Goal: Navigation & Orientation: Find specific page/section

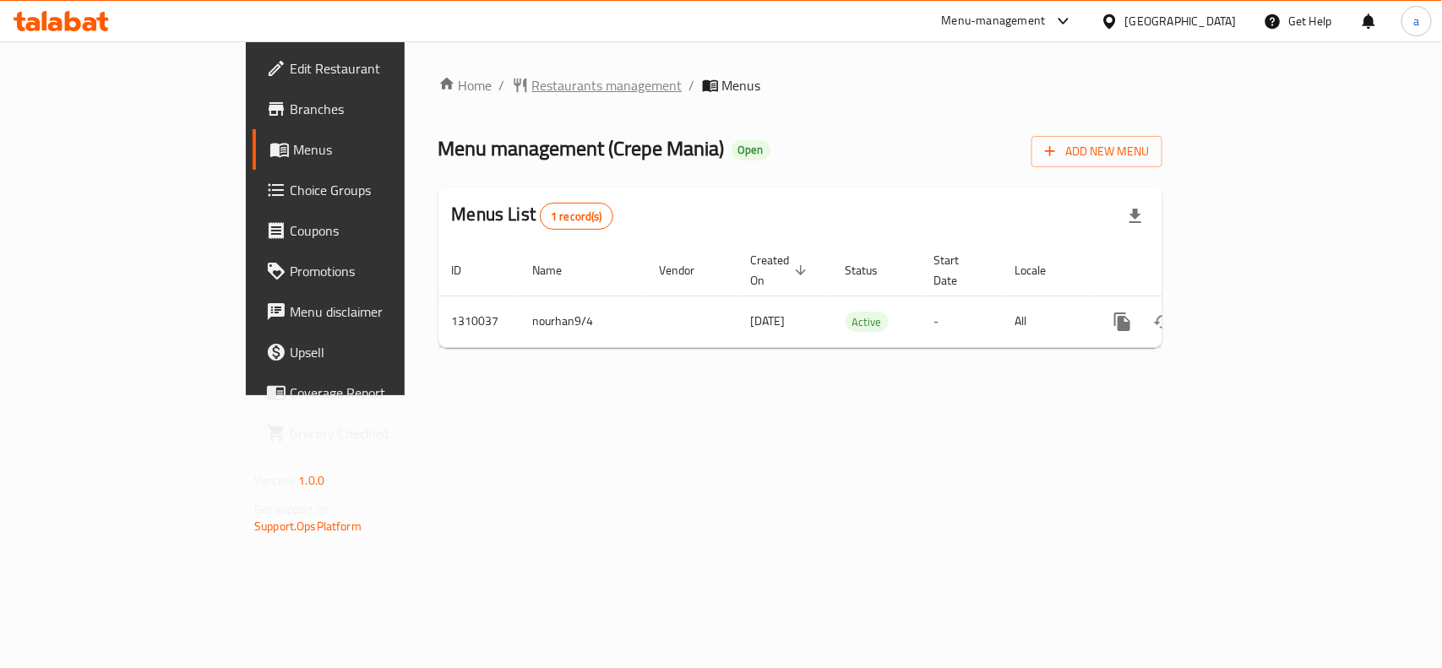
click at [532, 90] on span "Restaurants management" at bounding box center [607, 85] width 150 height 20
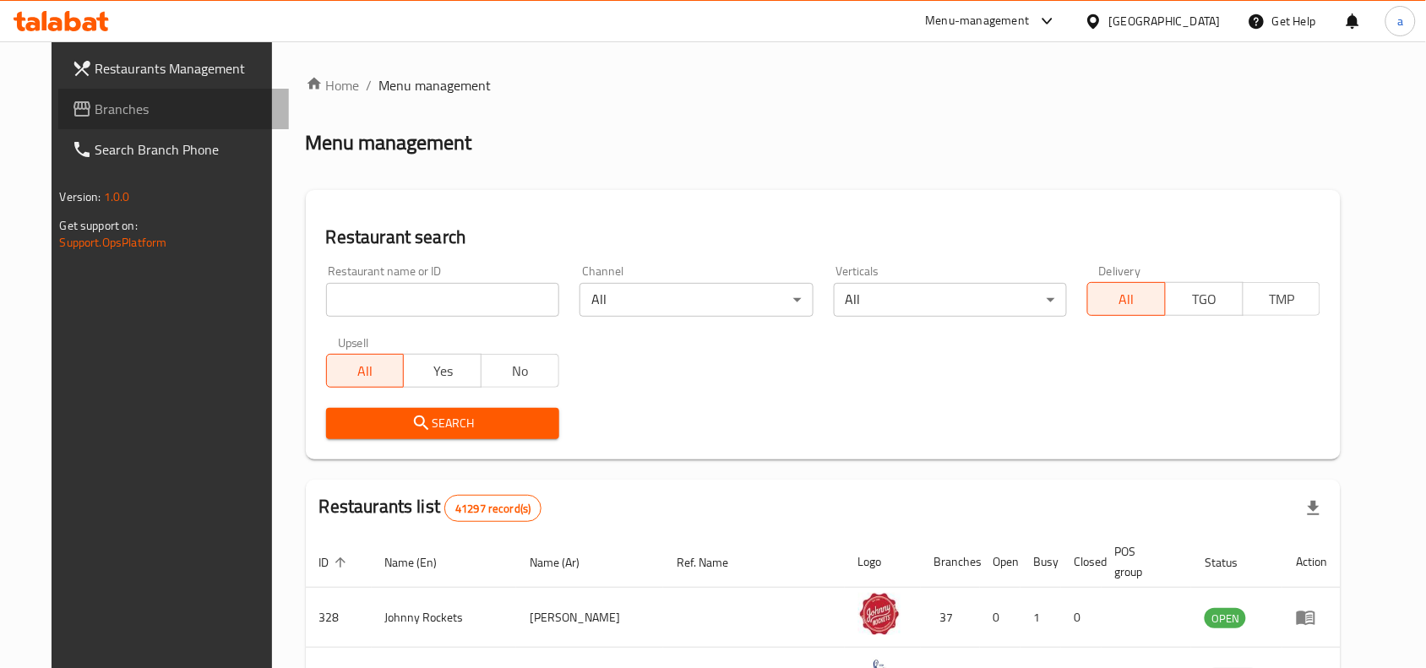
click at [119, 106] on span "Branches" at bounding box center [185, 109] width 181 height 20
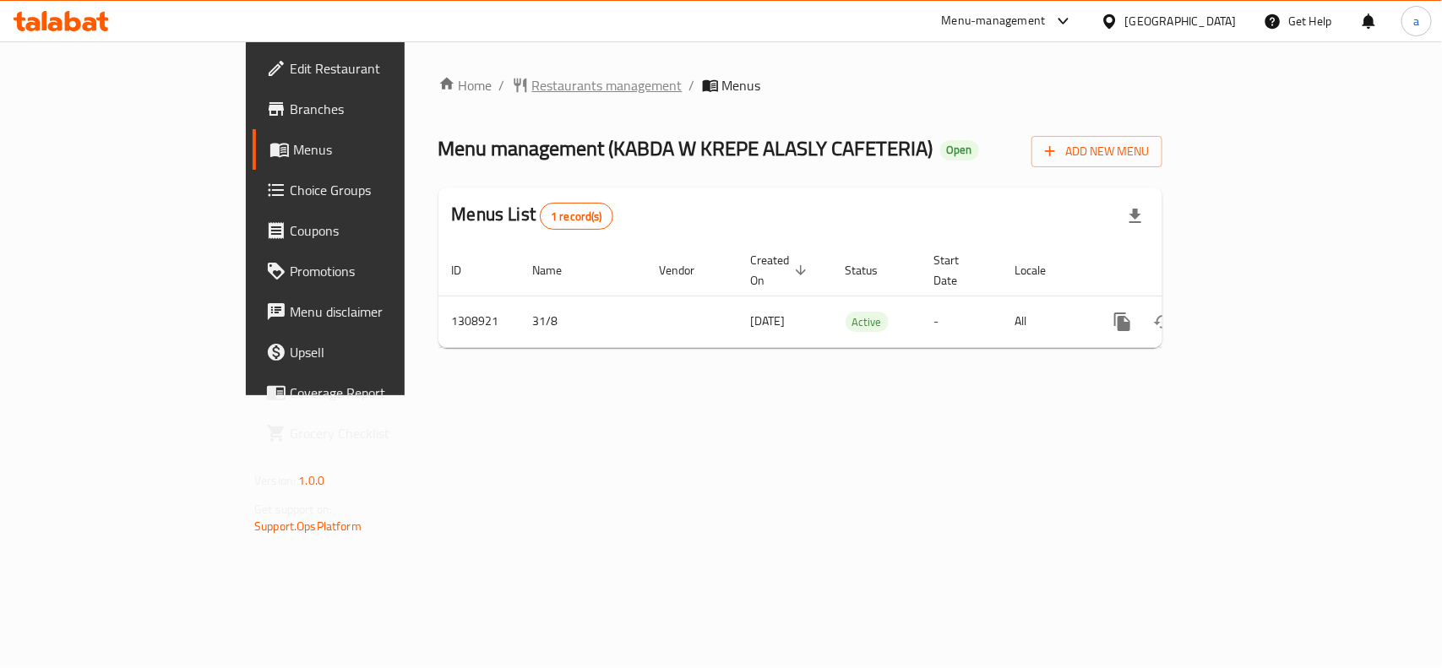
click at [532, 87] on span "Restaurants management" at bounding box center [607, 85] width 150 height 20
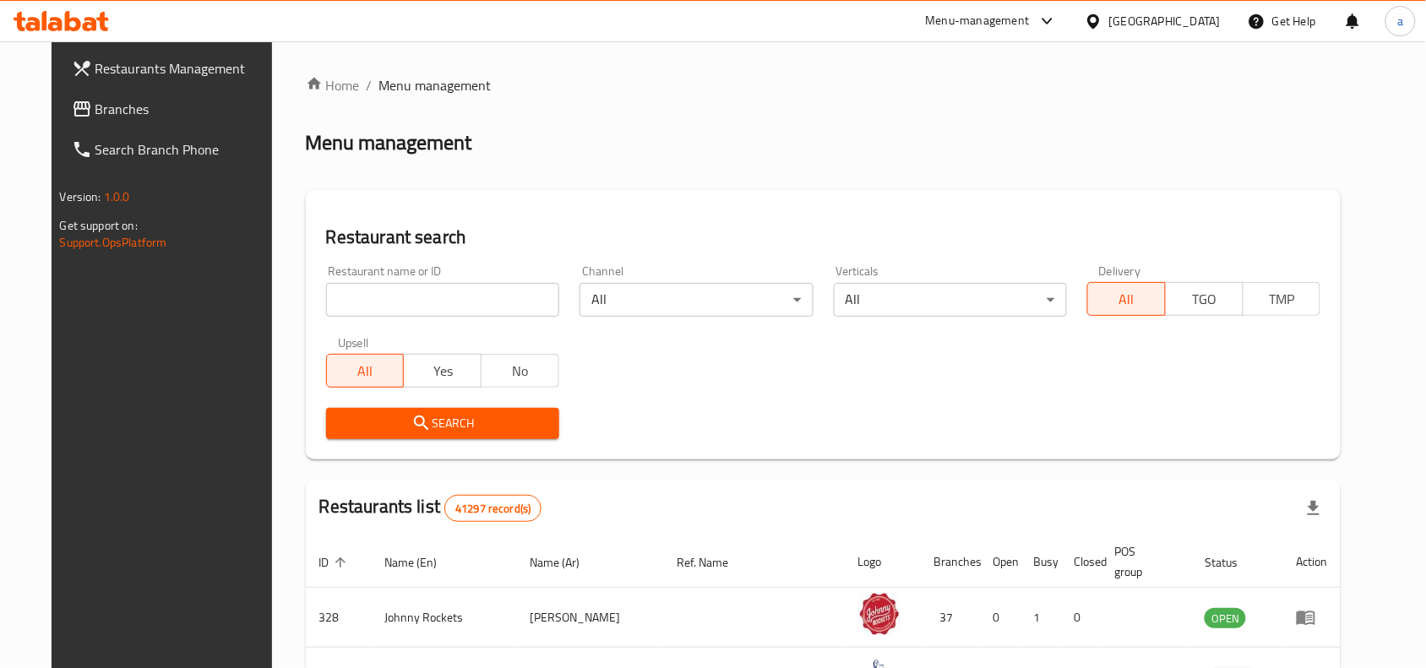
click at [95, 107] on span "Branches" at bounding box center [185, 109] width 181 height 20
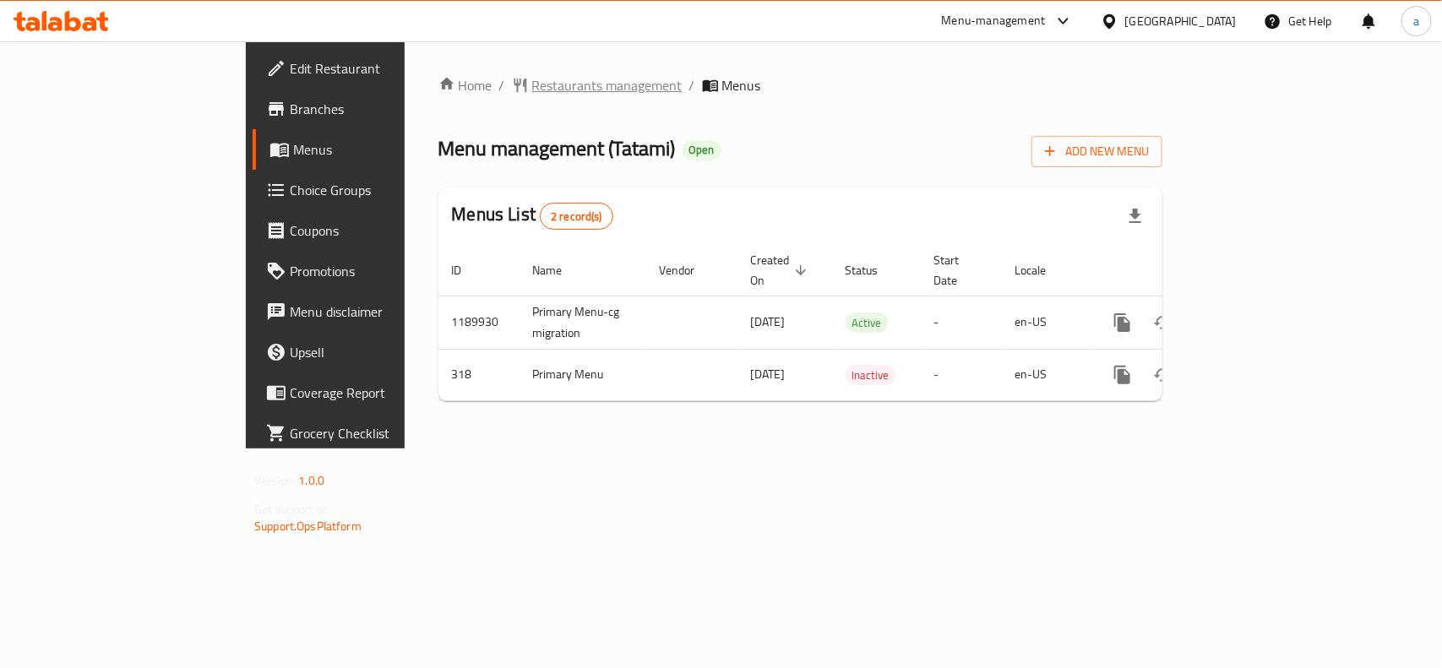
click at [532, 86] on span "Restaurants management" at bounding box center [607, 85] width 150 height 20
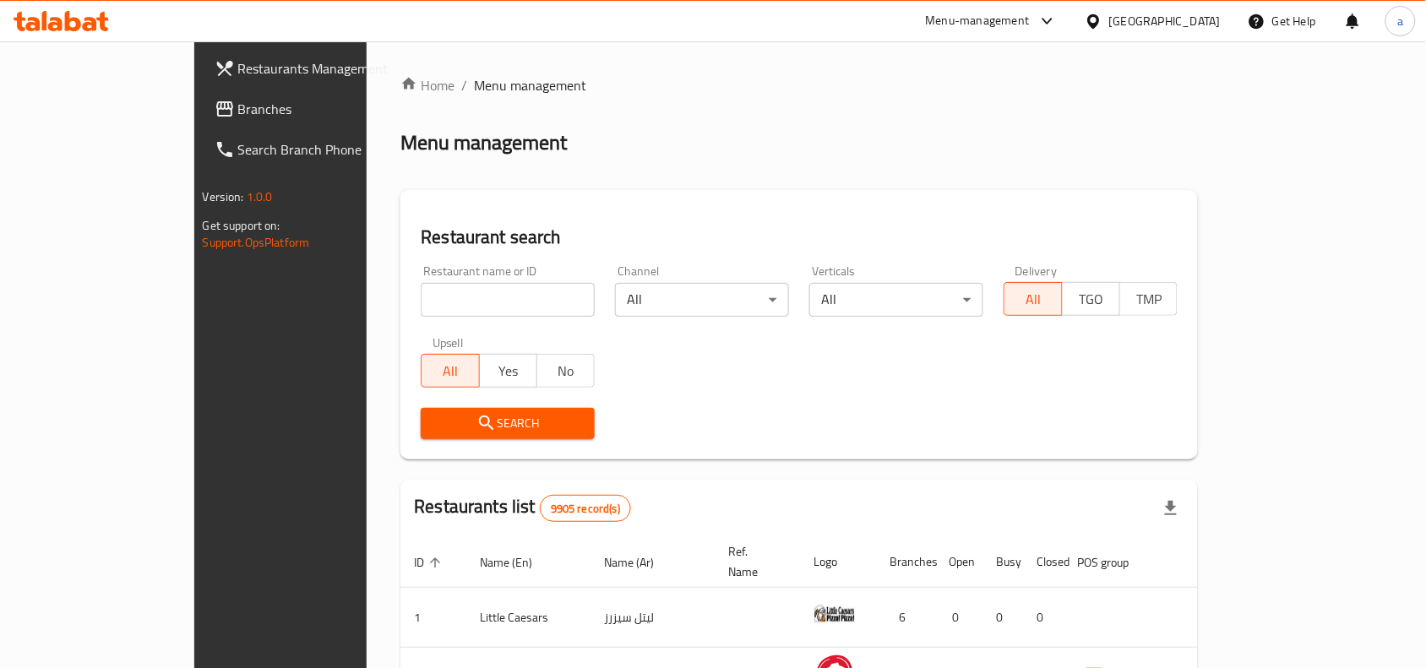
click at [201, 119] on link "Branches" at bounding box center [316, 109] width 231 height 41
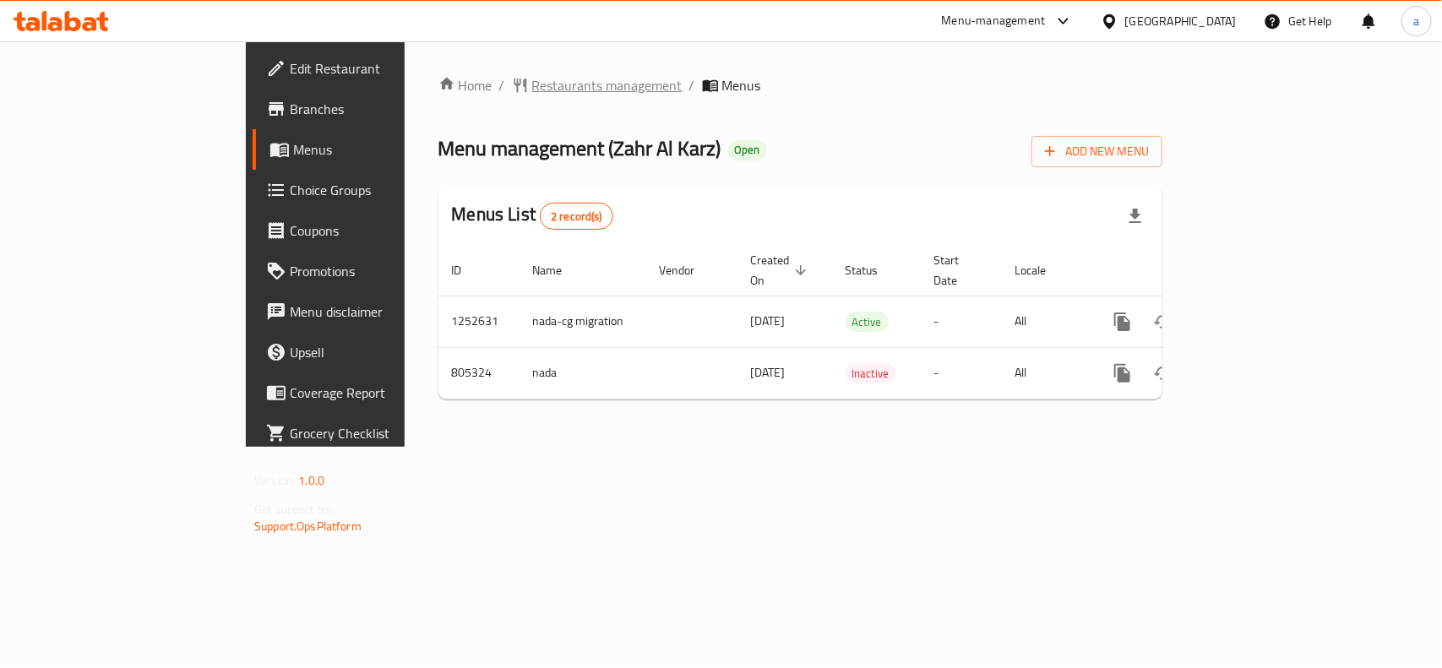
click at [532, 89] on span "Restaurants management" at bounding box center [607, 85] width 150 height 20
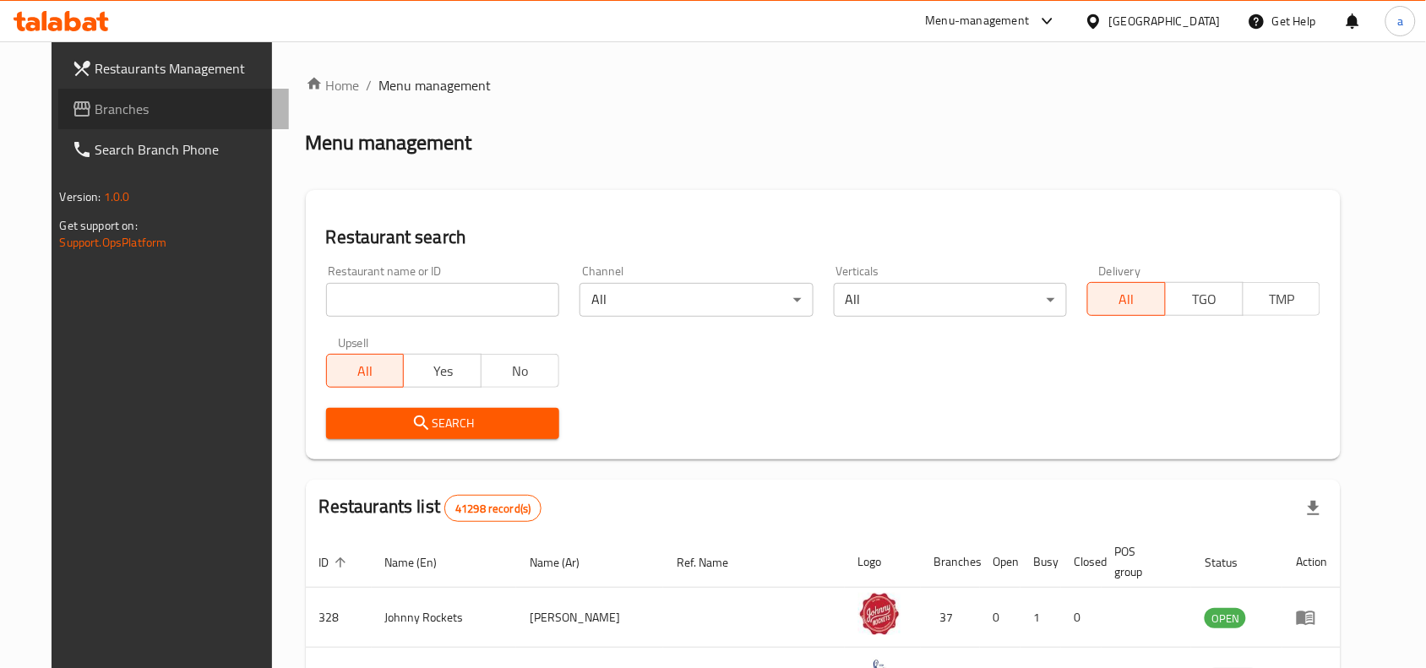
click at [95, 101] on span "Branches" at bounding box center [185, 109] width 181 height 20
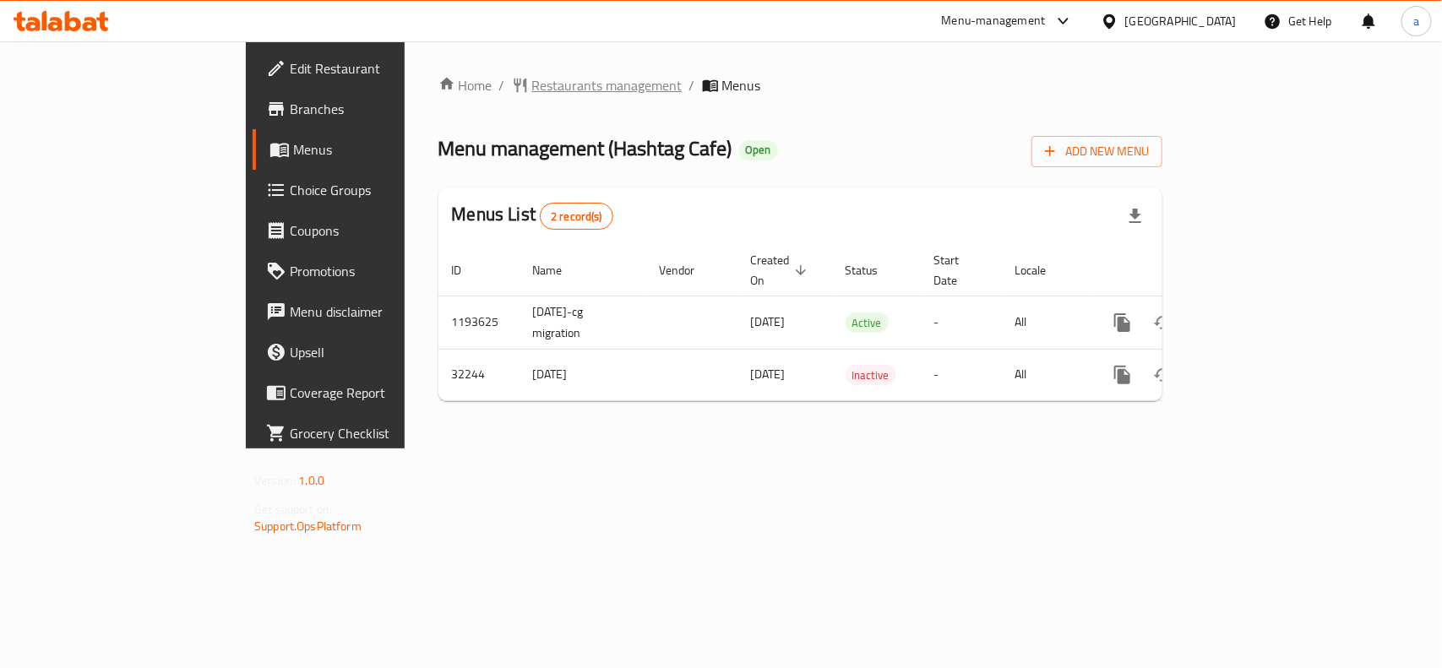
click at [532, 85] on span "Restaurants management" at bounding box center [607, 85] width 150 height 20
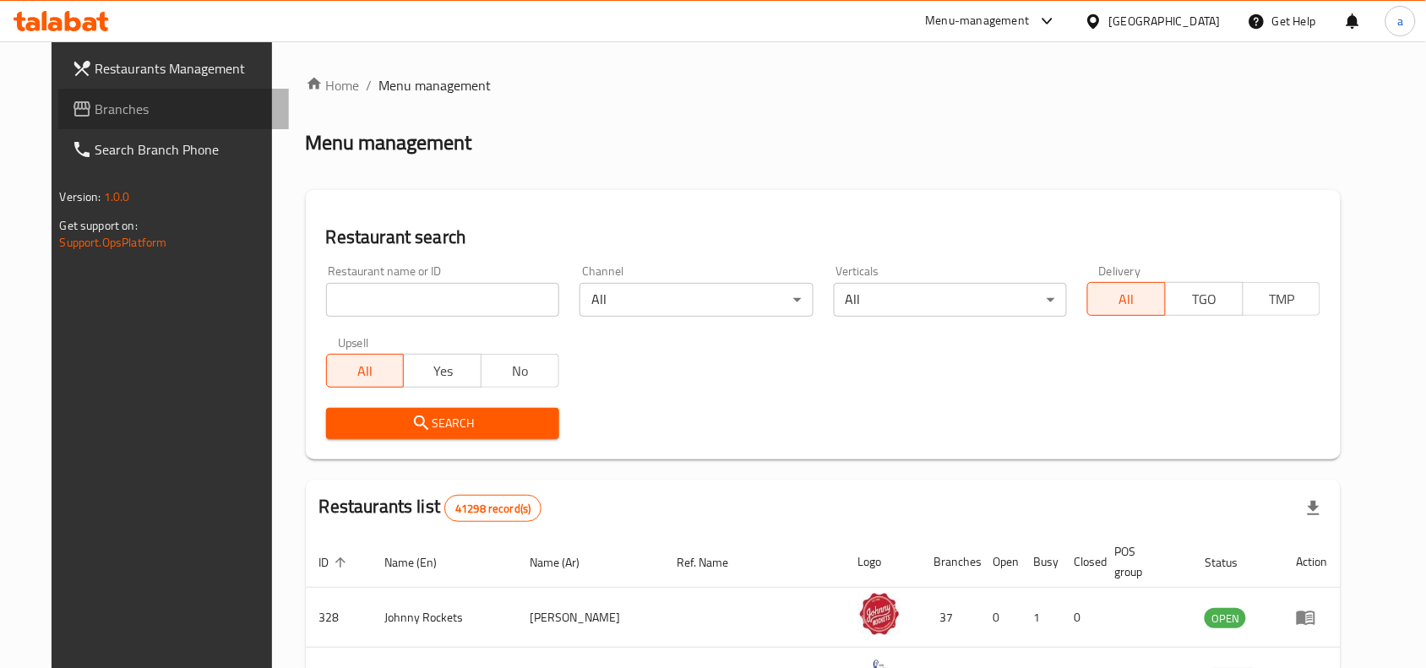
click at [121, 104] on span "Branches" at bounding box center [185, 109] width 181 height 20
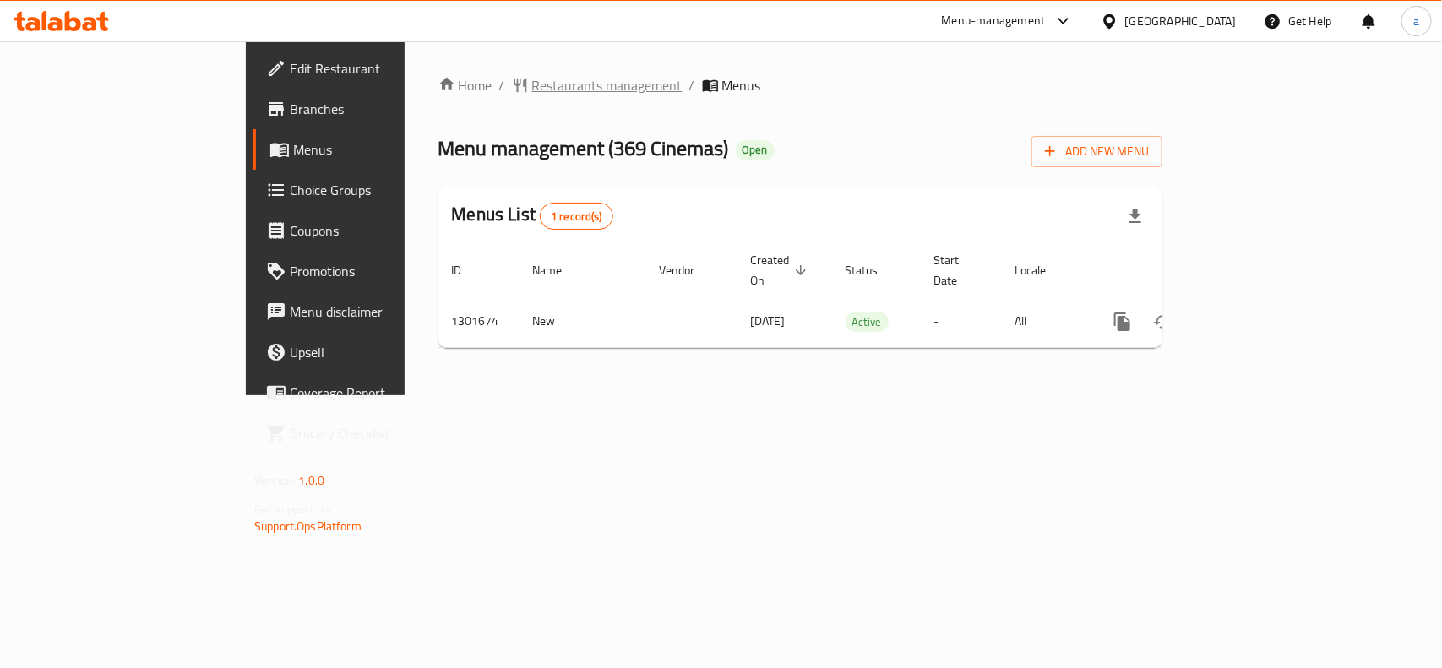
click at [532, 75] on span "Restaurants management" at bounding box center [607, 85] width 150 height 20
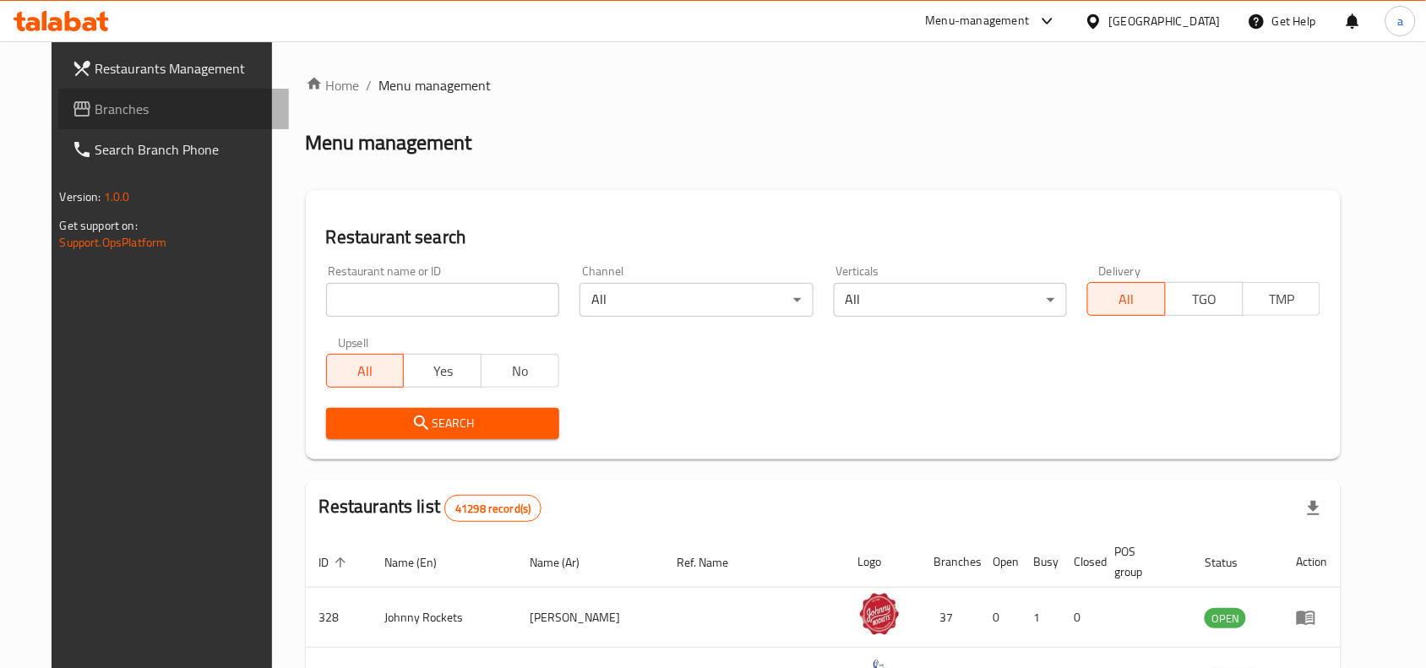
click at [95, 107] on span "Branches" at bounding box center [185, 109] width 181 height 20
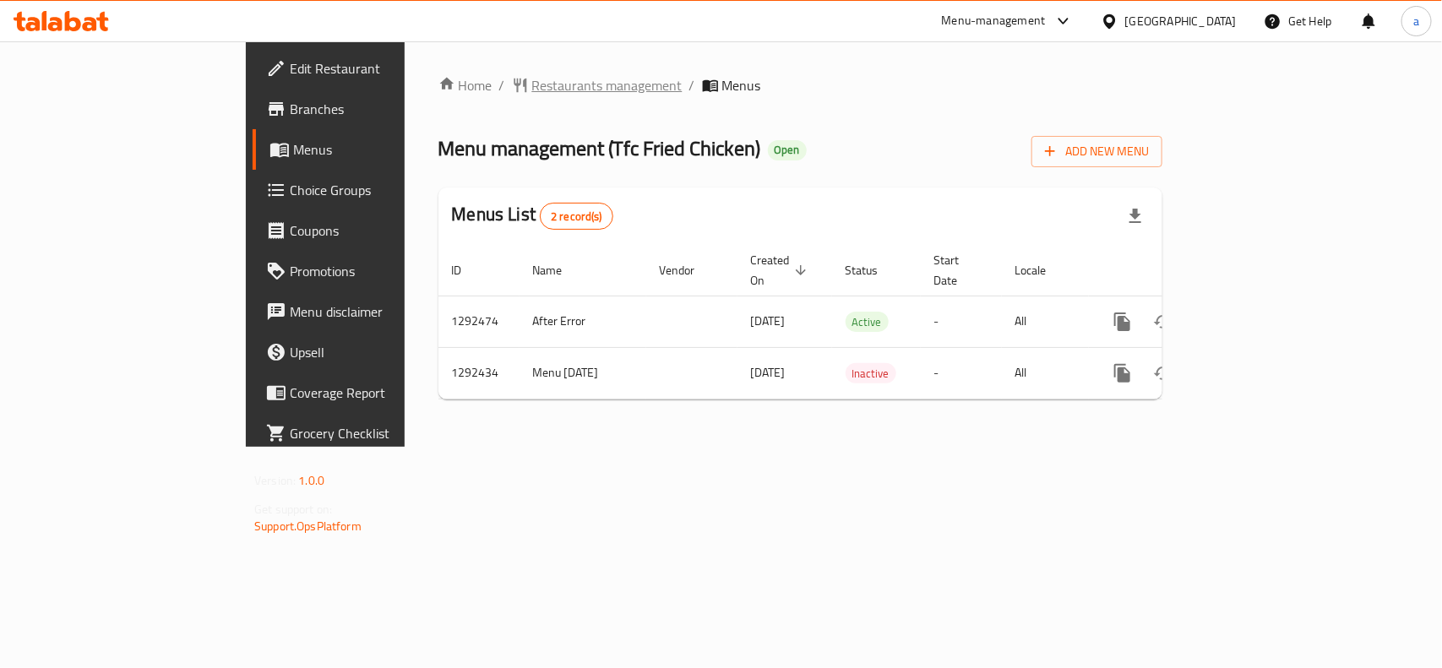
click at [532, 78] on span "Restaurants management" at bounding box center [607, 85] width 150 height 20
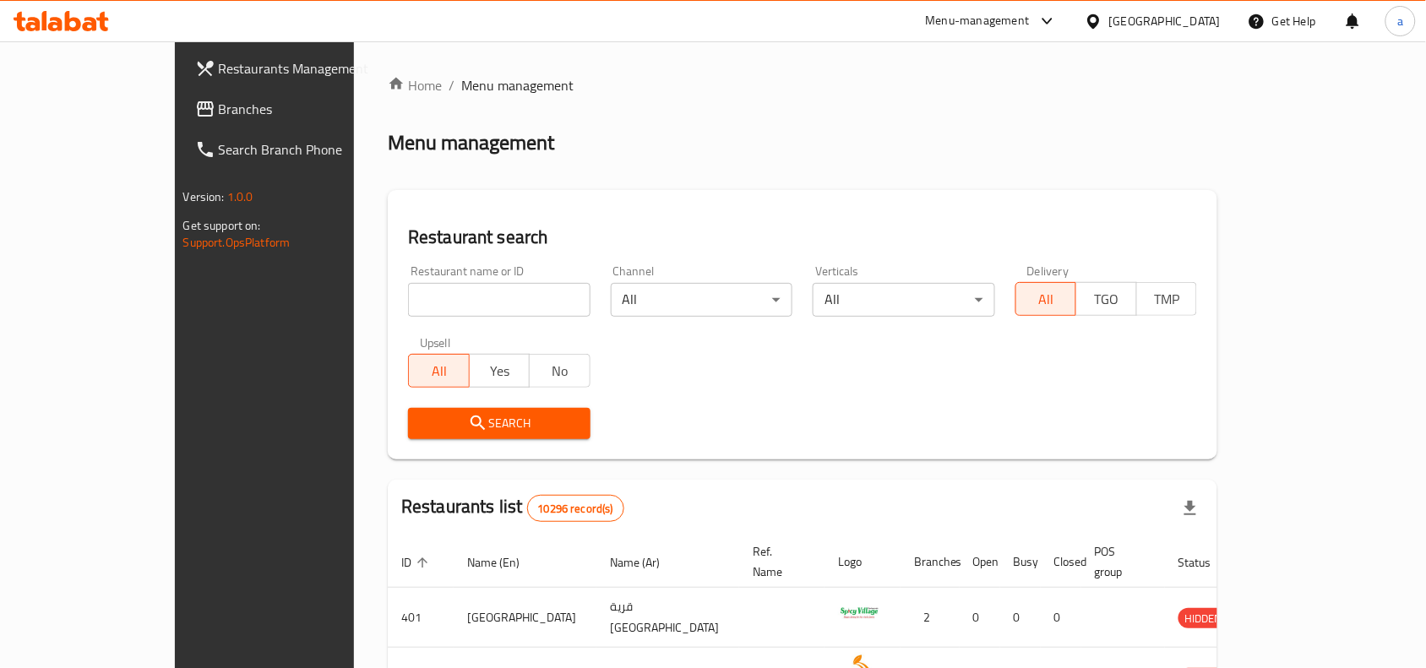
click at [219, 114] on span "Branches" at bounding box center [309, 109] width 181 height 20
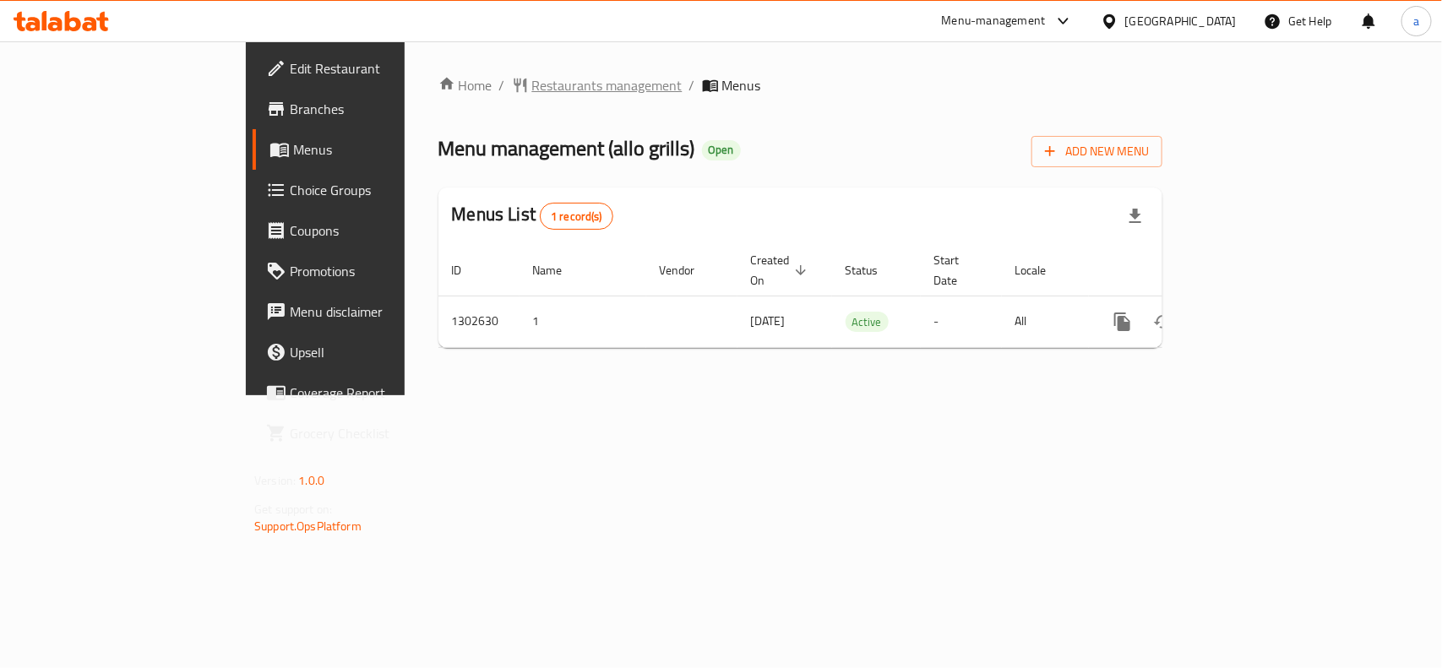
click at [532, 85] on span "Restaurants management" at bounding box center [607, 85] width 150 height 20
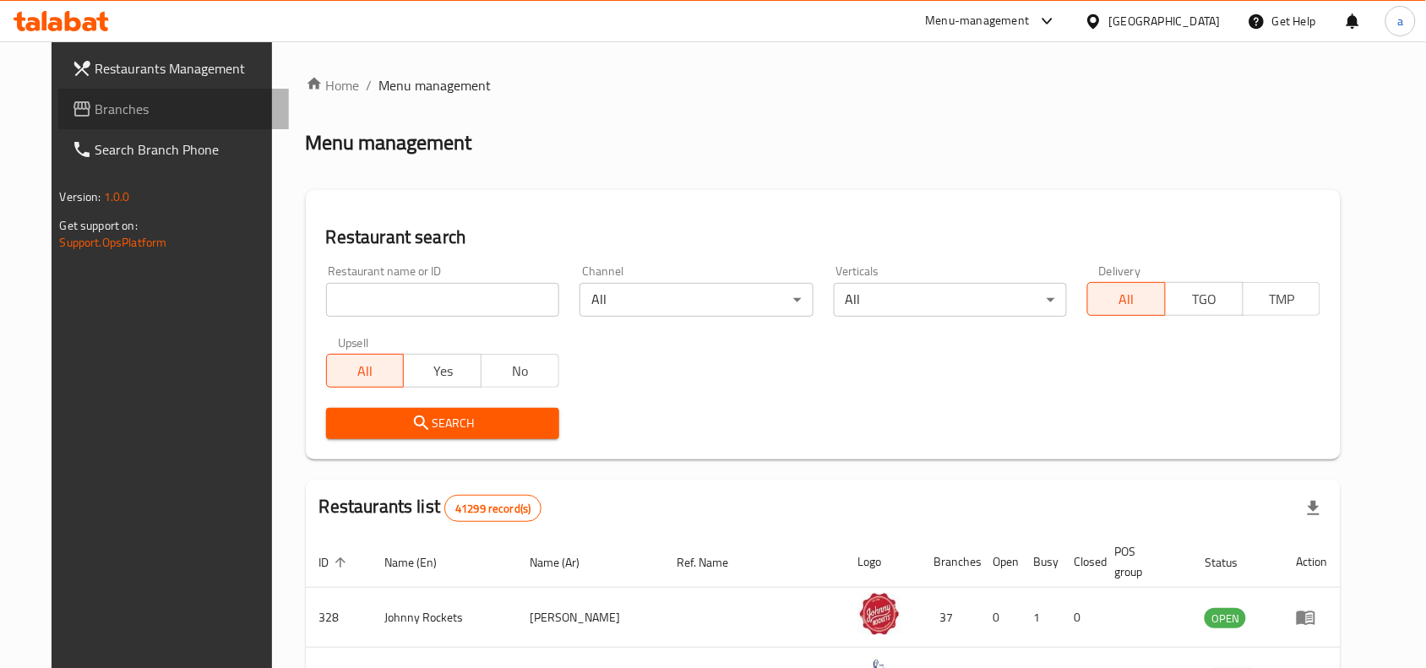
click at [95, 118] on span "Branches" at bounding box center [185, 109] width 181 height 20
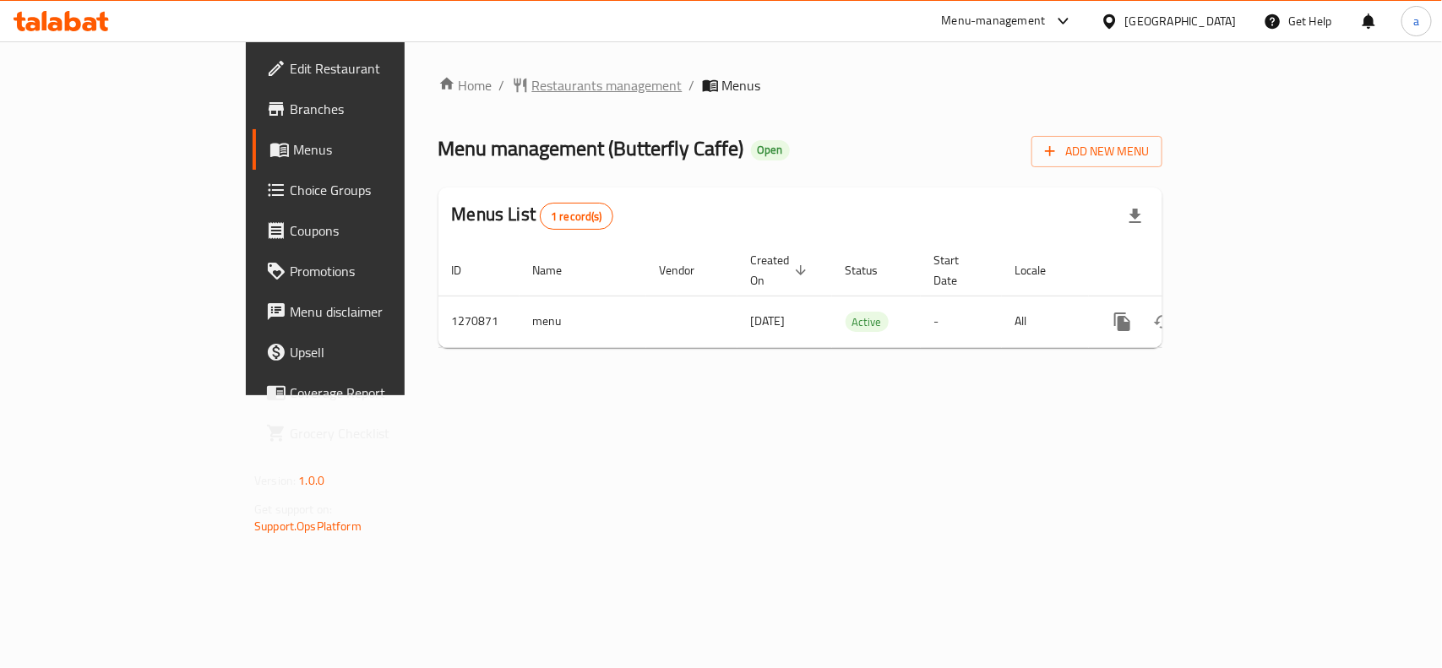
click at [532, 84] on span "Restaurants management" at bounding box center [607, 85] width 150 height 20
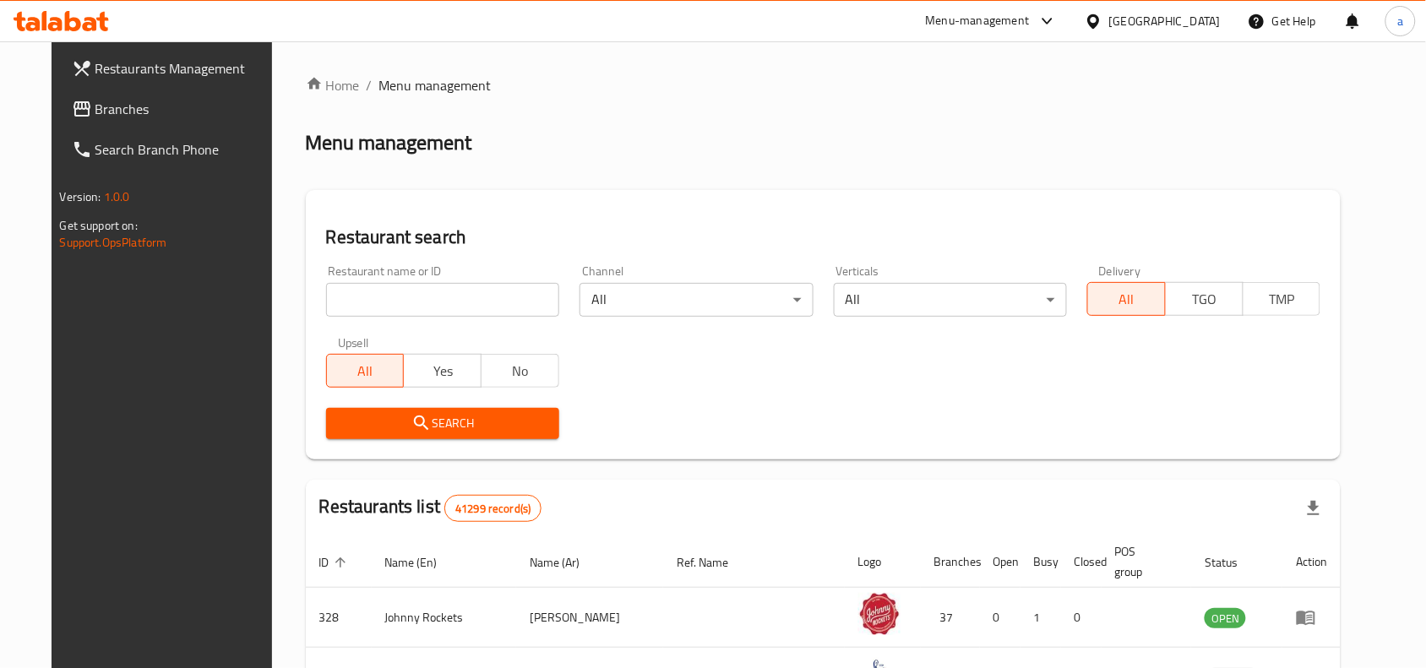
click at [137, 108] on span "Branches" at bounding box center [185, 109] width 181 height 20
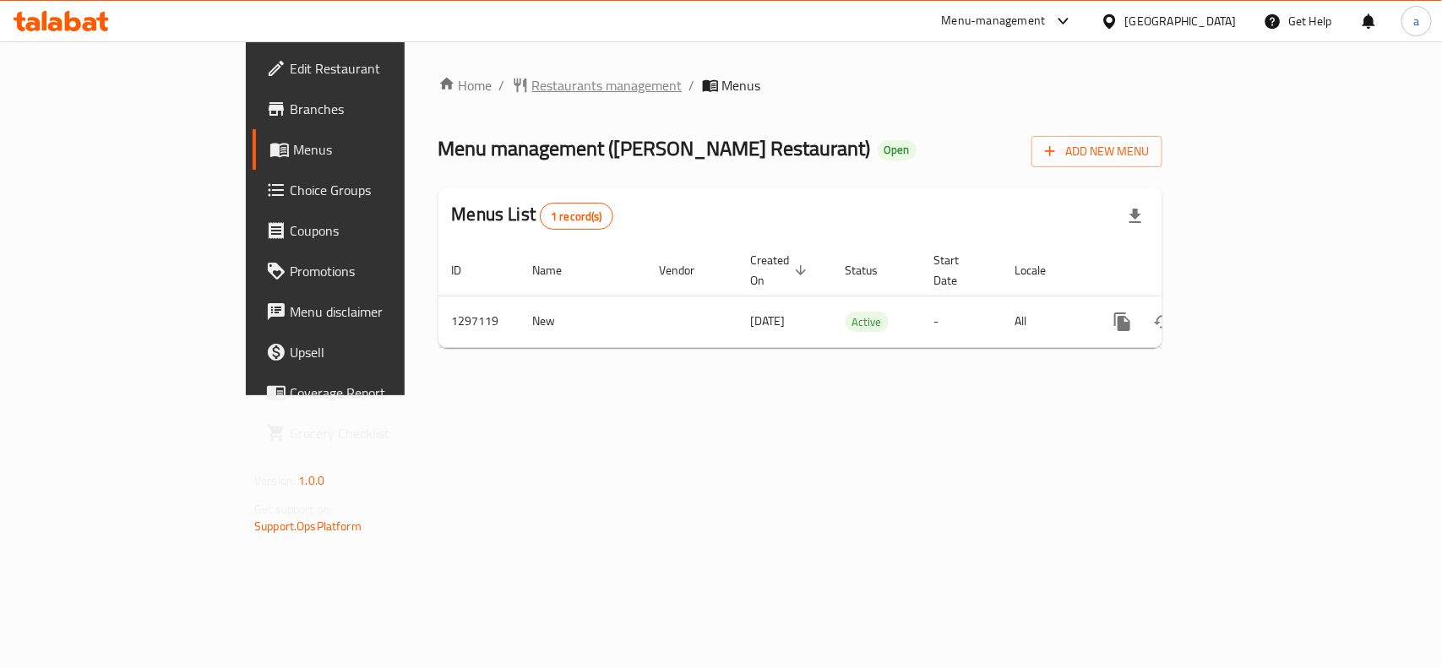
click at [532, 81] on span "Restaurants management" at bounding box center [607, 85] width 150 height 20
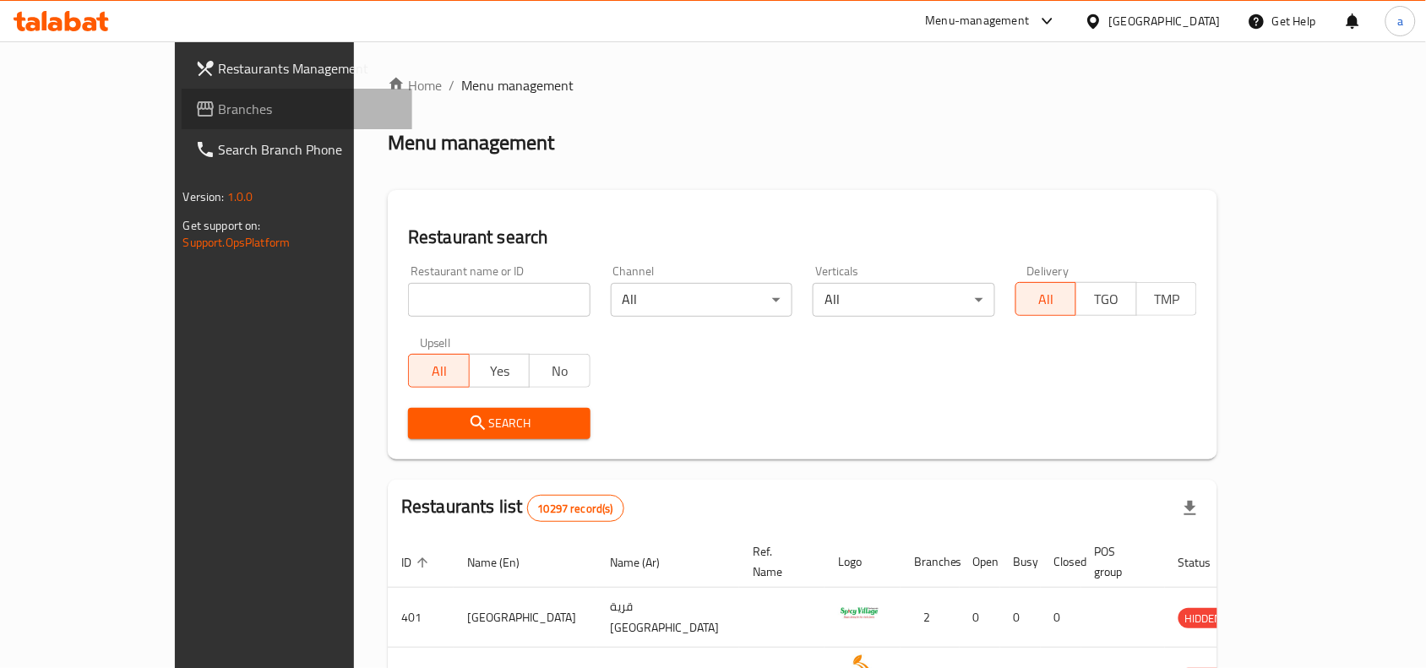
click at [219, 108] on span "Branches" at bounding box center [309, 109] width 181 height 20
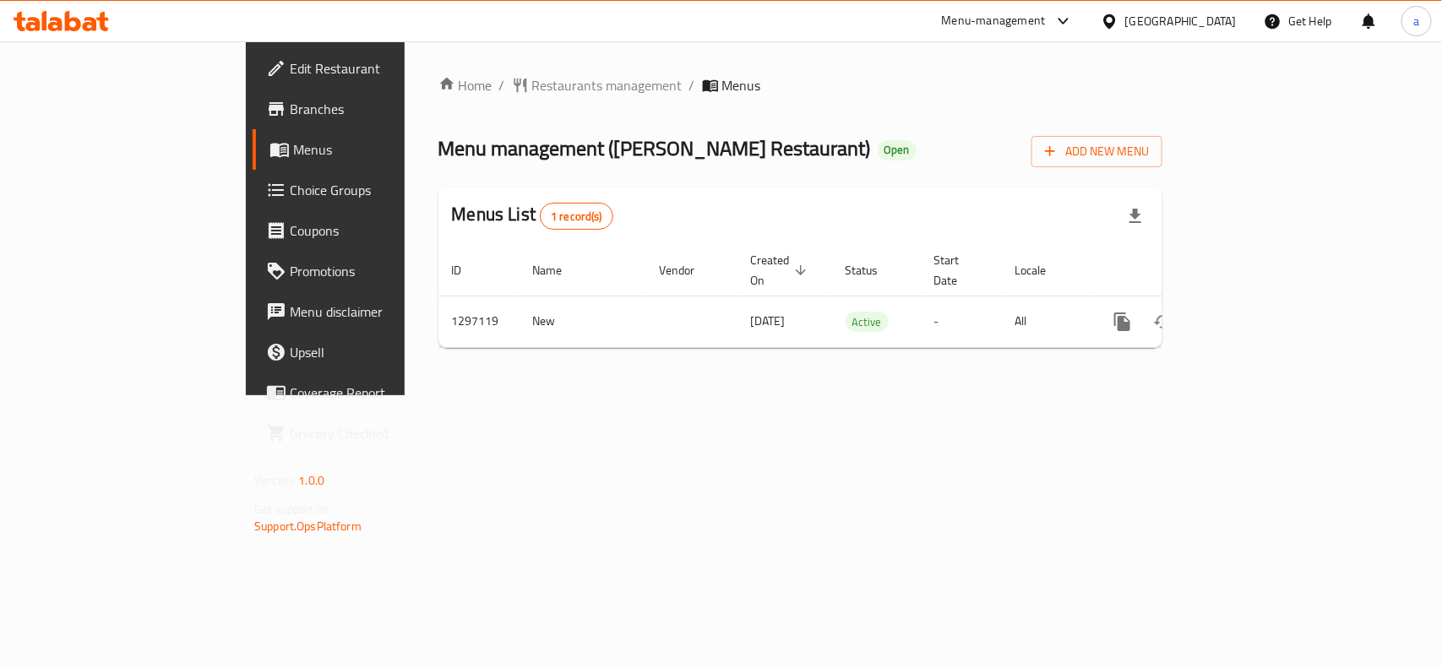
click at [290, 193] on span "Choice Groups" at bounding box center [381, 190] width 183 height 20
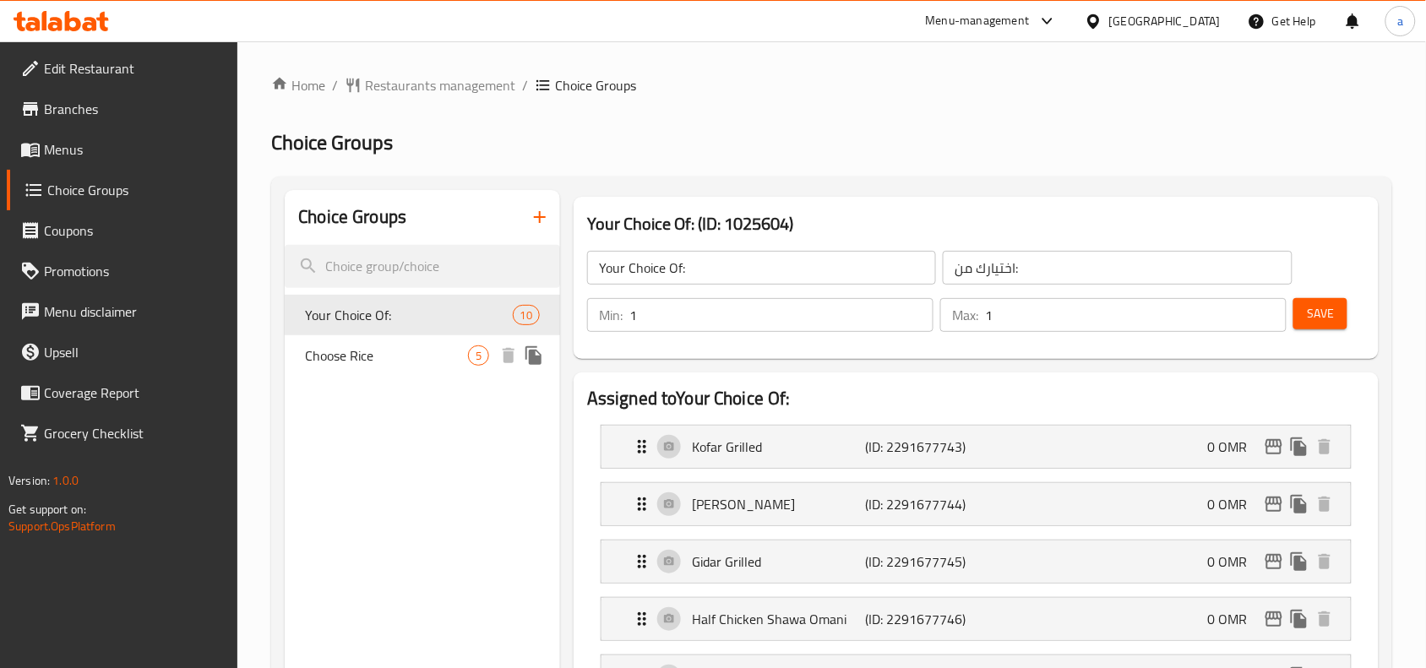
click at [405, 361] on span "Choose Rice" at bounding box center [386, 355] width 163 height 20
type input "Choose Rice"
type input "اختر الأرز"
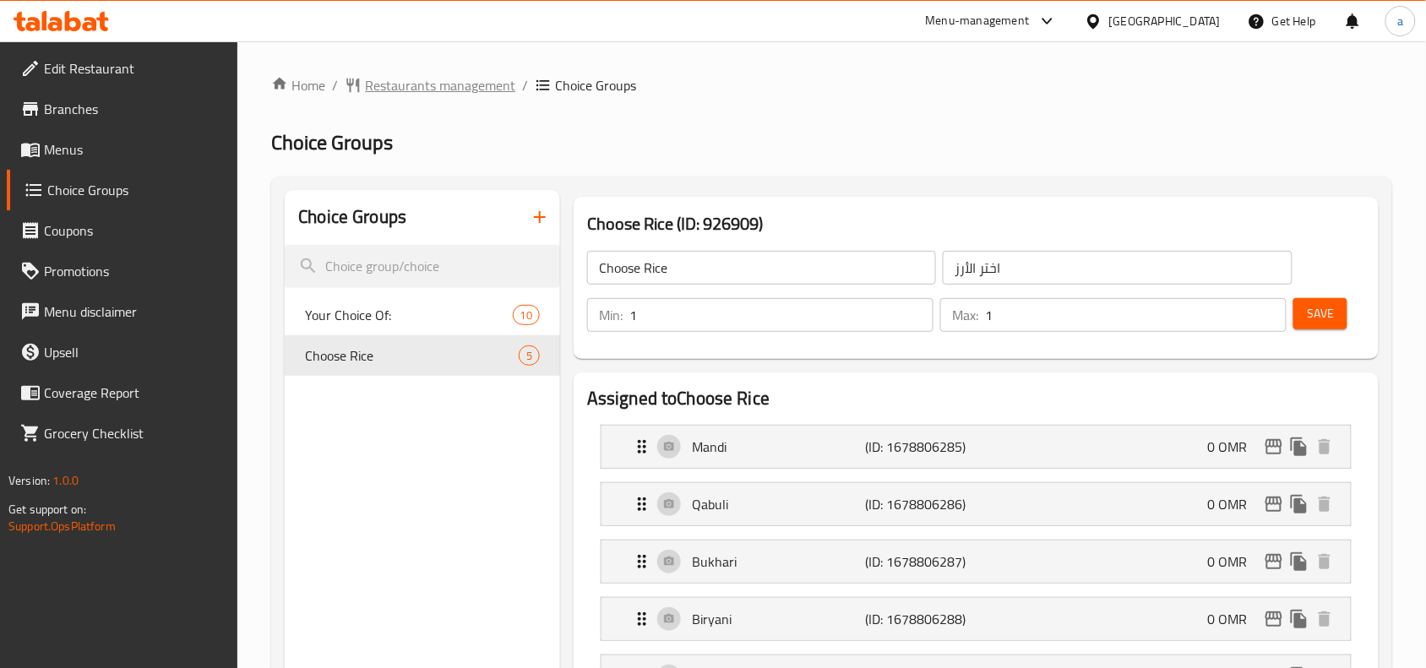
click at [448, 90] on span "Restaurants management" at bounding box center [440, 85] width 150 height 20
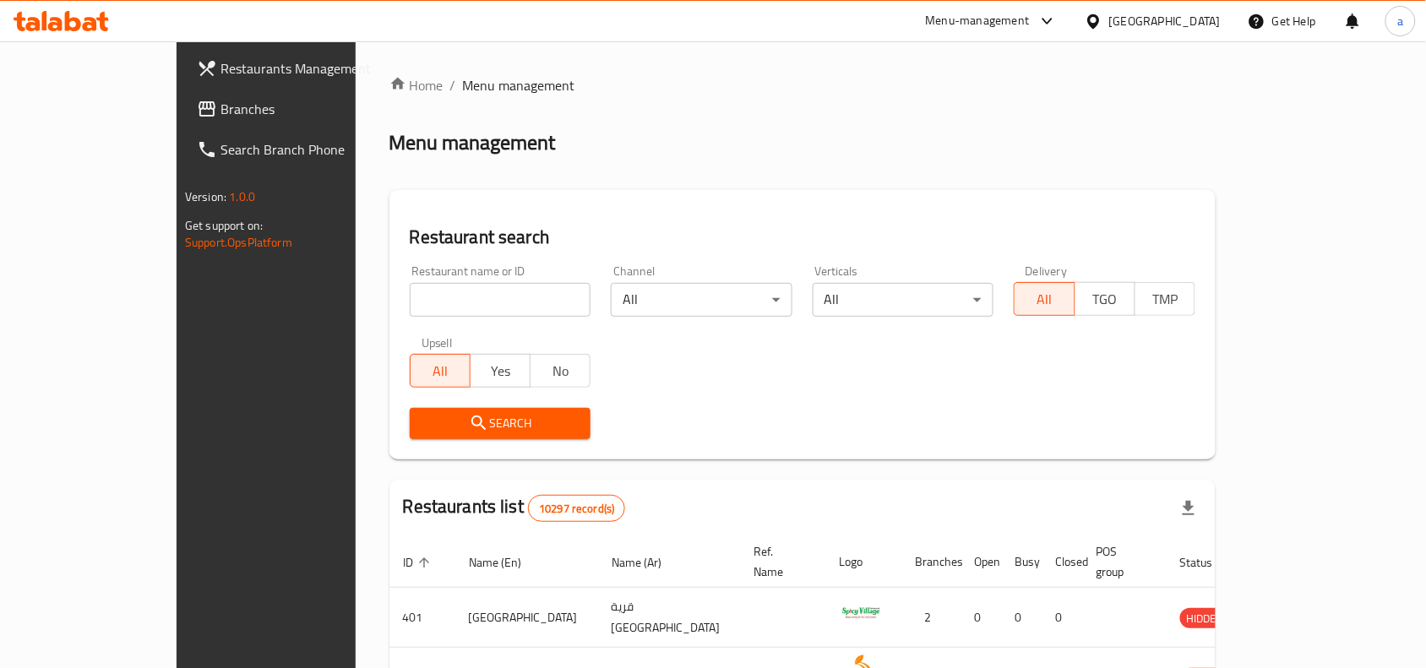
click at [220, 139] on span "Search Branch Phone" at bounding box center [310, 149] width 181 height 20
click at [220, 104] on span "Branches" at bounding box center [310, 109] width 181 height 20
click at [220, 102] on span "Branches" at bounding box center [310, 109] width 181 height 20
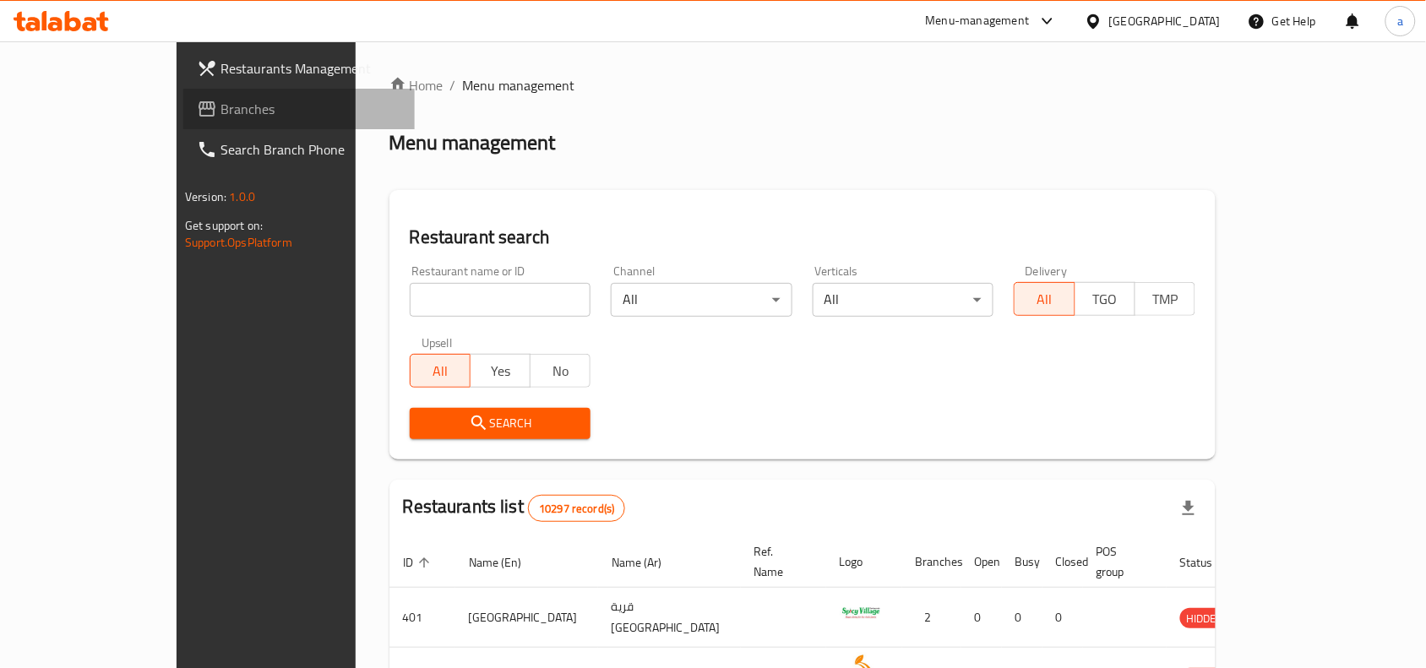
click at [220, 102] on span "Branches" at bounding box center [310, 109] width 181 height 20
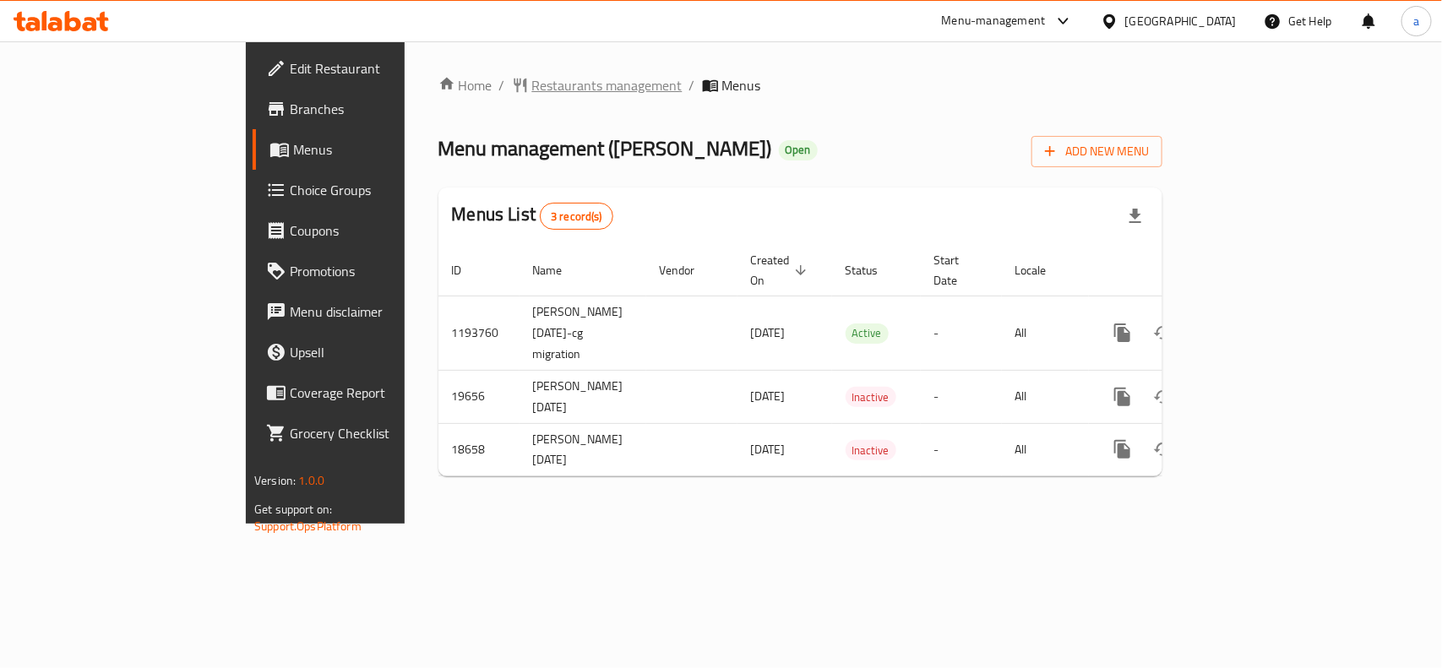
click at [532, 93] on span "Restaurants management" at bounding box center [607, 85] width 150 height 20
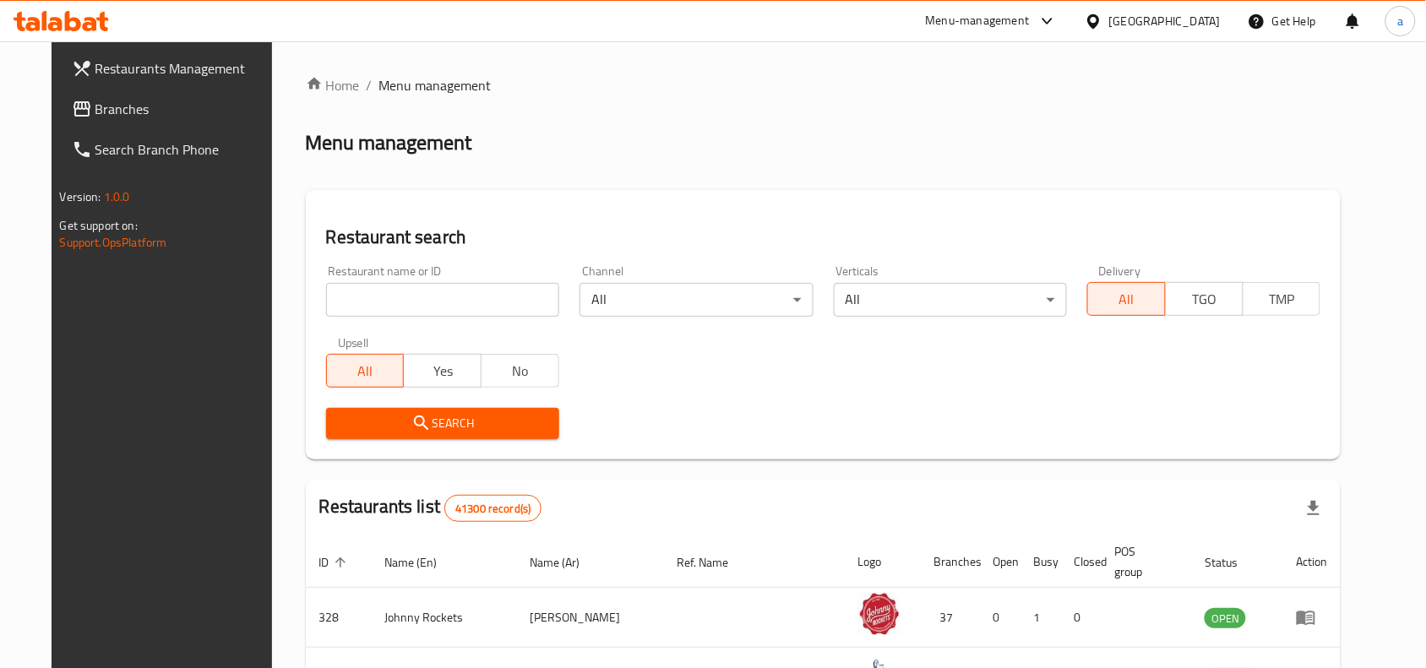
click at [188, 117] on span "Branches" at bounding box center [185, 109] width 181 height 20
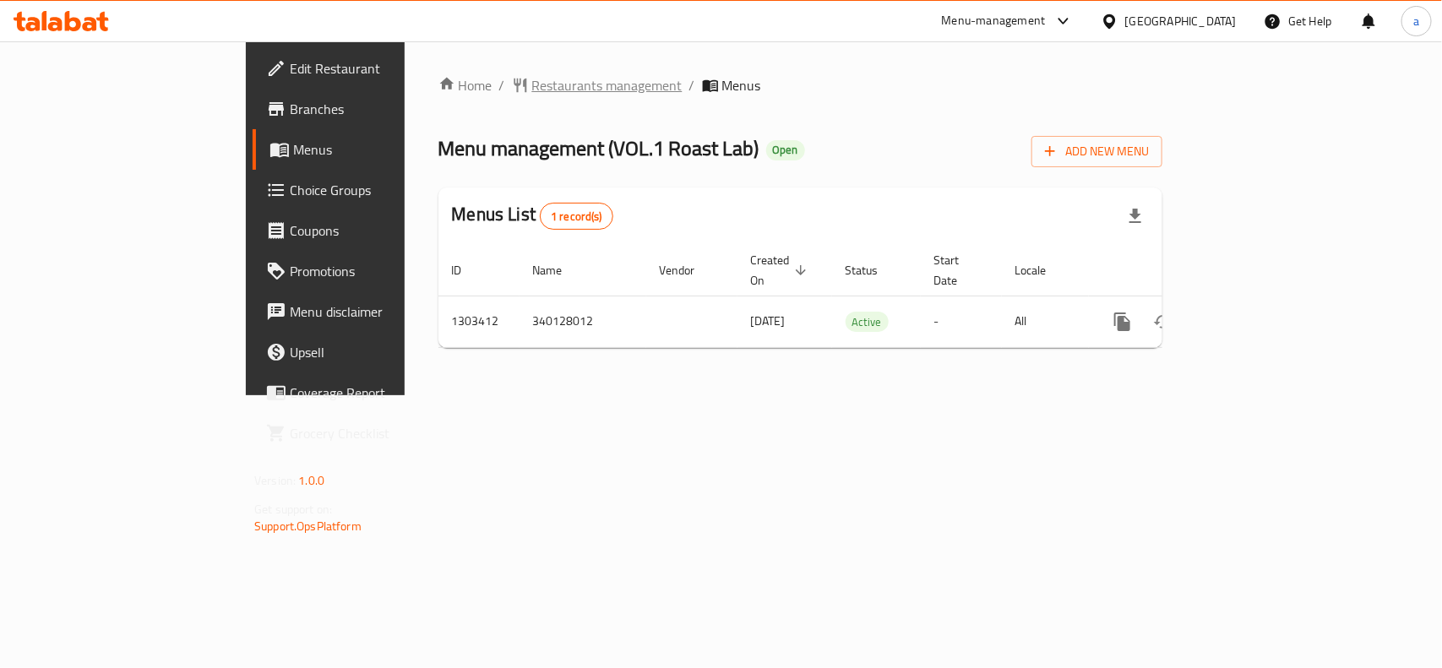
click at [532, 90] on span "Restaurants management" at bounding box center [607, 85] width 150 height 20
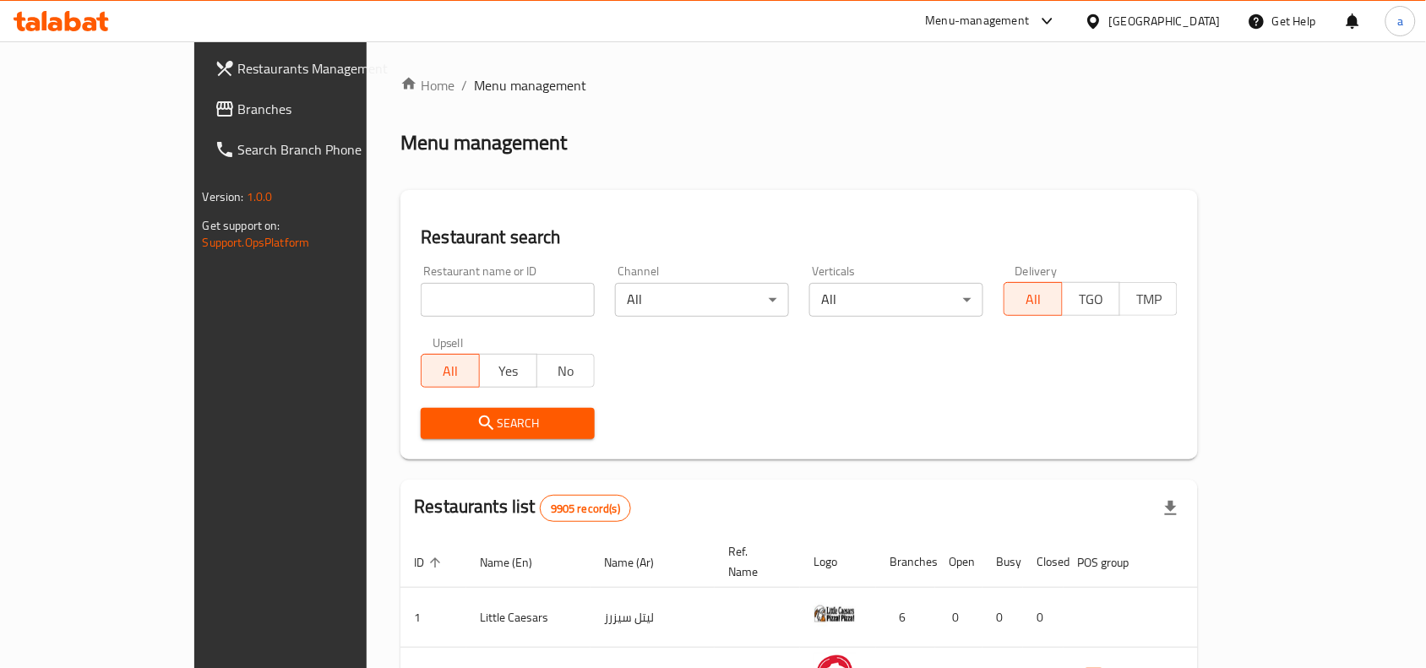
click at [238, 99] on span "Branches" at bounding box center [328, 109] width 181 height 20
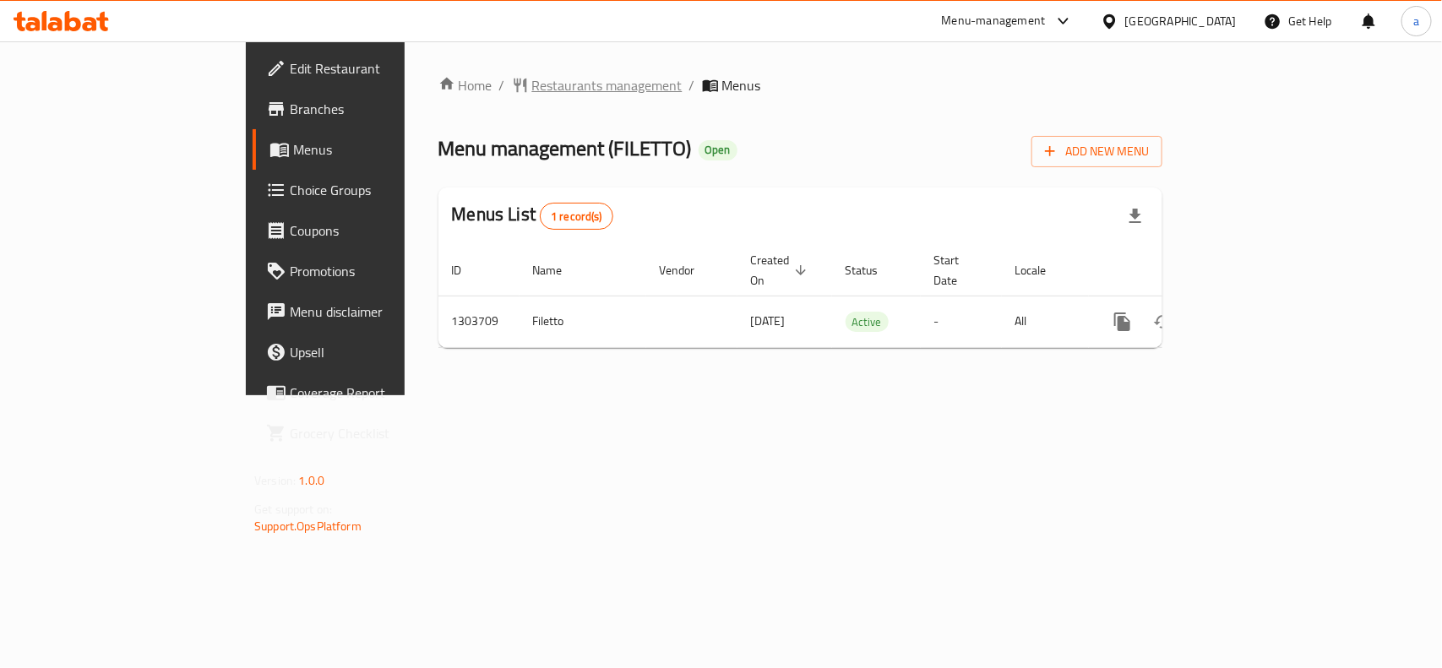
click at [532, 91] on span "Restaurants management" at bounding box center [607, 85] width 150 height 20
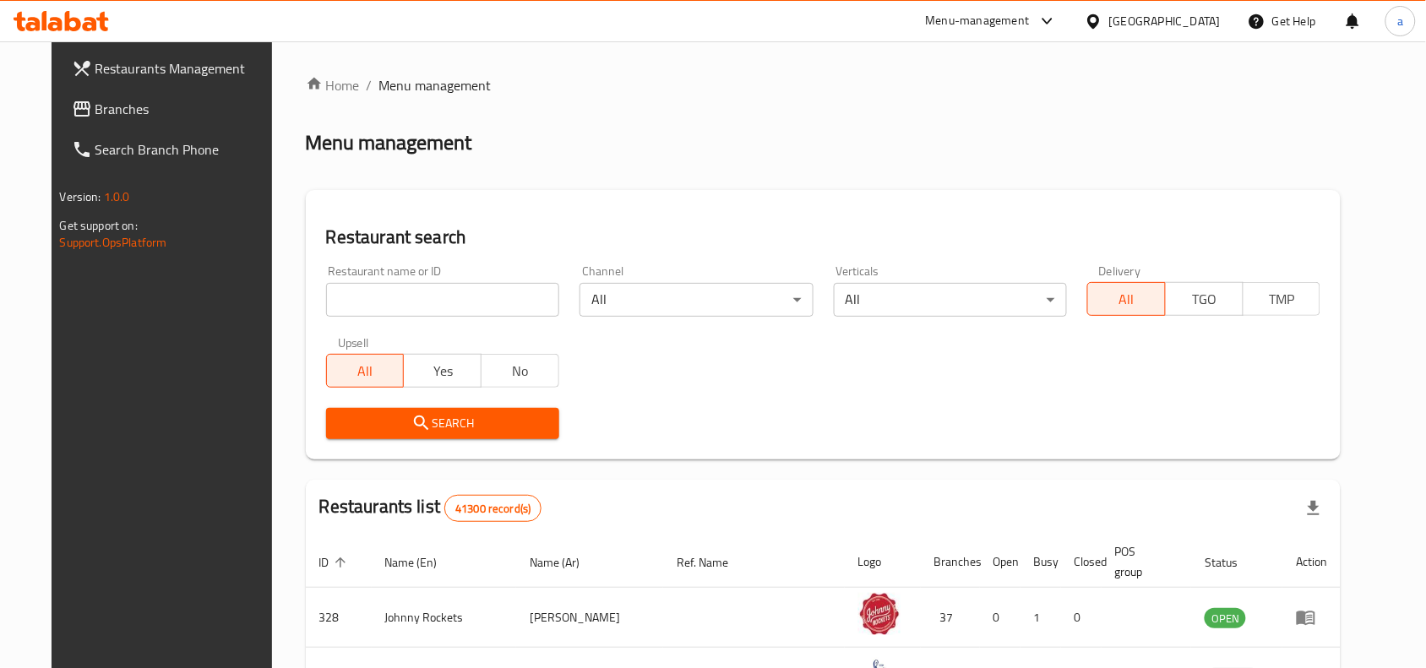
click at [137, 120] on link "Branches" at bounding box center [173, 109] width 231 height 41
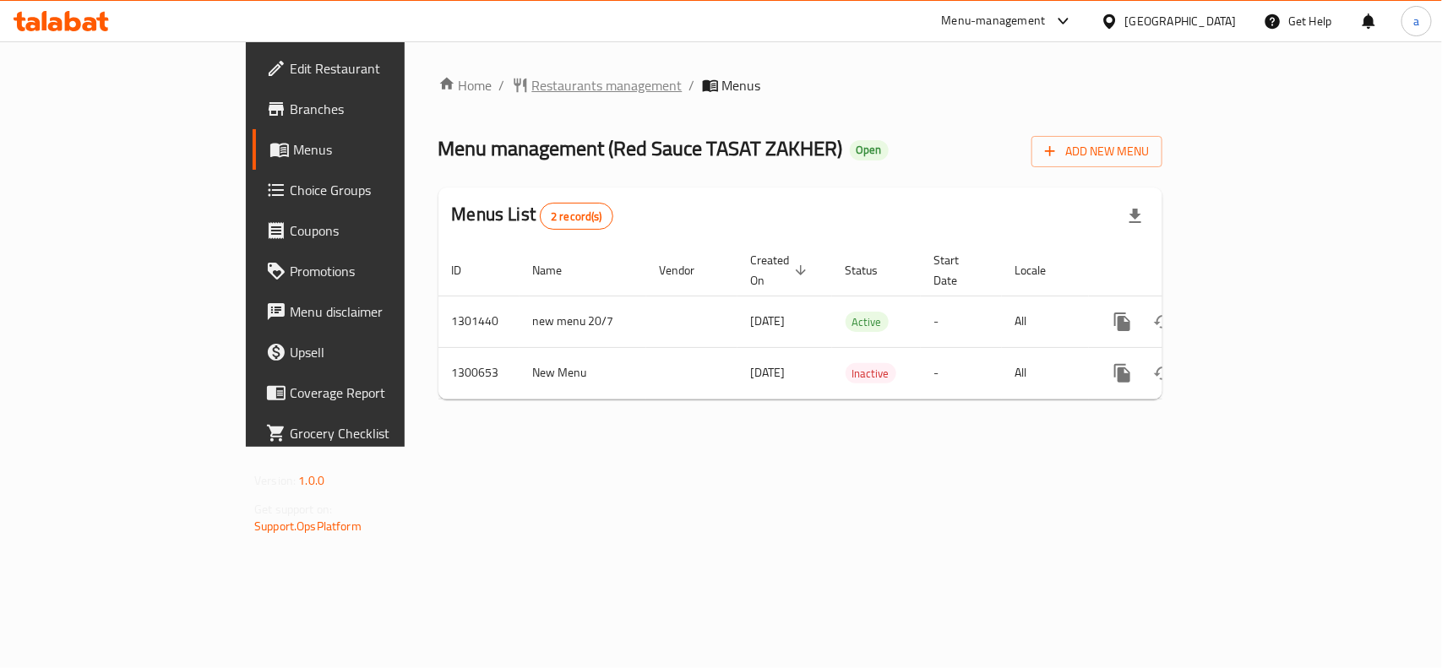
click at [532, 95] on span "Restaurants management" at bounding box center [607, 85] width 150 height 20
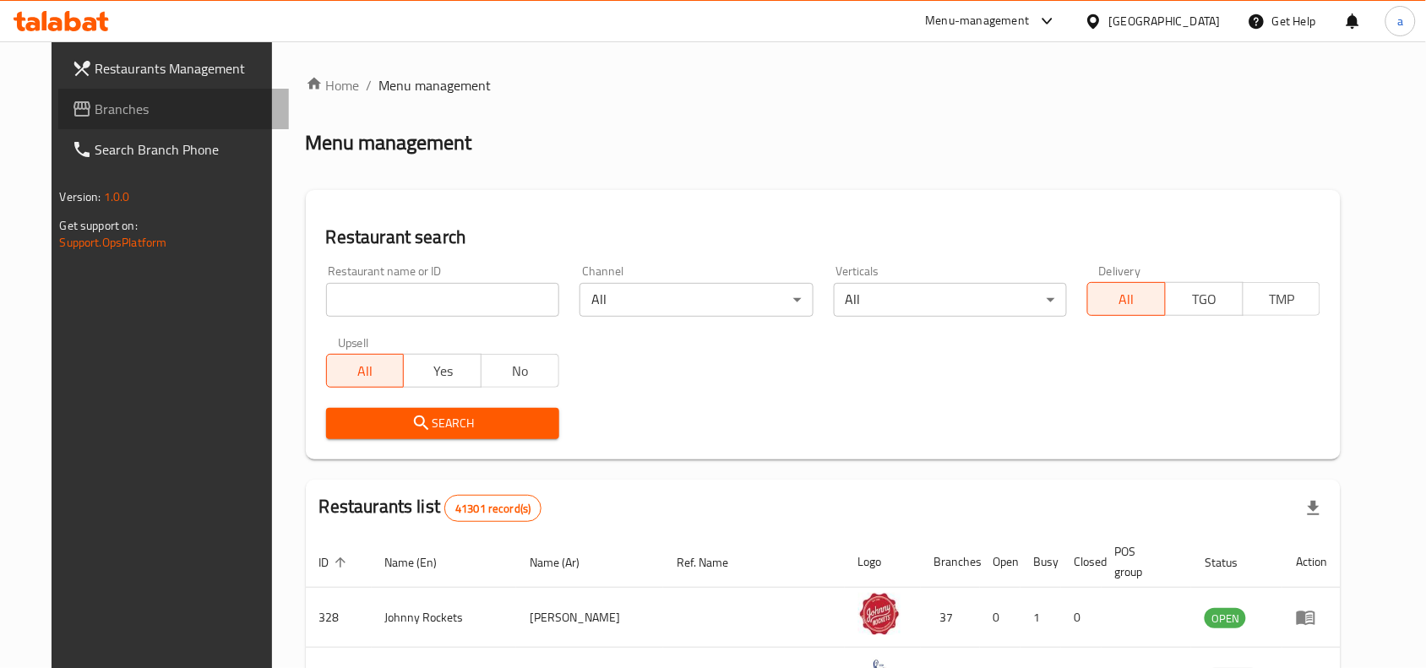
click at [95, 108] on span "Branches" at bounding box center [185, 109] width 181 height 20
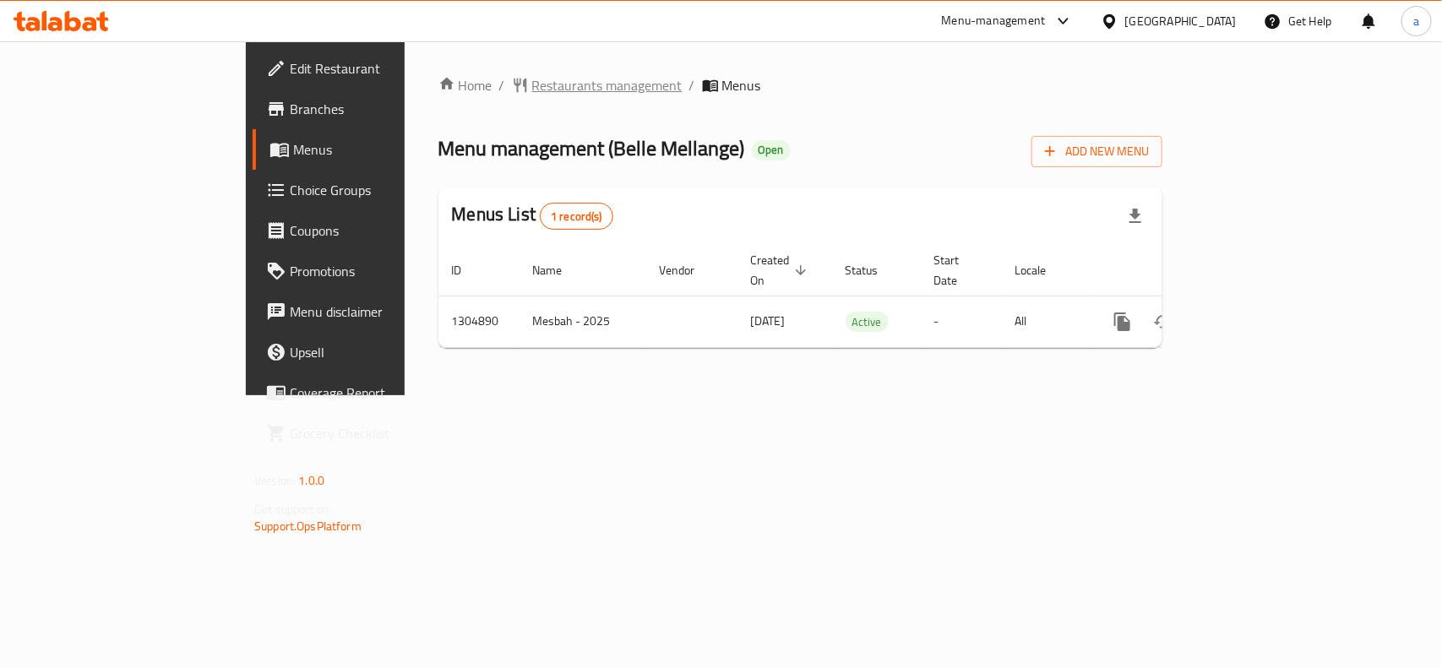
click at [532, 78] on span "Restaurants management" at bounding box center [607, 85] width 150 height 20
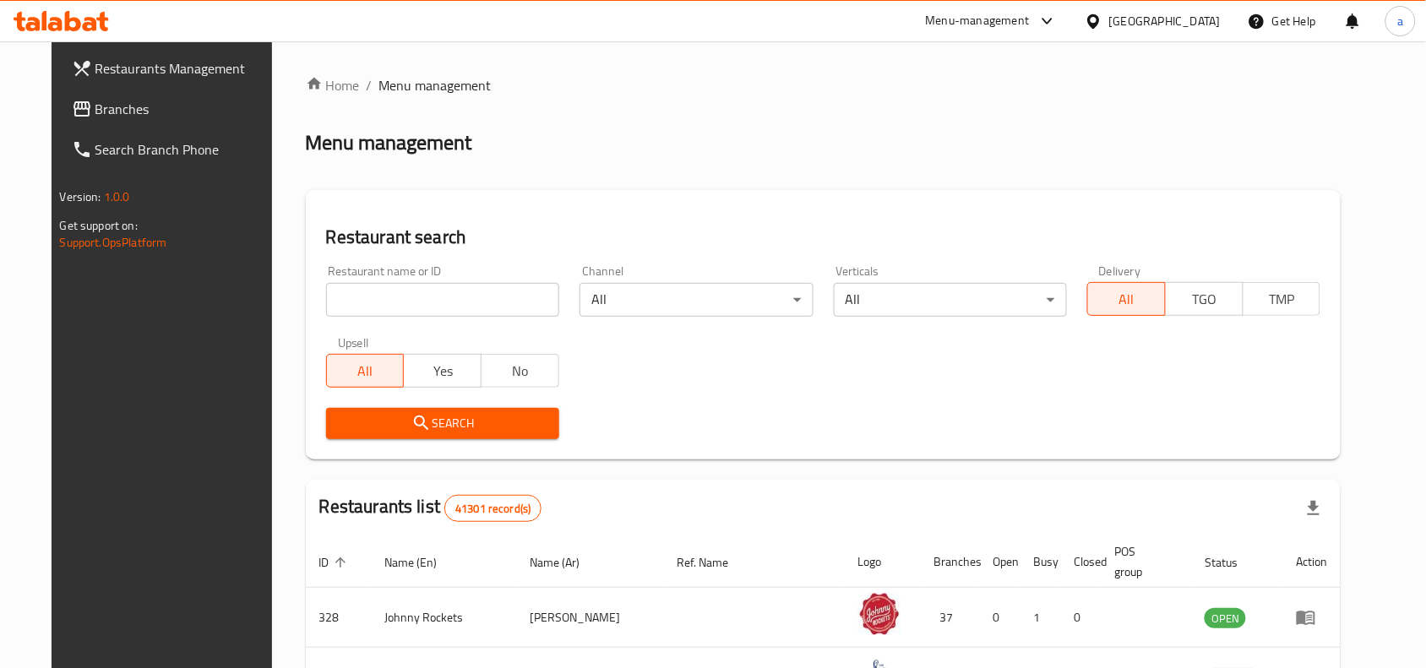
click at [95, 99] on span "Branches" at bounding box center [185, 109] width 181 height 20
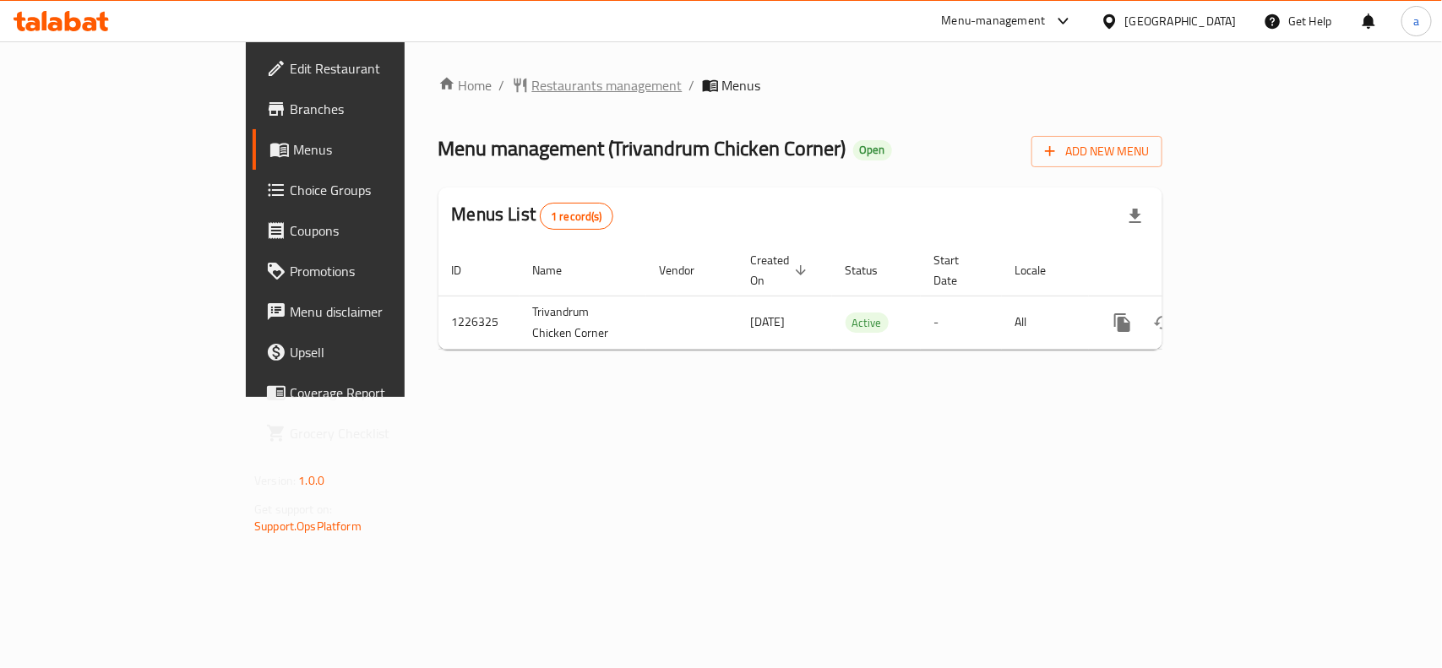
click at [532, 85] on span "Restaurants management" at bounding box center [607, 85] width 150 height 20
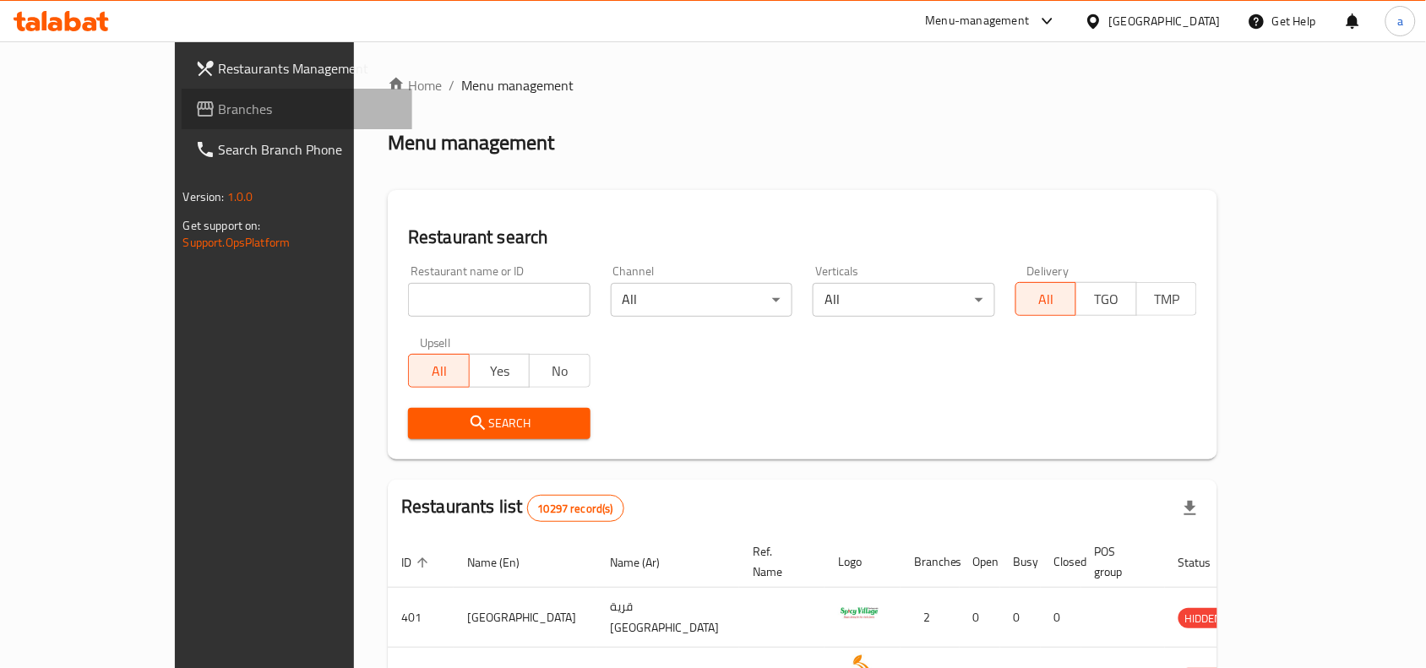
click at [219, 108] on span "Branches" at bounding box center [309, 109] width 181 height 20
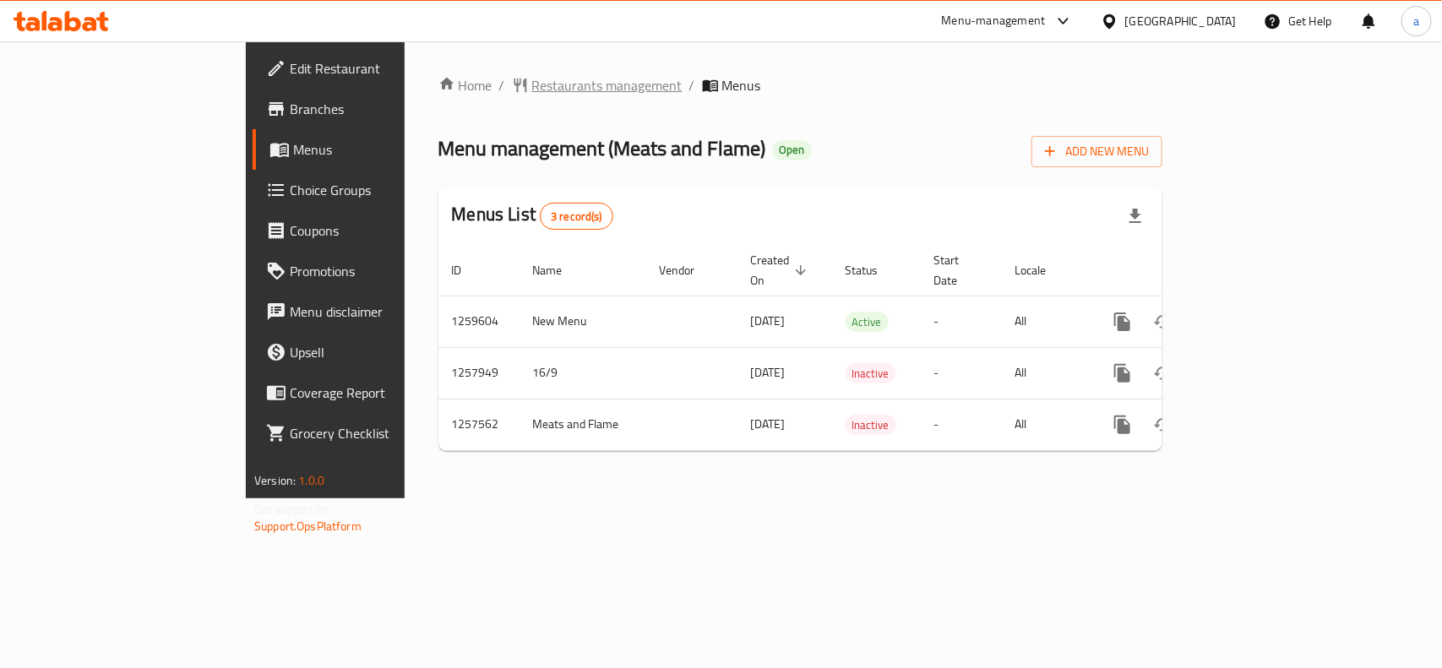
click at [532, 79] on span "Restaurants management" at bounding box center [607, 85] width 150 height 20
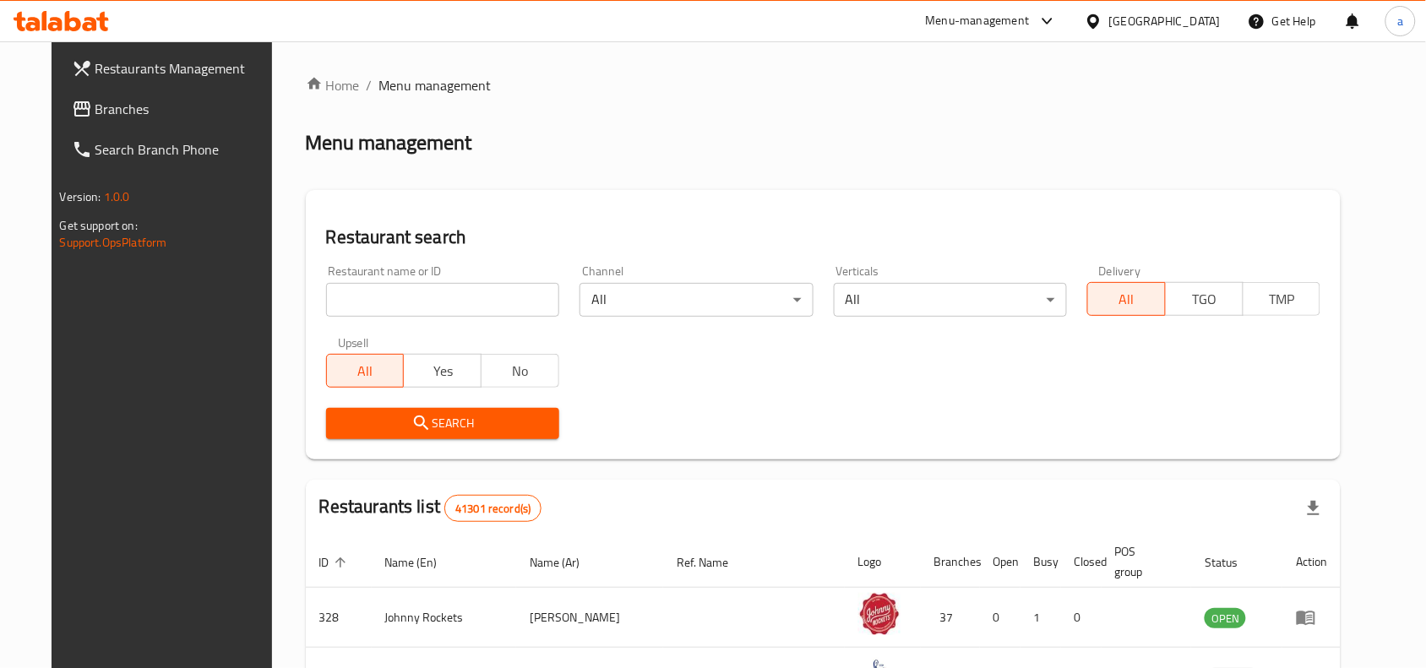
click at [72, 111] on icon at bounding box center [82, 109] width 20 height 20
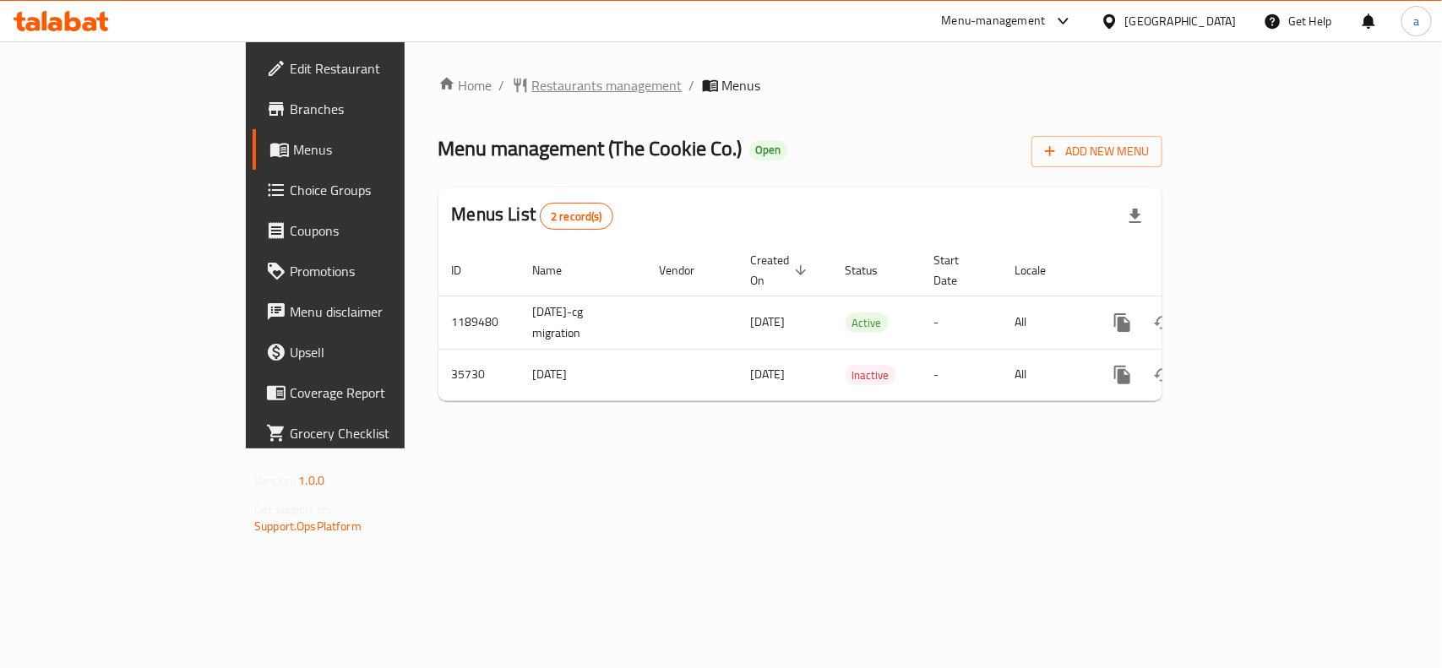
click at [532, 79] on span "Restaurants management" at bounding box center [607, 85] width 150 height 20
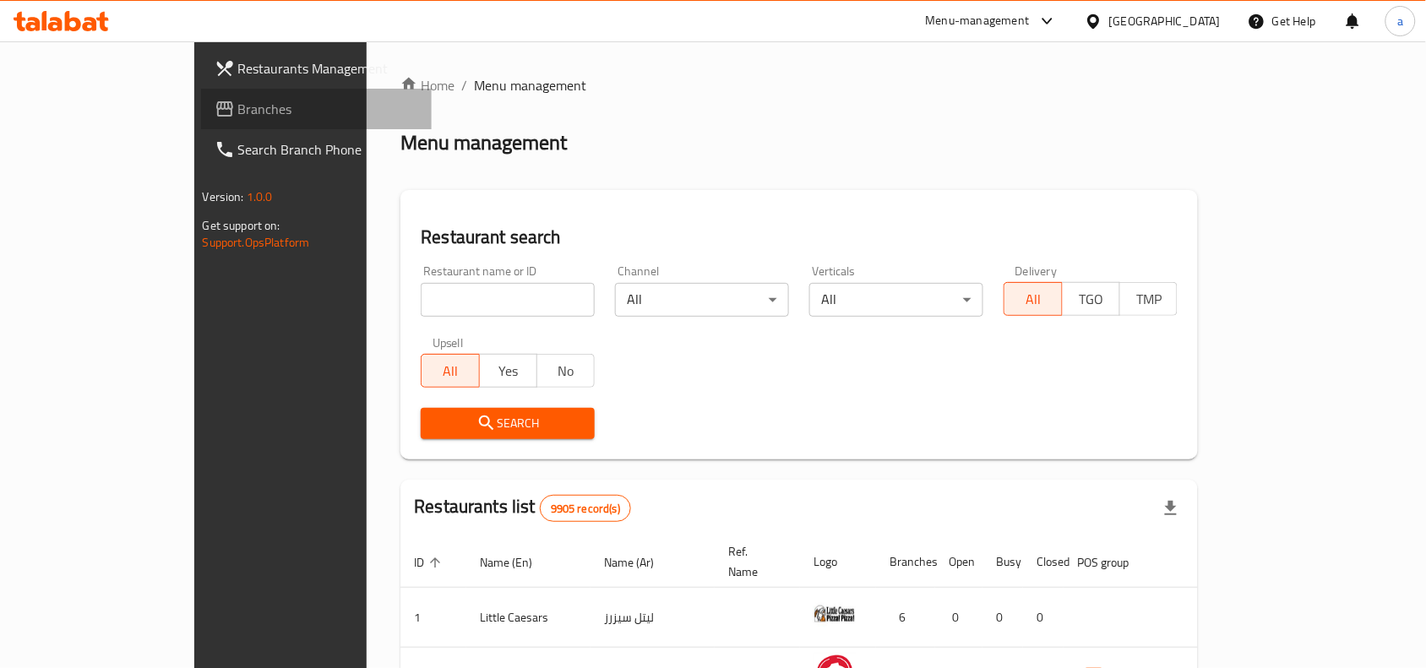
click at [238, 111] on span "Branches" at bounding box center [328, 109] width 181 height 20
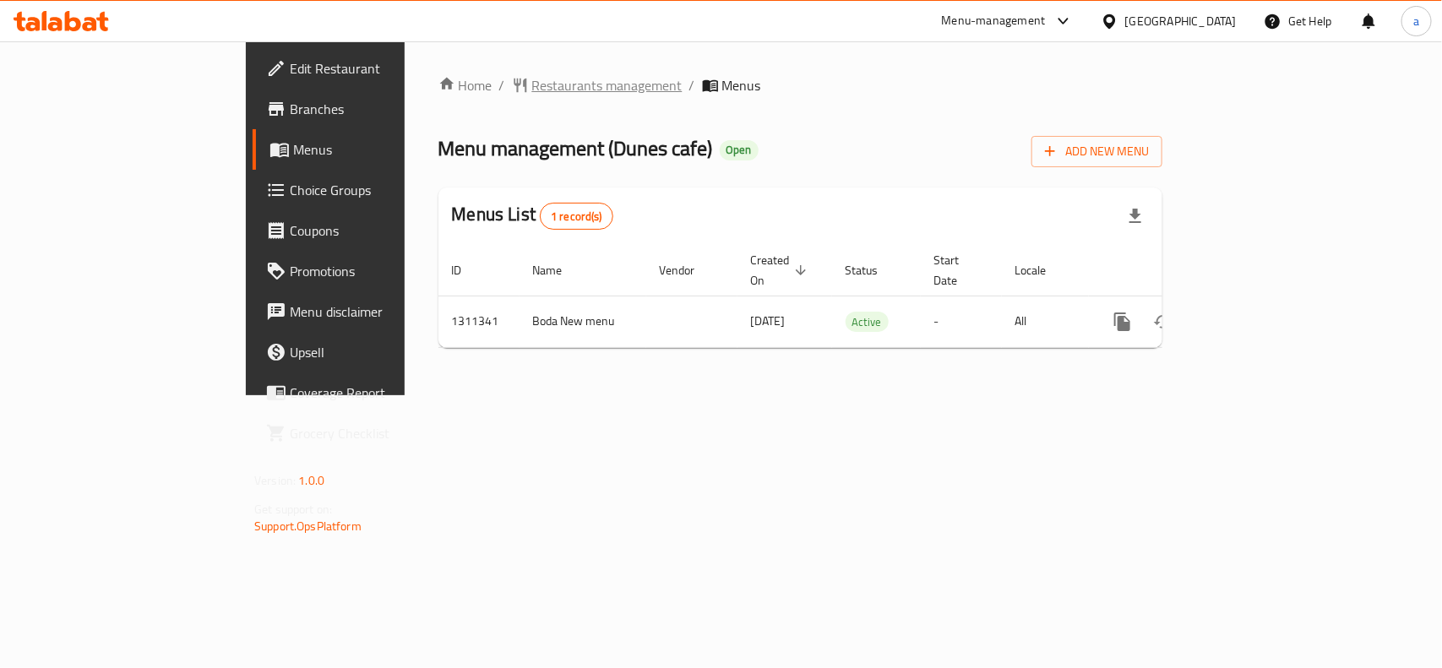
click at [532, 82] on span "Restaurants management" at bounding box center [607, 85] width 150 height 20
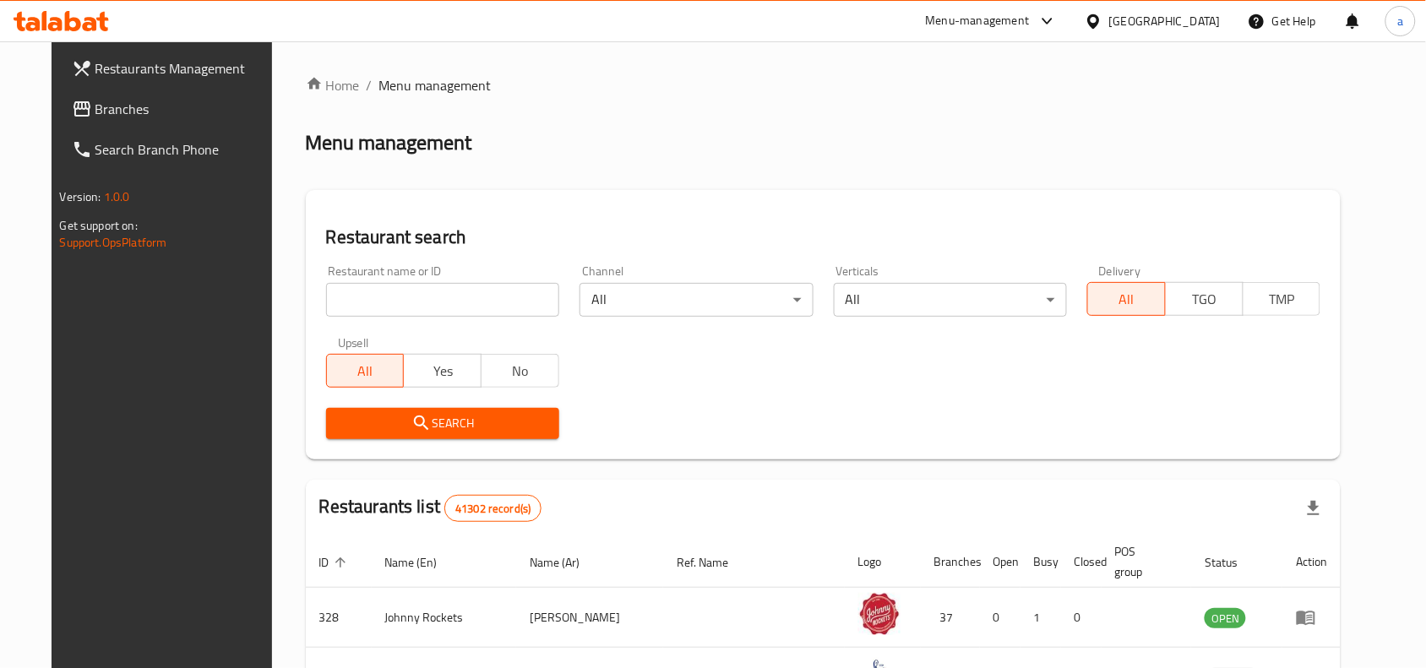
click at [107, 106] on span "Branches" at bounding box center [185, 109] width 181 height 20
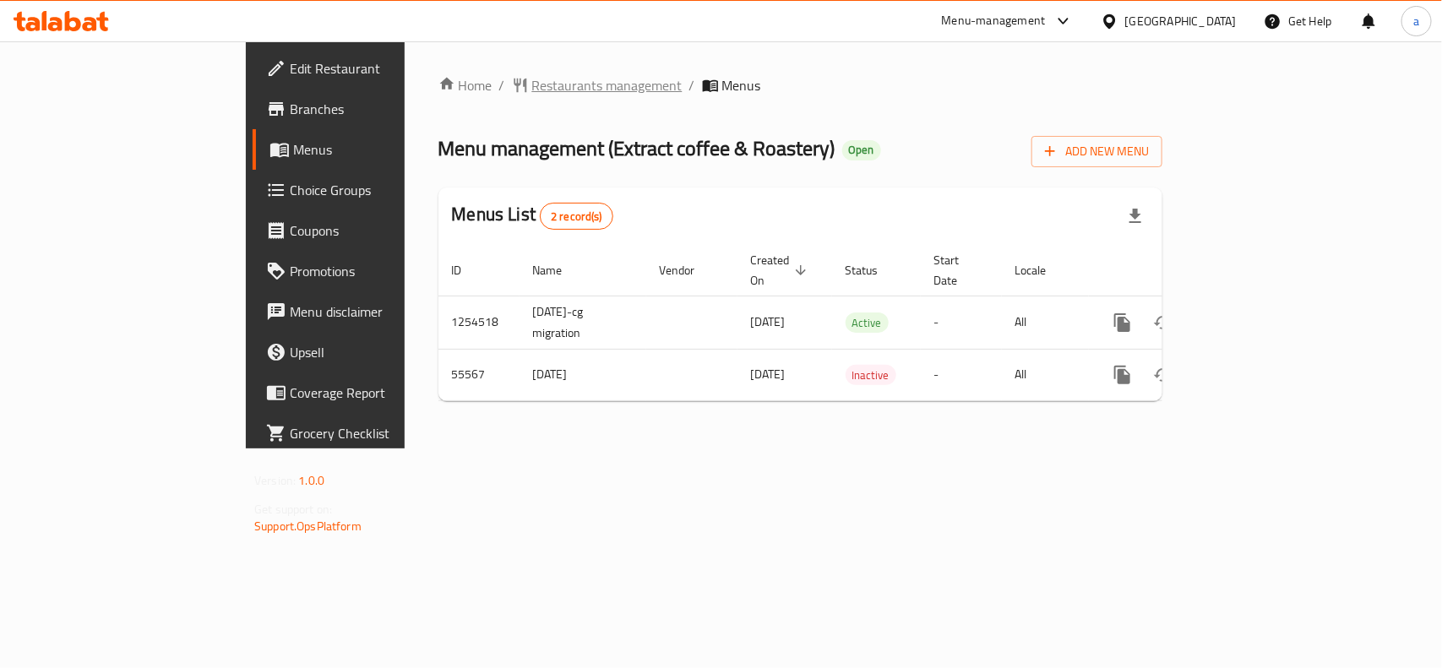
click at [532, 89] on span "Restaurants management" at bounding box center [607, 85] width 150 height 20
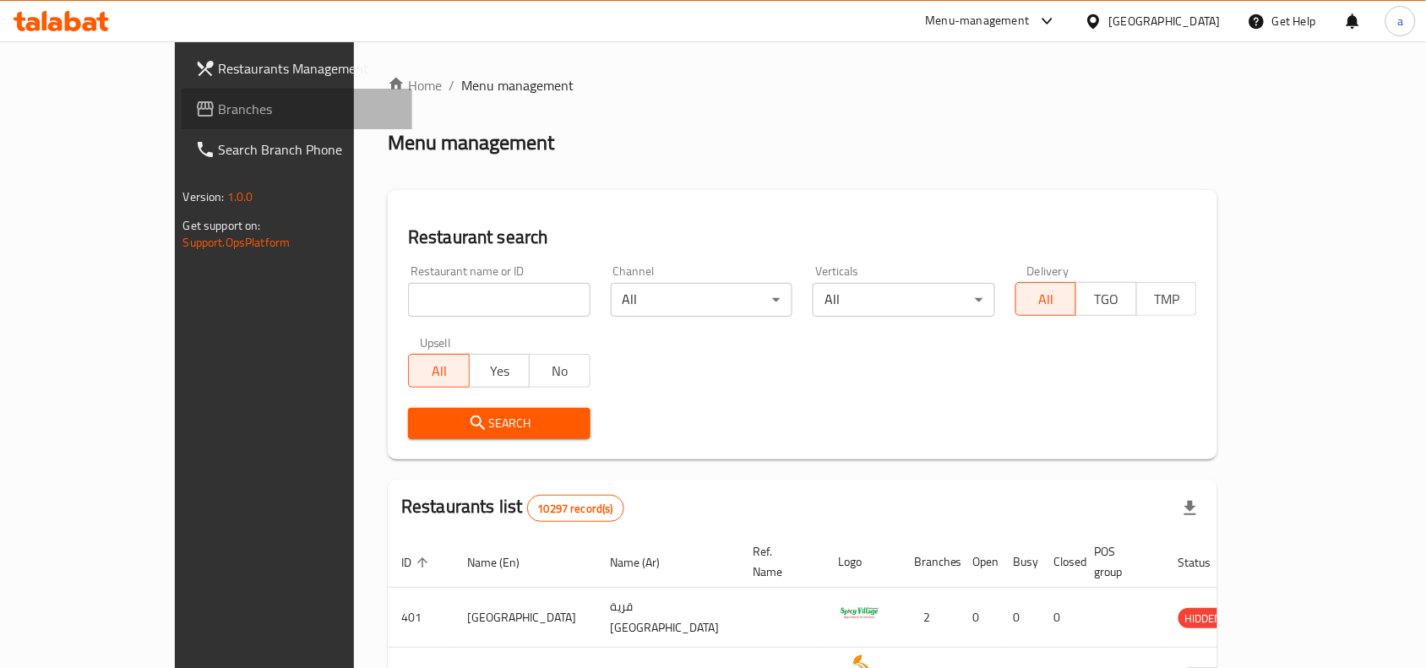
click at [195, 103] on icon at bounding box center [205, 109] width 20 height 20
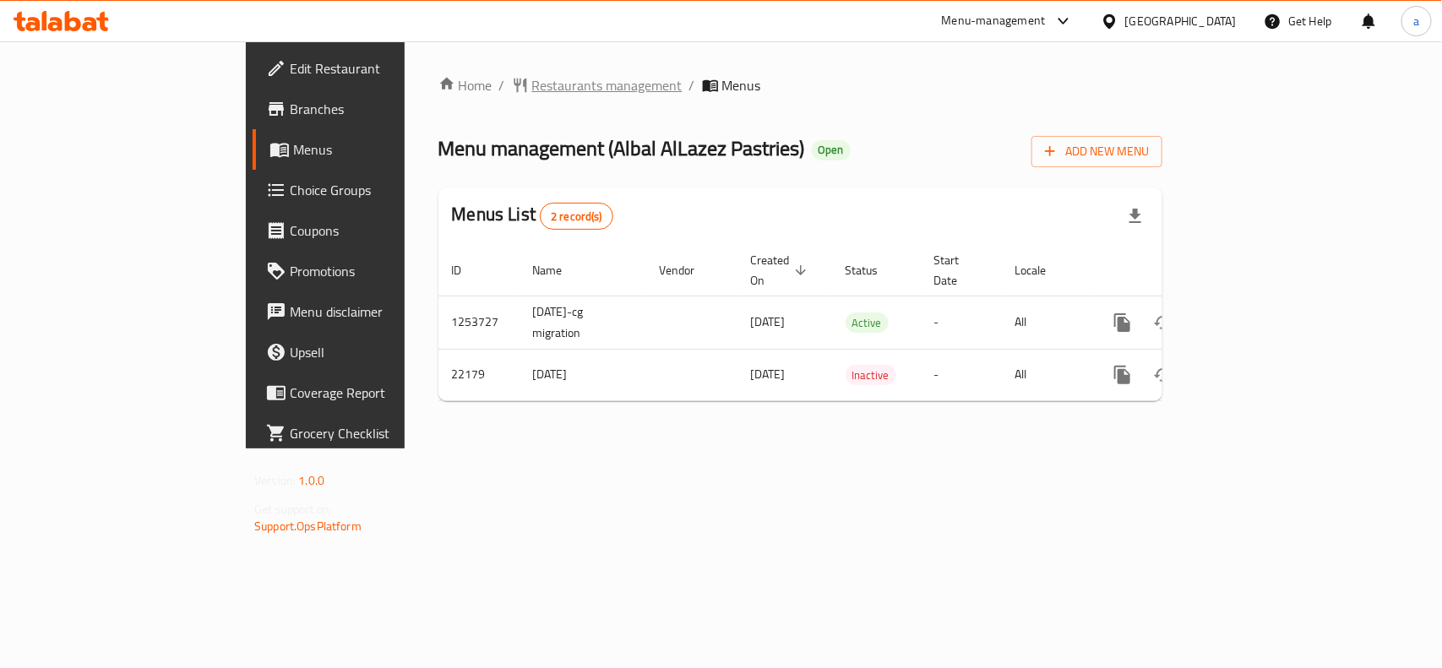
click at [532, 81] on span "Restaurants management" at bounding box center [607, 85] width 150 height 20
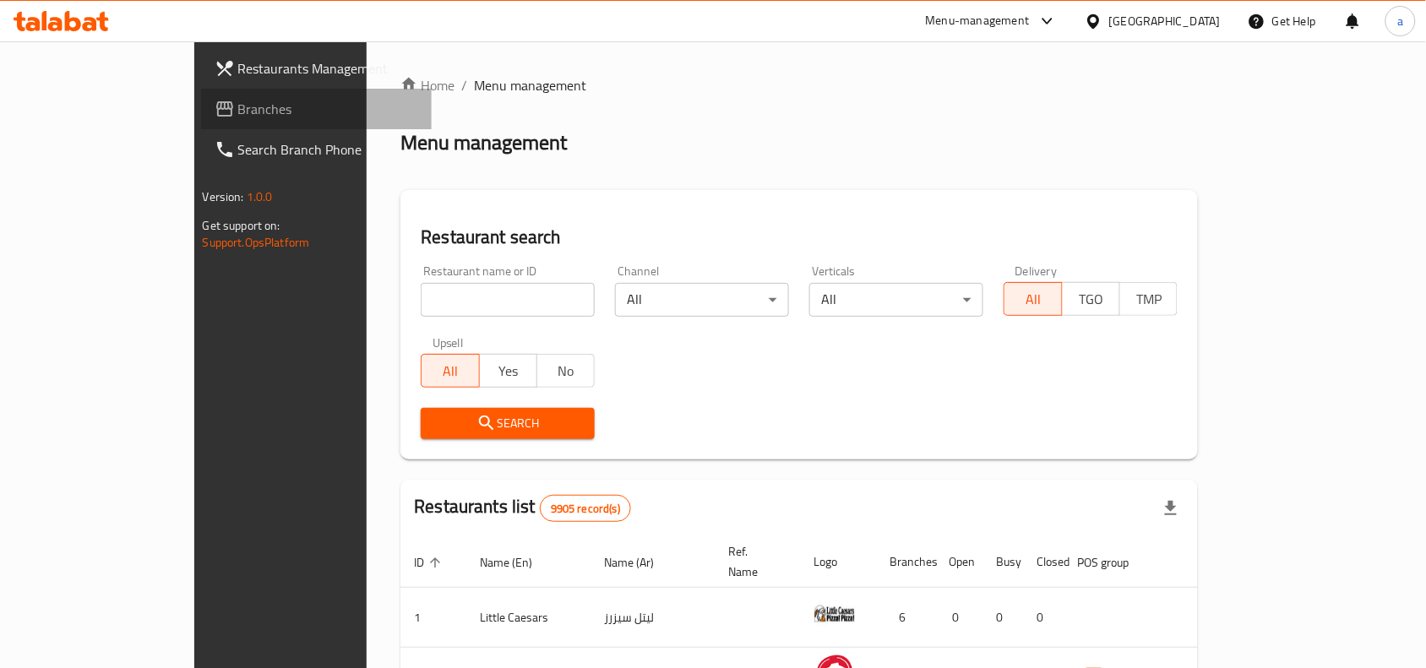
click at [238, 107] on span "Branches" at bounding box center [328, 109] width 181 height 20
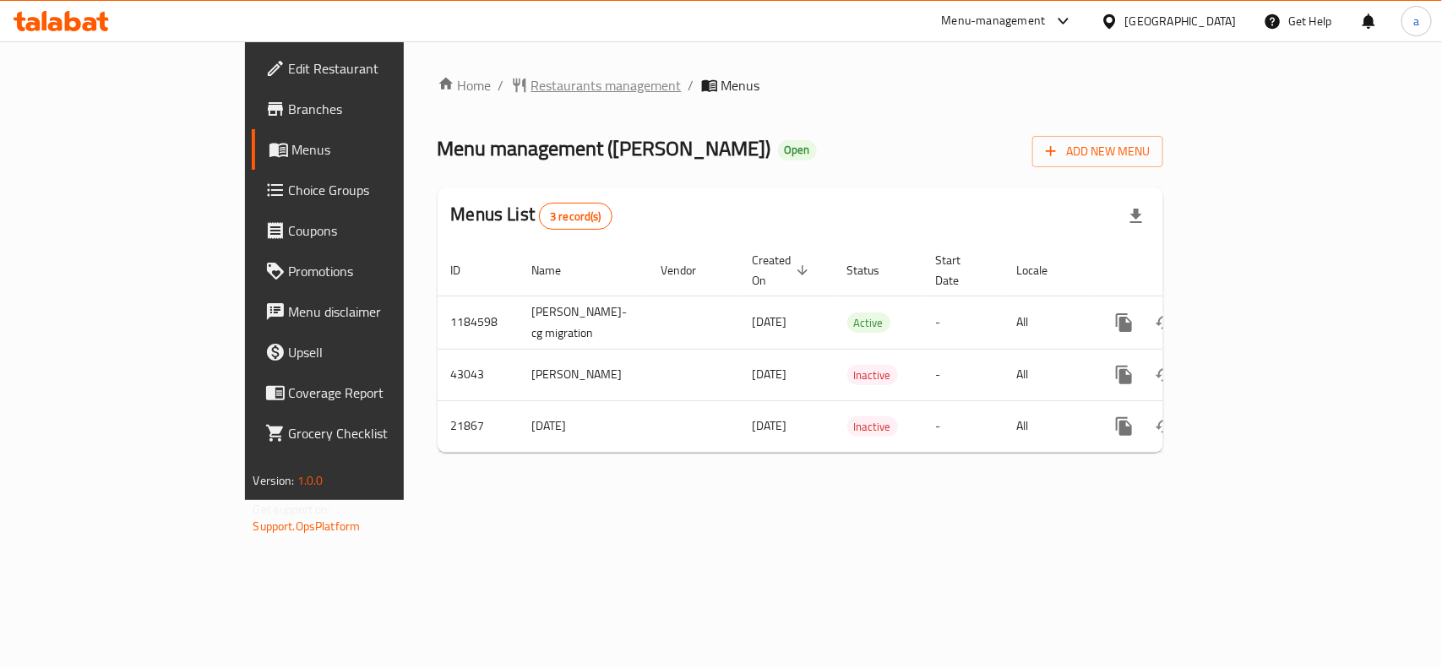
click at [531, 78] on span "Restaurants management" at bounding box center [606, 85] width 150 height 20
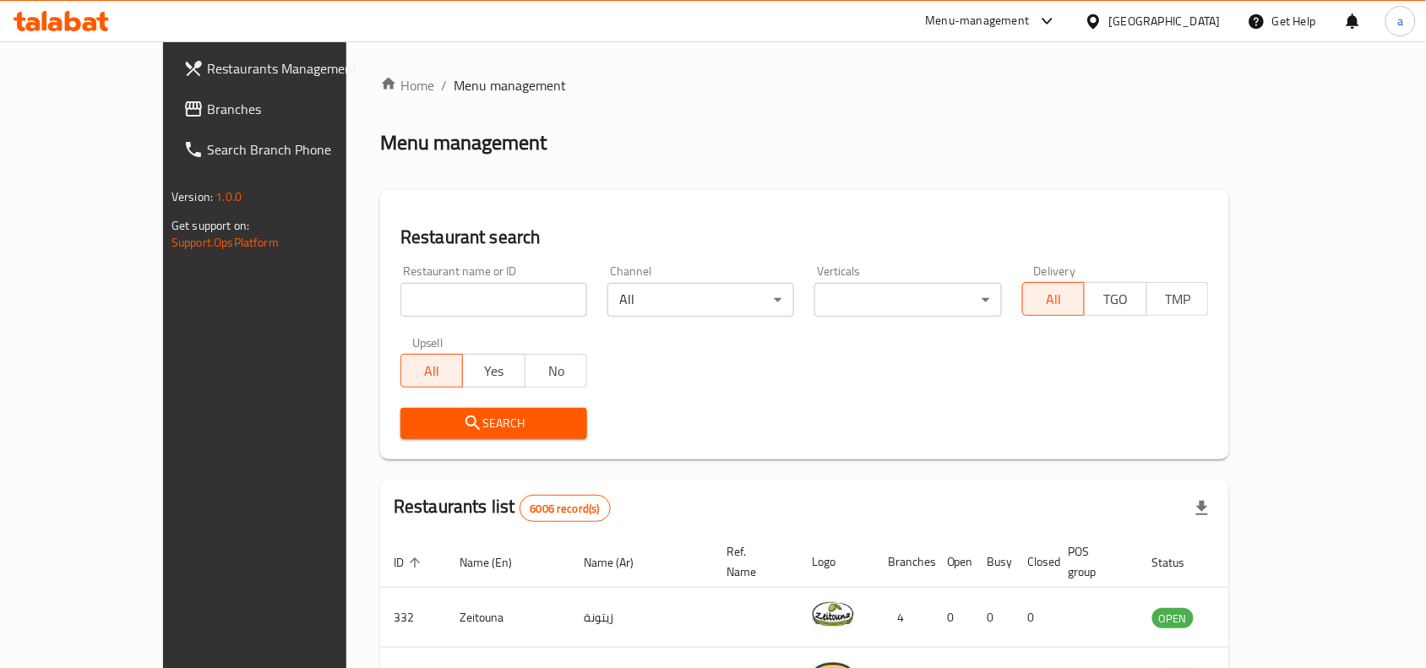
click at [207, 99] on span "Branches" at bounding box center [297, 109] width 181 height 20
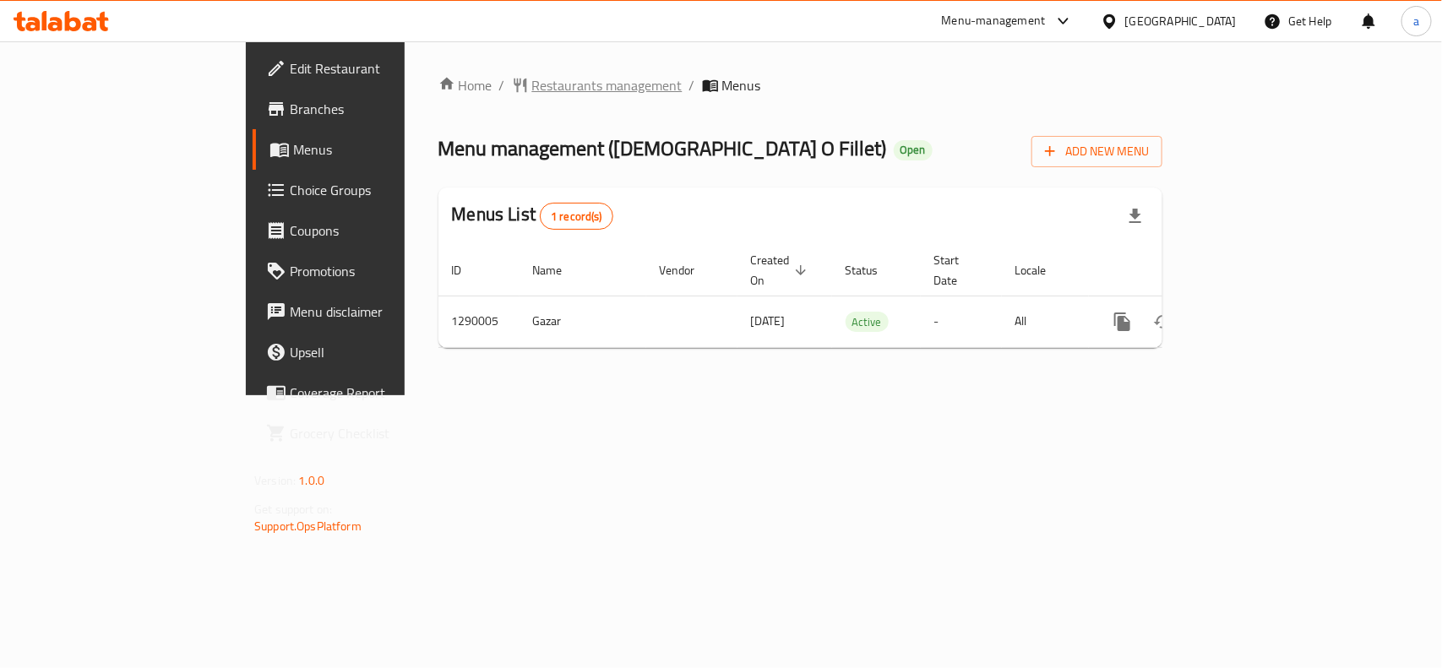
click at [532, 86] on span "Restaurants management" at bounding box center [607, 85] width 150 height 20
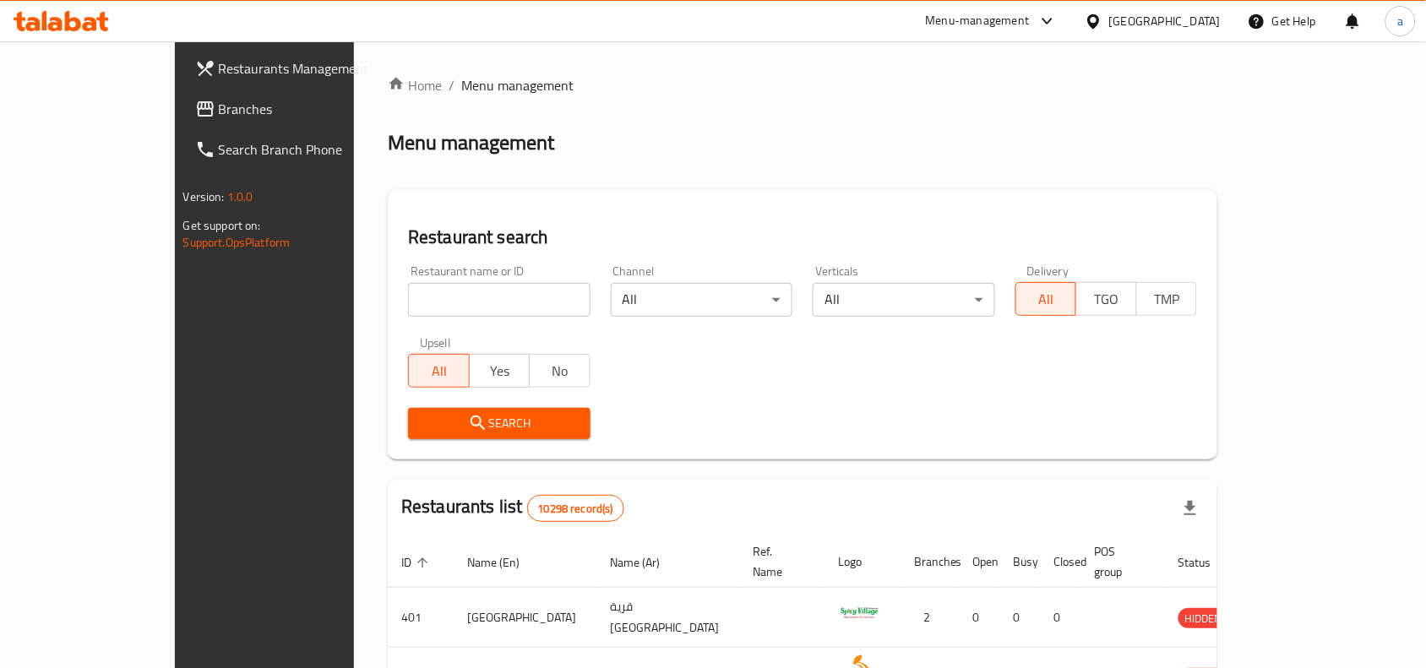
click at [219, 110] on span "Branches" at bounding box center [309, 109] width 181 height 20
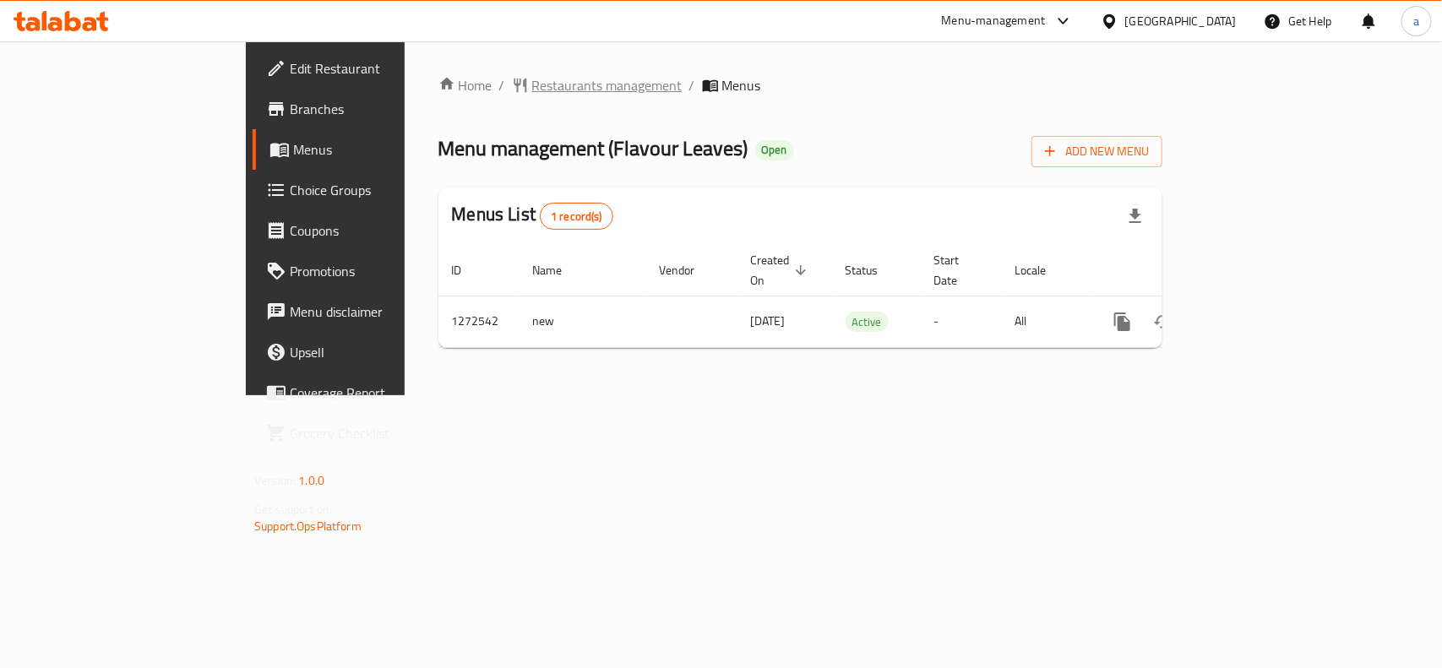
click at [532, 82] on span "Restaurants management" at bounding box center [607, 85] width 150 height 20
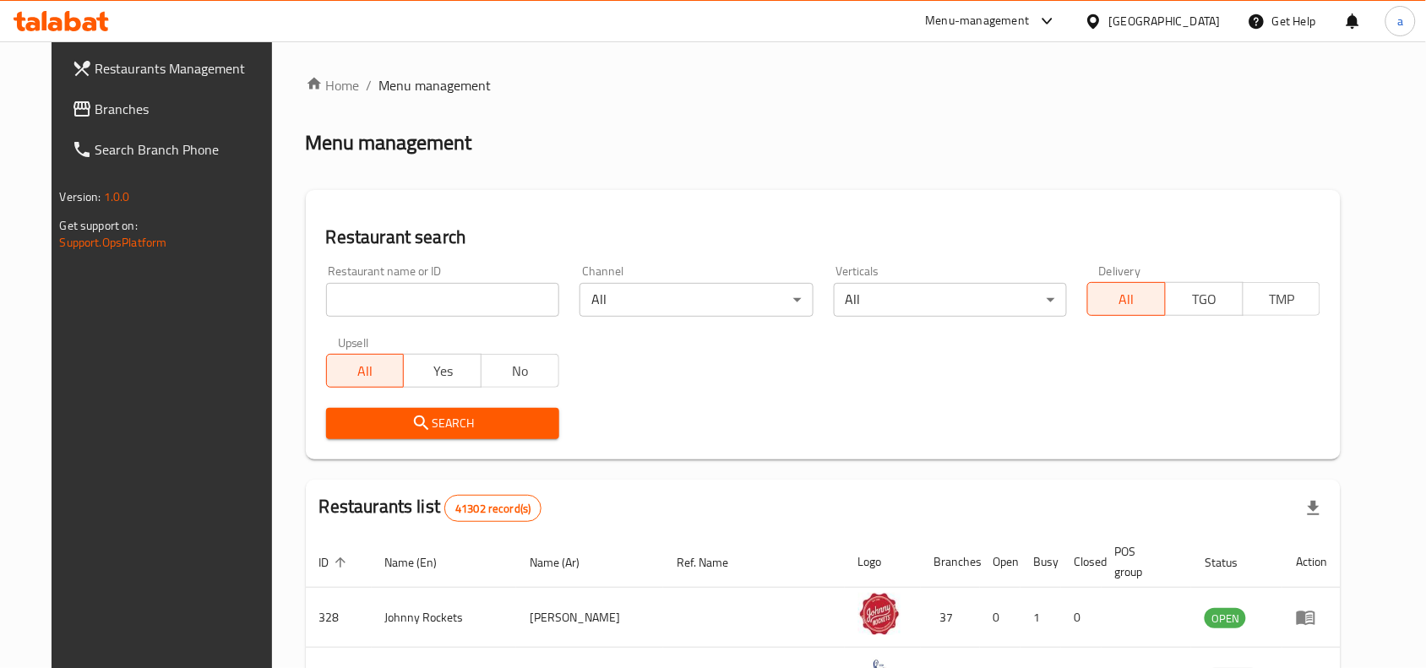
click at [119, 118] on span "Branches" at bounding box center [185, 109] width 181 height 20
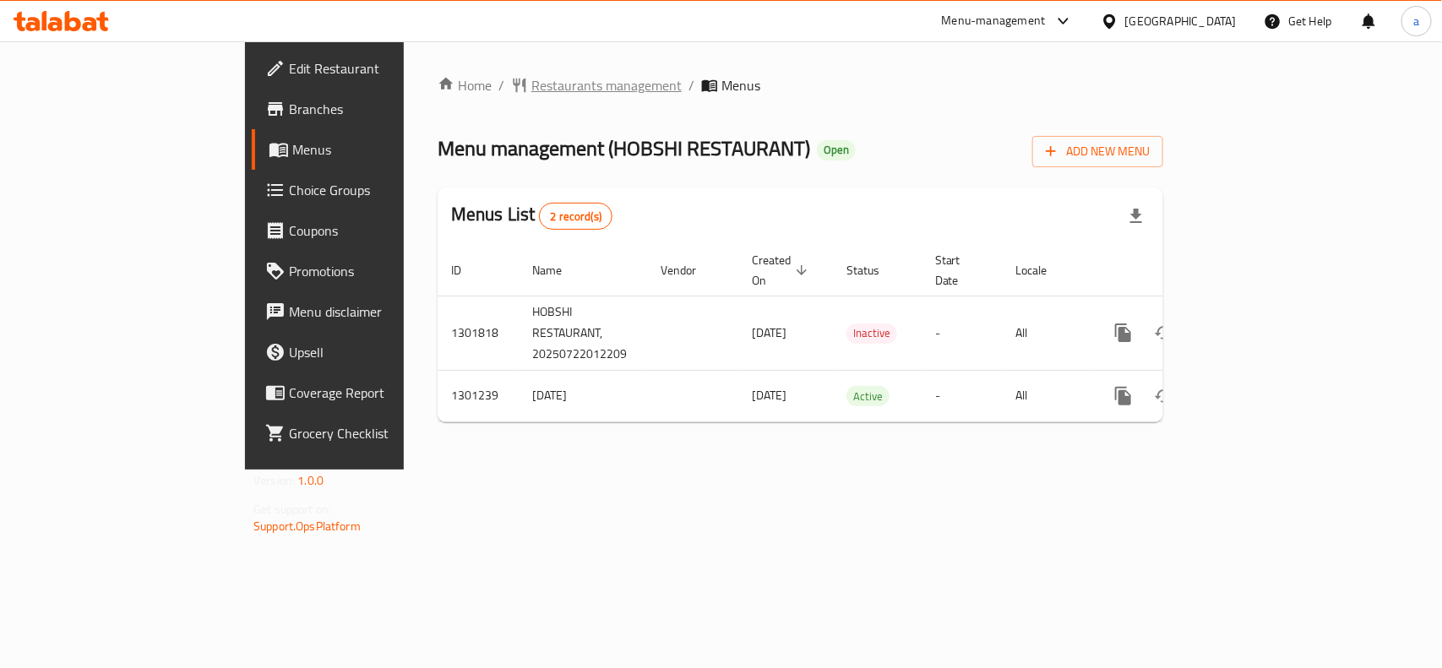
click at [531, 89] on span "Restaurants management" at bounding box center [606, 85] width 150 height 20
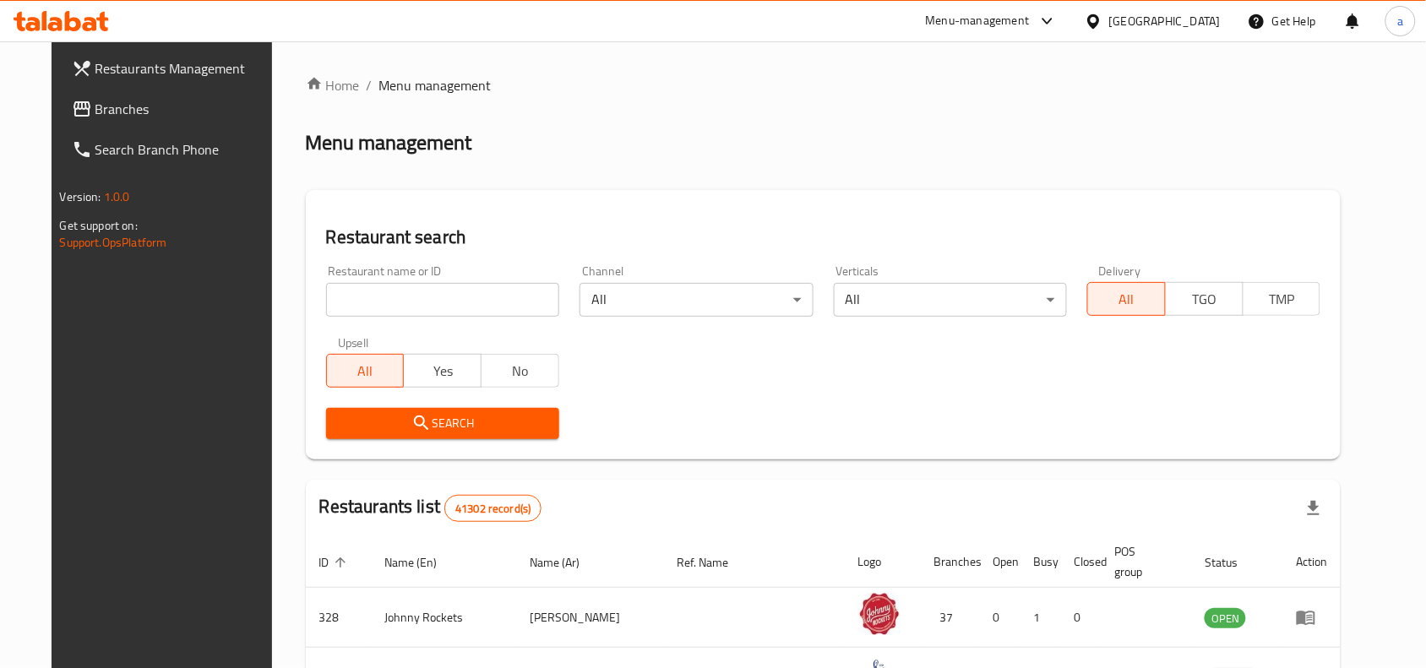
click at [95, 111] on span "Branches" at bounding box center [185, 109] width 181 height 20
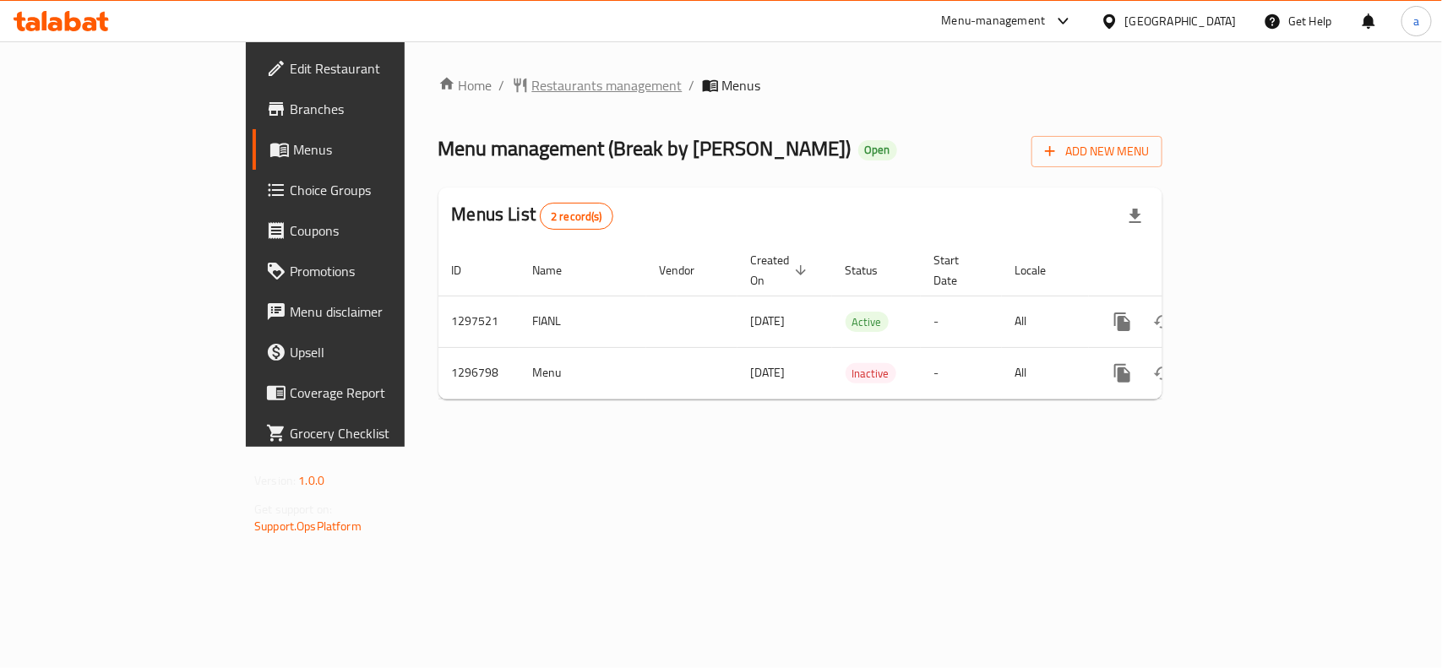
click at [532, 87] on span "Restaurants management" at bounding box center [607, 85] width 150 height 20
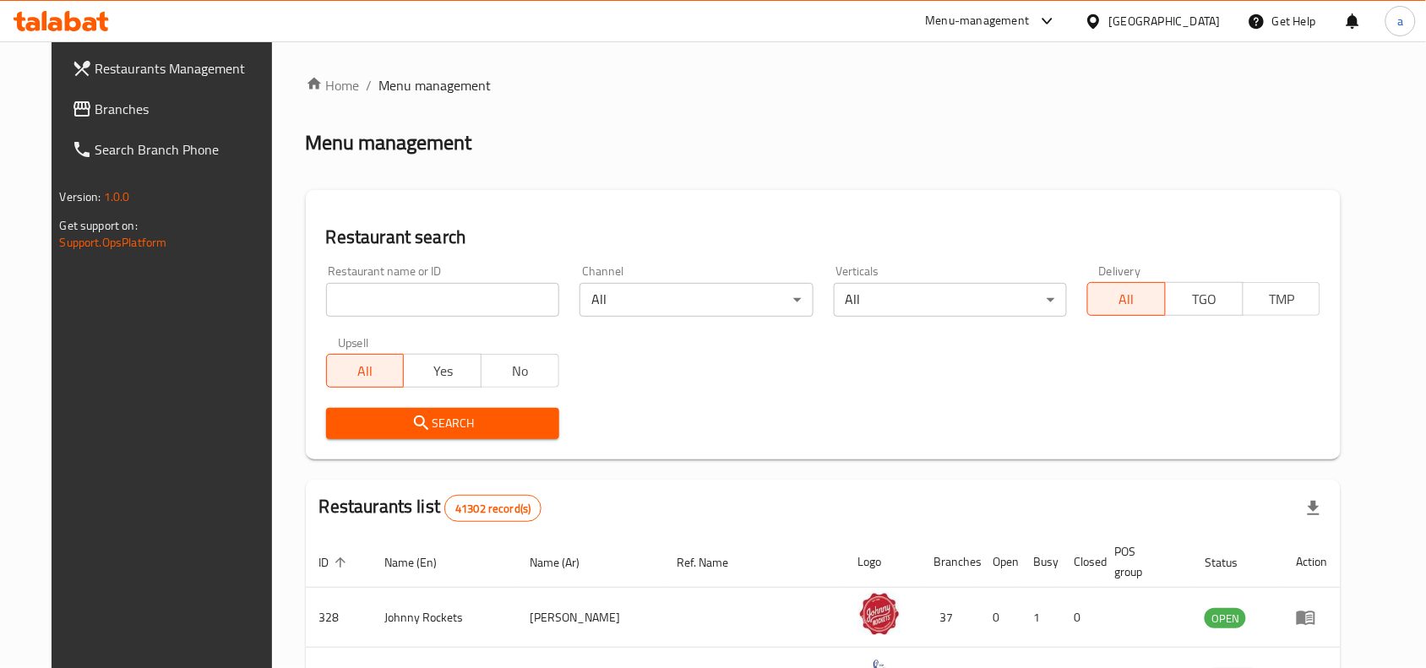
click at [101, 106] on span "Branches" at bounding box center [185, 109] width 181 height 20
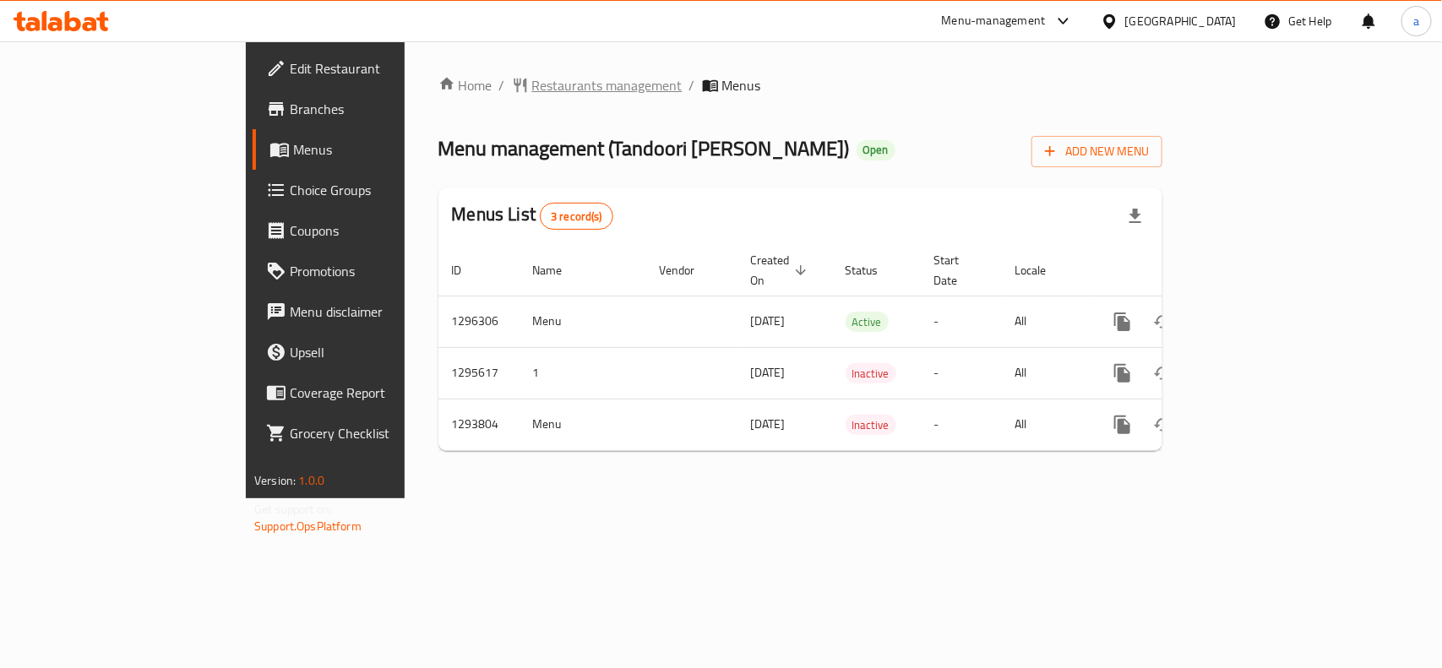
click at [532, 85] on span "Restaurants management" at bounding box center [607, 85] width 150 height 20
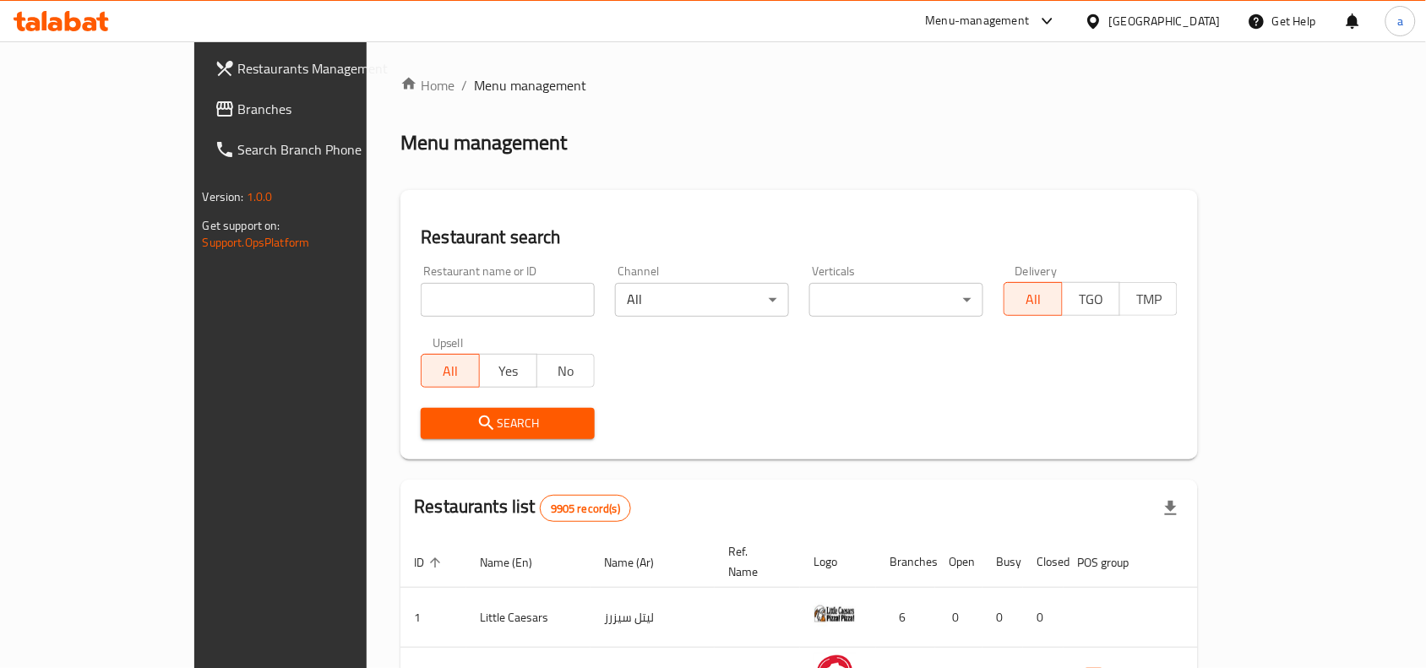
click at [201, 89] on link "Branches" at bounding box center [316, 109] width 231 height 41
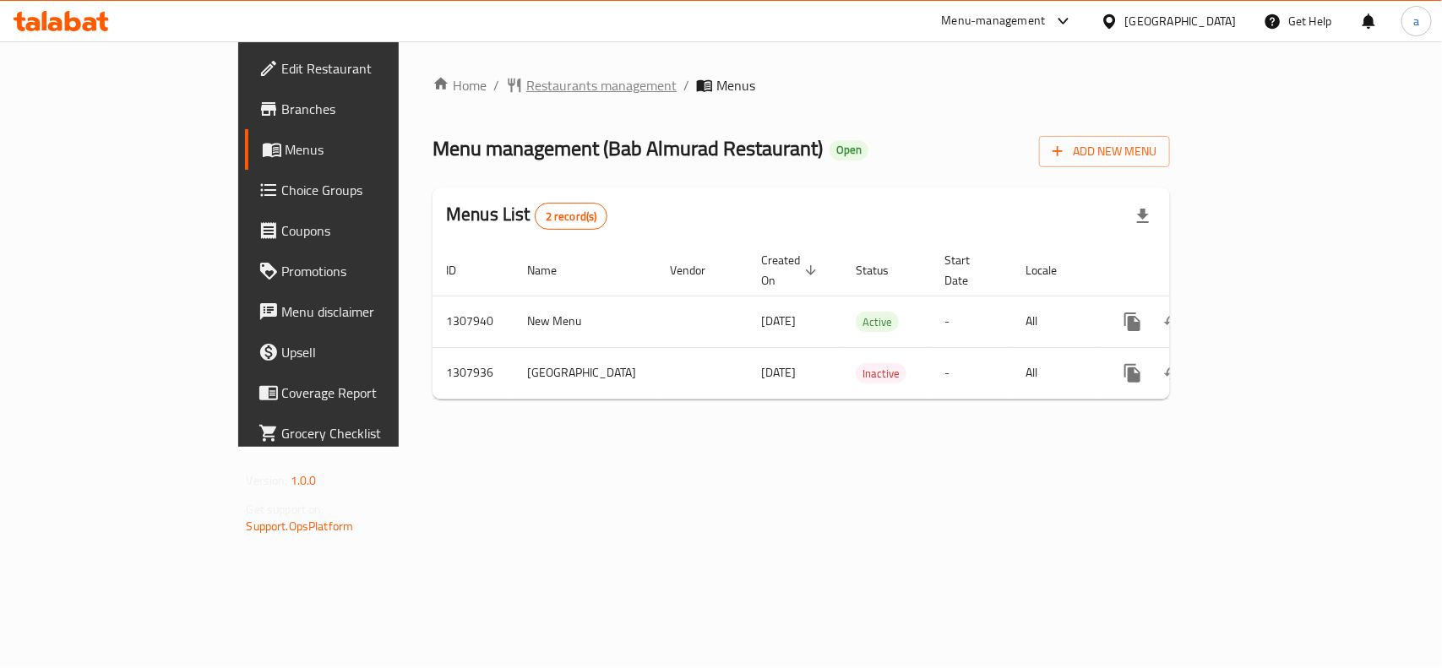
click at [526, 82] on span "Restaurants management" at bounding box center [601, 85] width 150 height 20
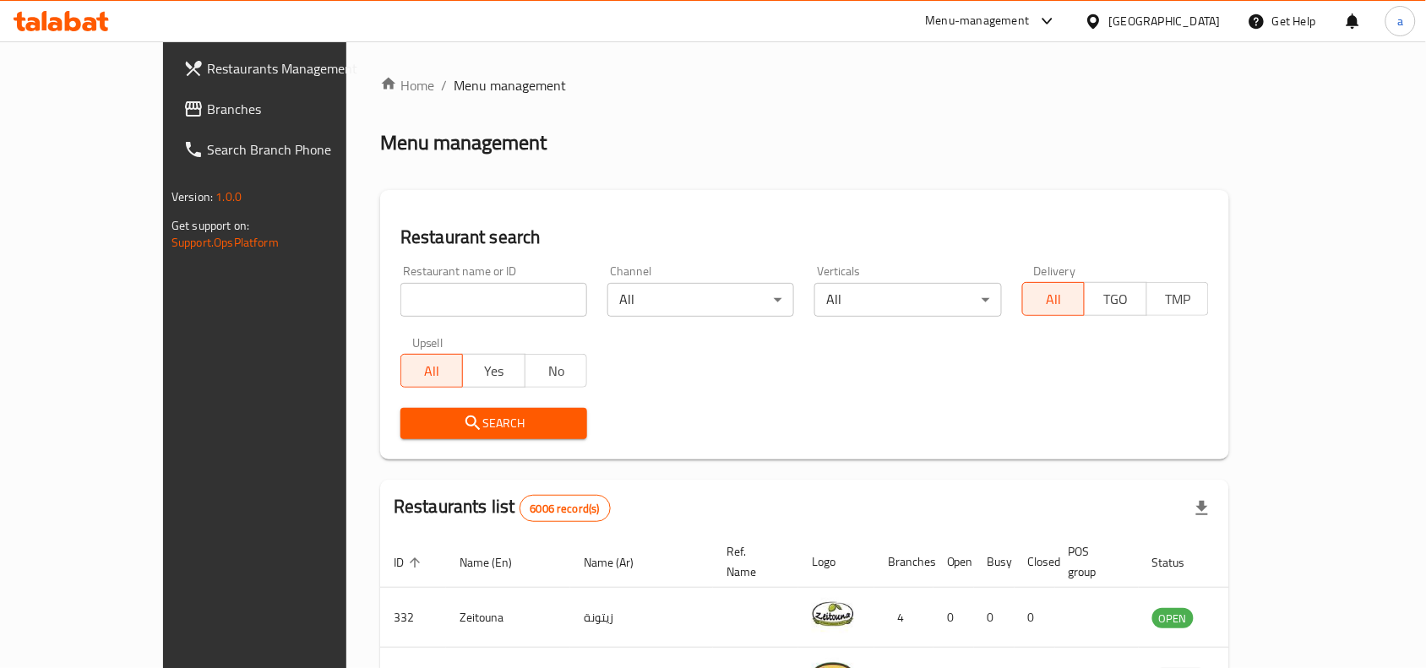
click at [207, 101] on span "Branches" at bounding box center [297, 109] width 181 height 20
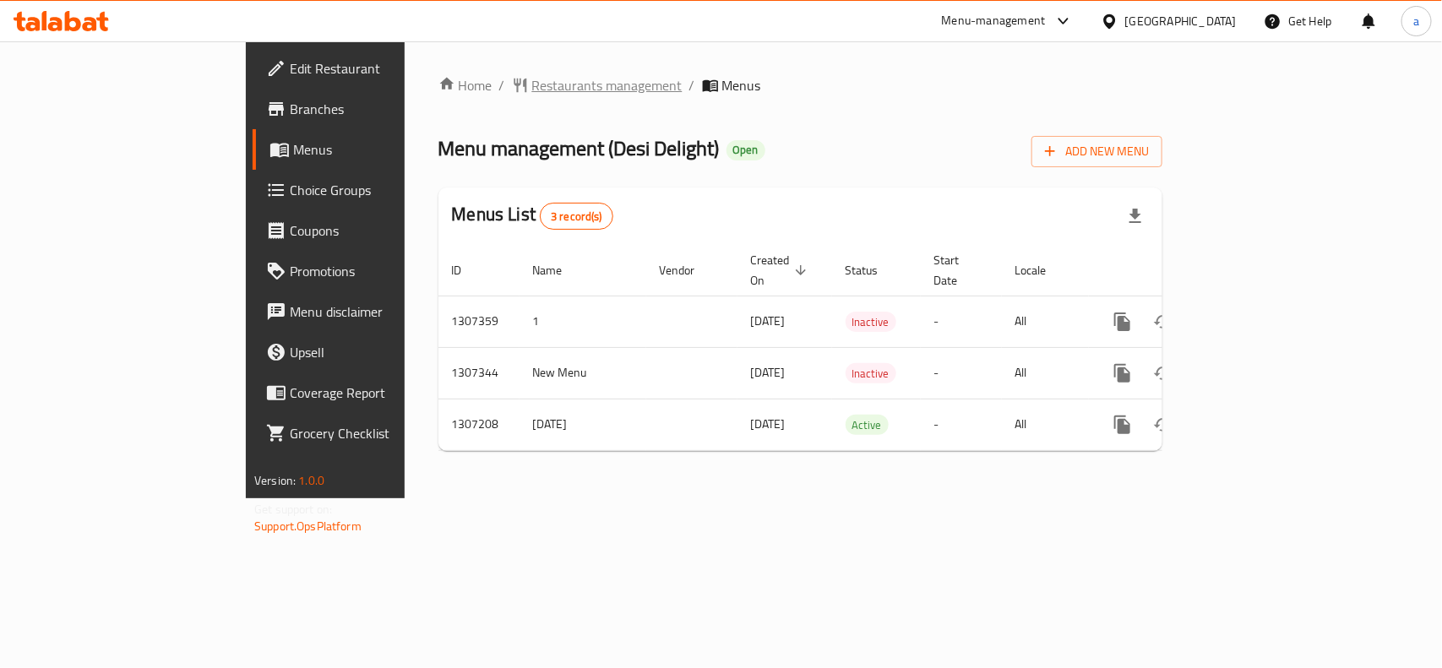
click at [532, 87] on span "Restaurants management" at bounding box center [607, 85] width 150 height 20
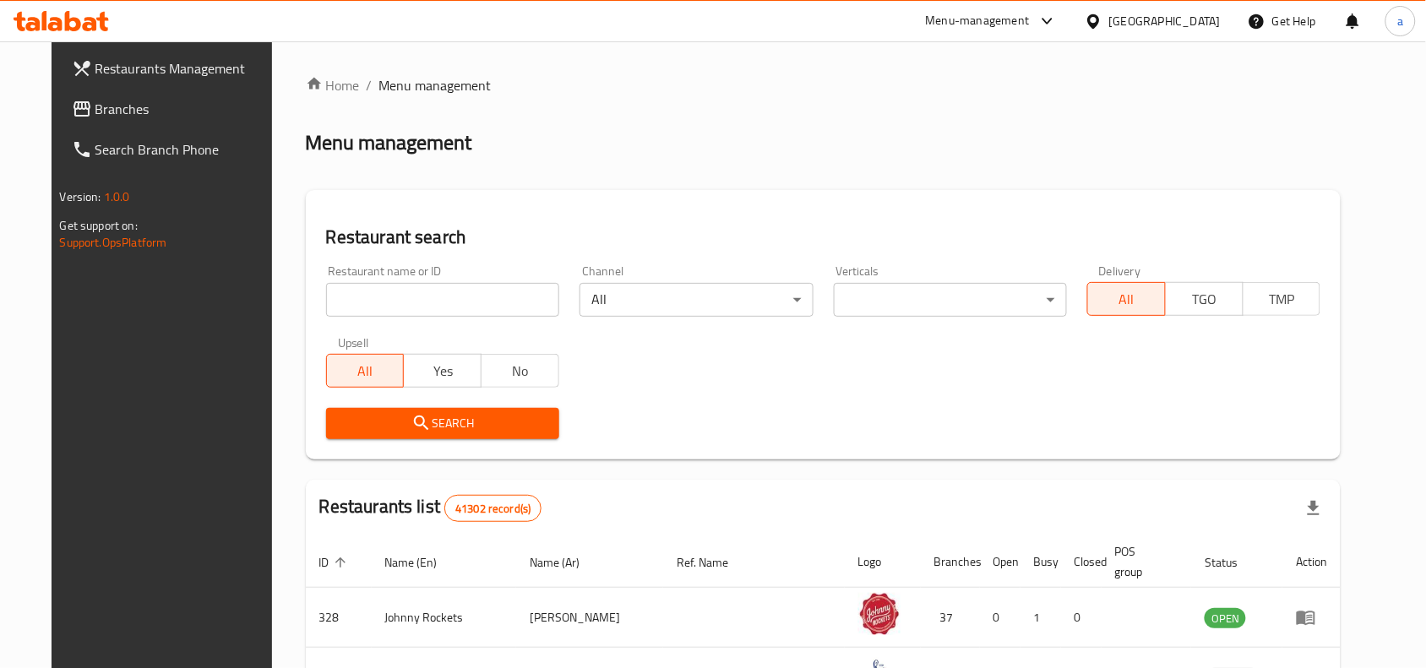
click at [154, 118] on span "Branches" at bounding box center [185, 109] width 181 height 20
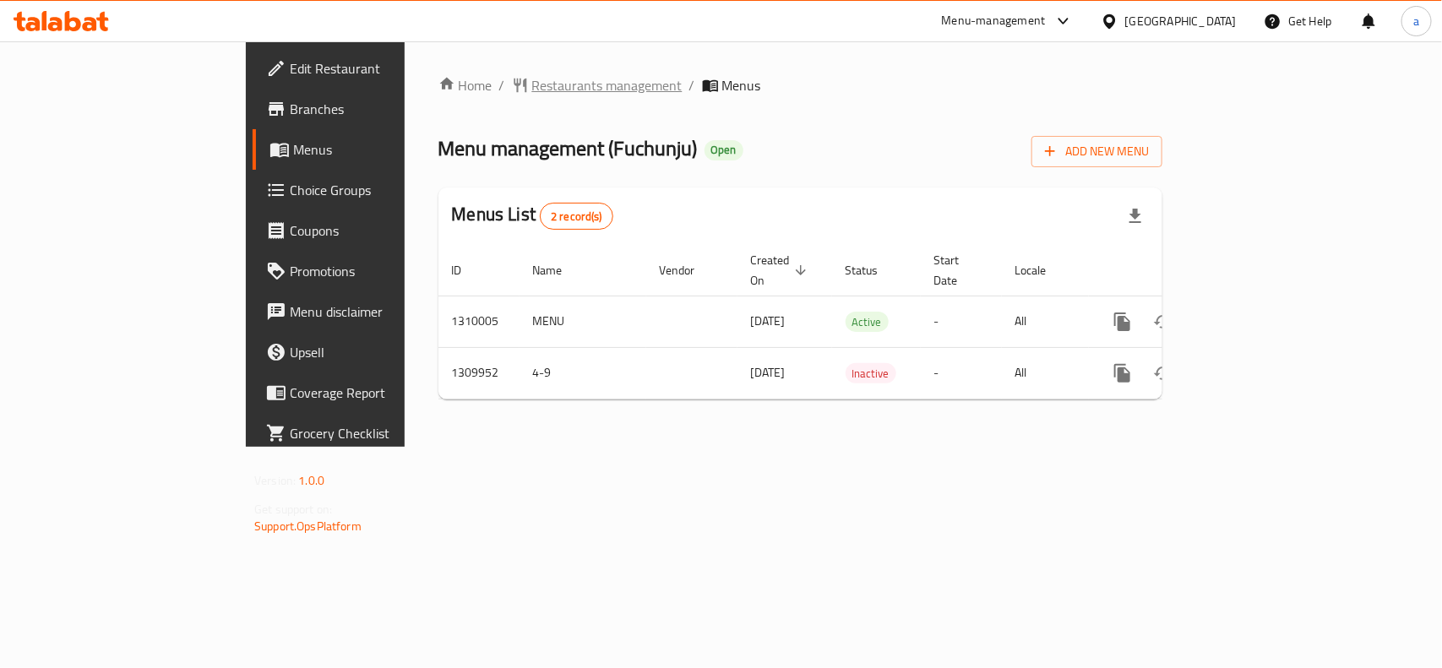
click at [532, 90] on span "Restaurants management" at bounding box center [607, 85] width 150 height 20
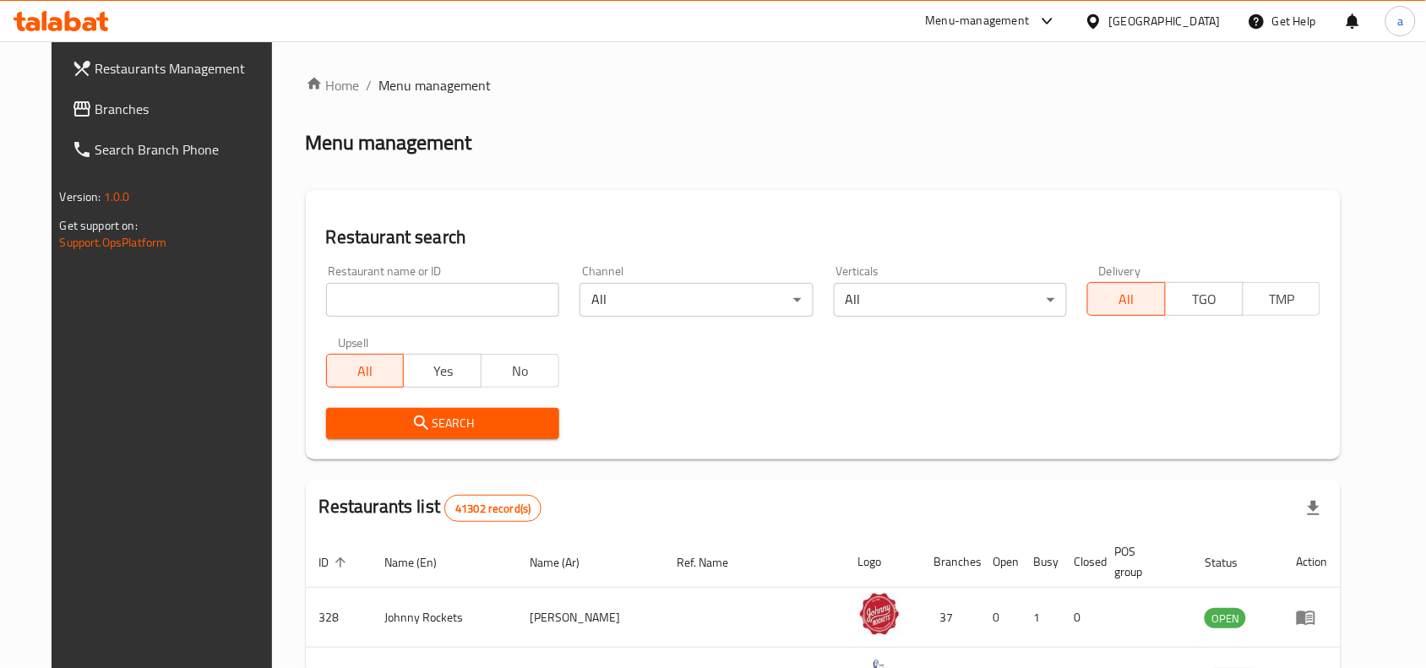
click at [95, 99] on span "Branches" at bounding box center [185, 109] width 181 height 20
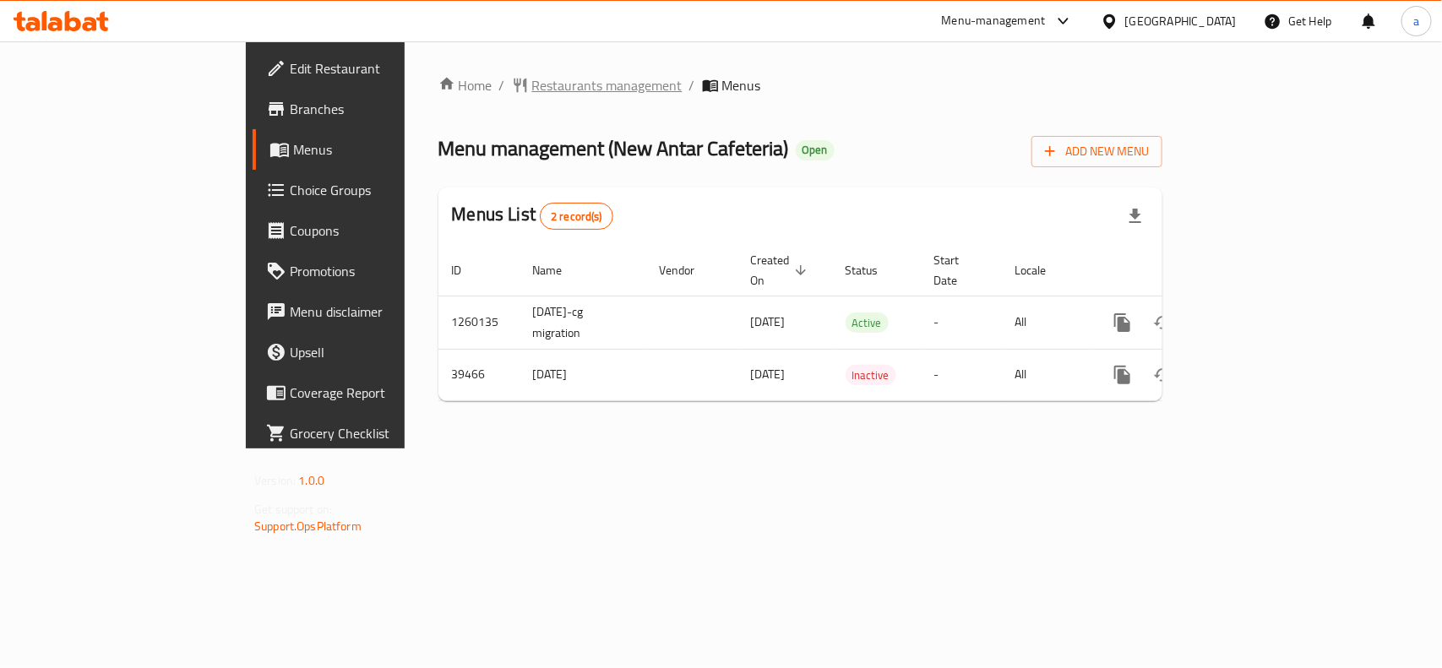
click at [532, 81] on span "Restaurants management" at bounding box center [607, 85] width 150 height 20
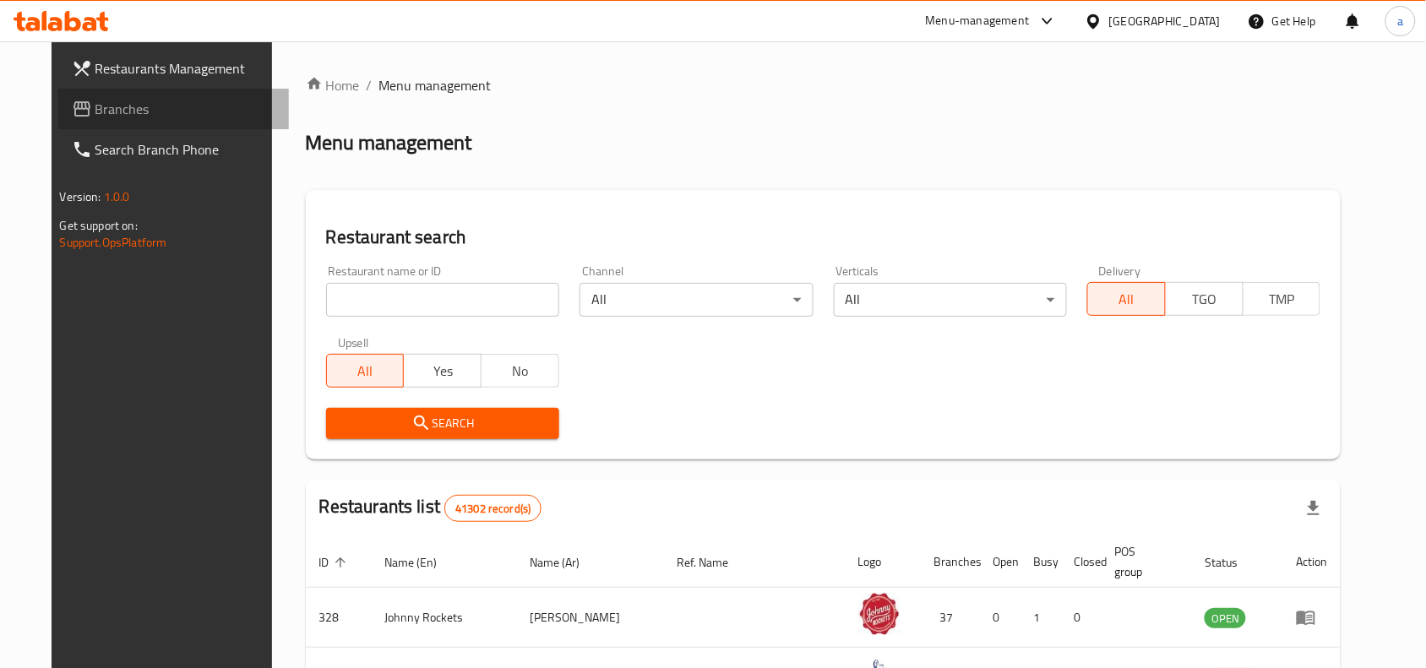
click at [112, 104] on span "Branches" at bounding box center [185, 109] width 181 height 20
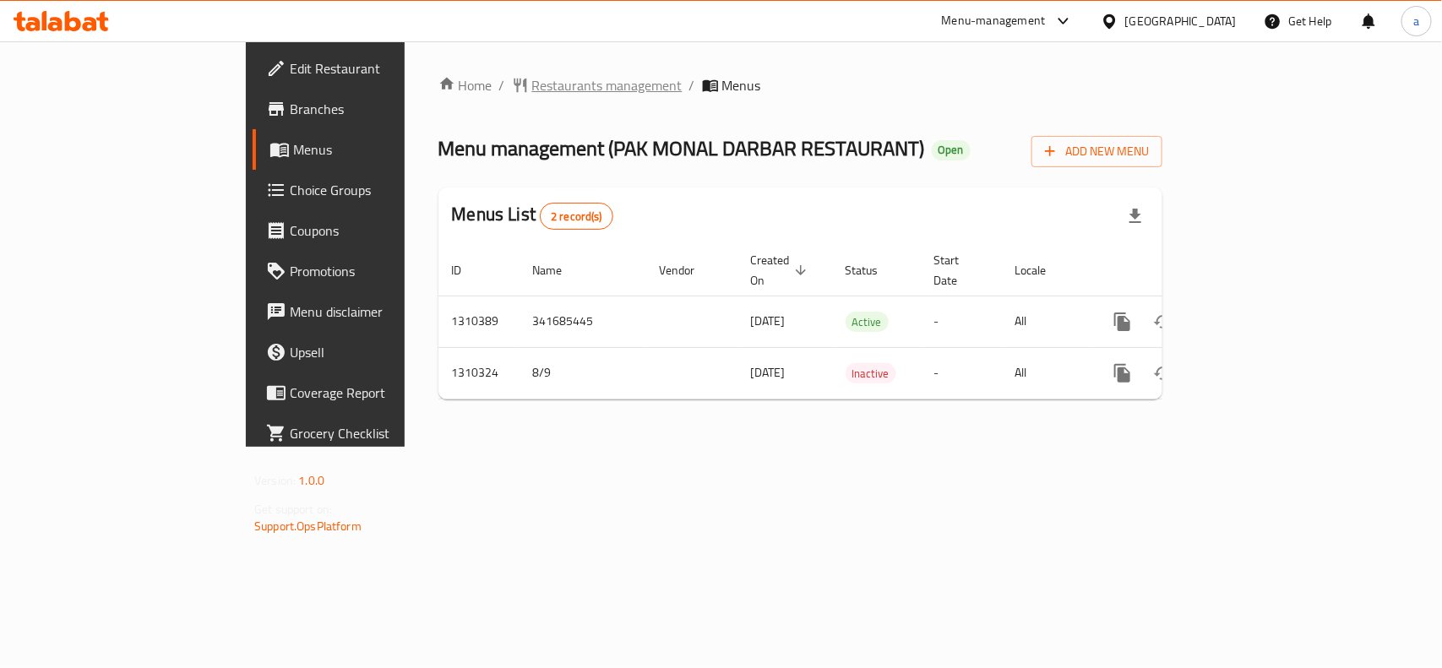
click at [532, 90] on span "Restaurants management" at bounding box center [607, 85] width 150 height 20
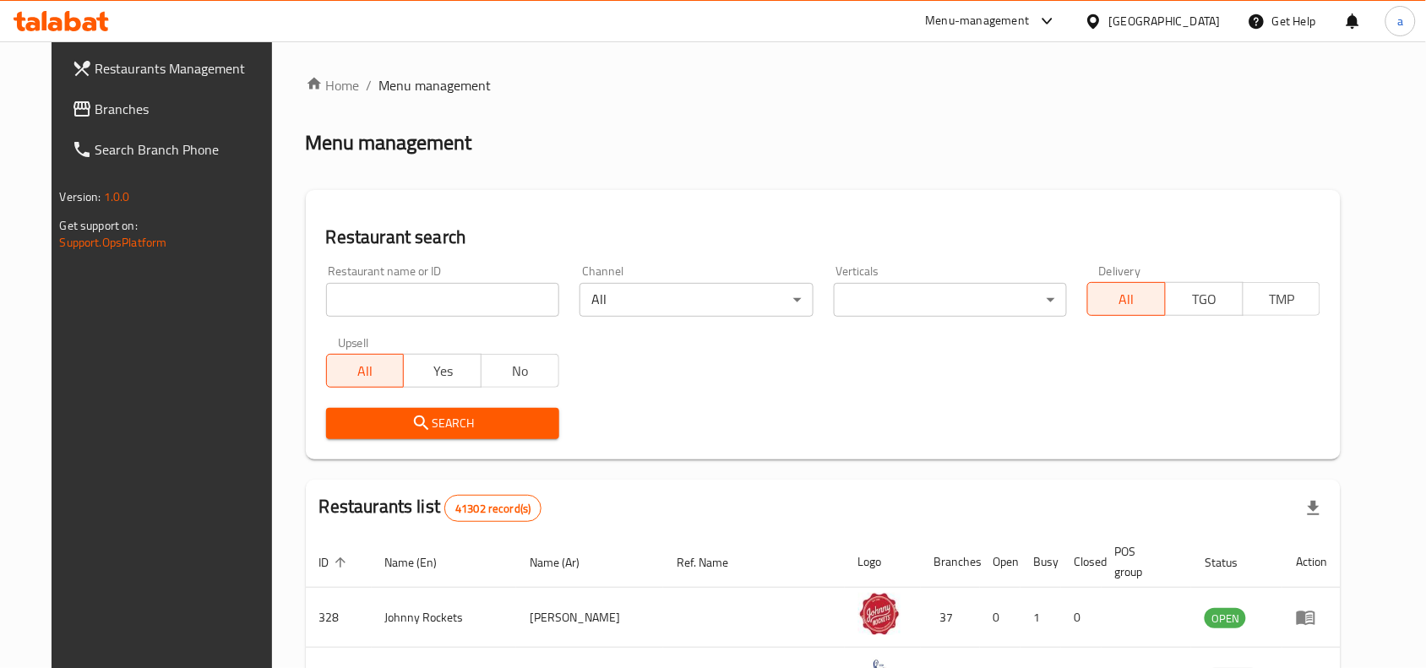
click at [95, 107] on span "Branches" at bounding box center [185, 109] width 181 height 20
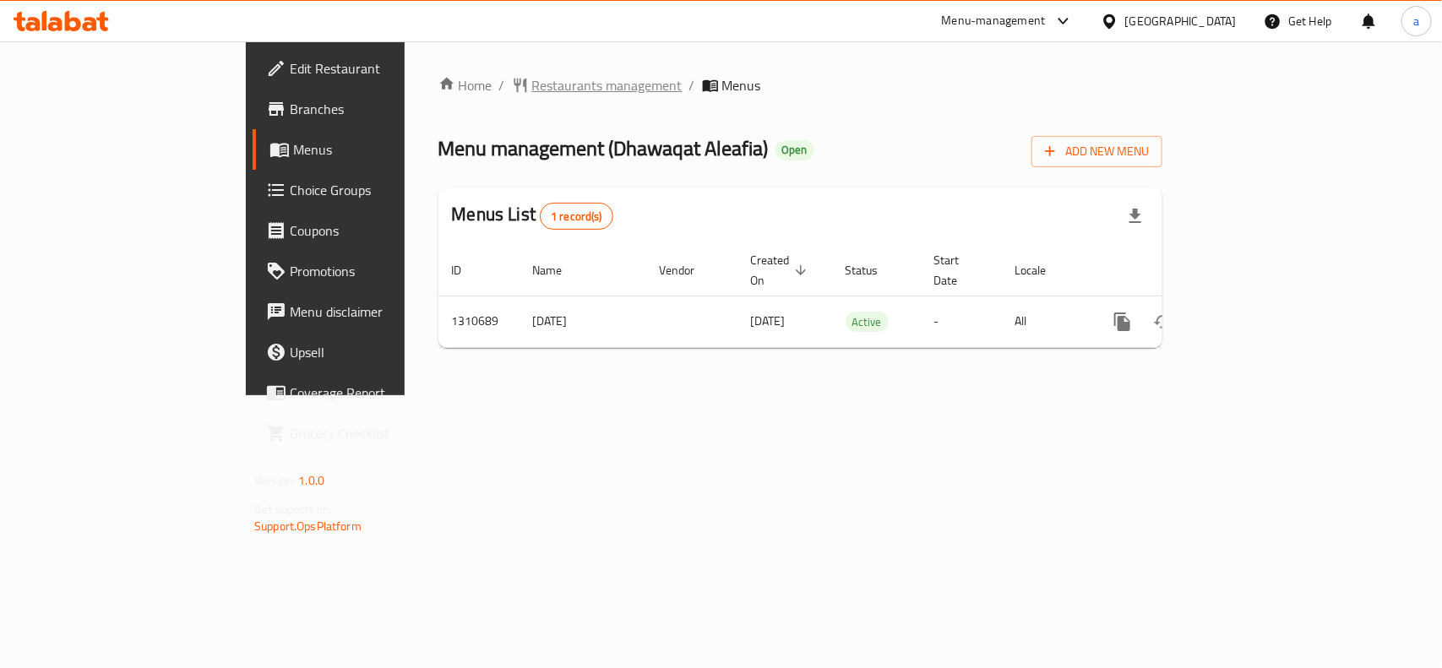
click at [532, 82] on span "Restaurants management" at bounding box center [607, 85] width 150 height 20
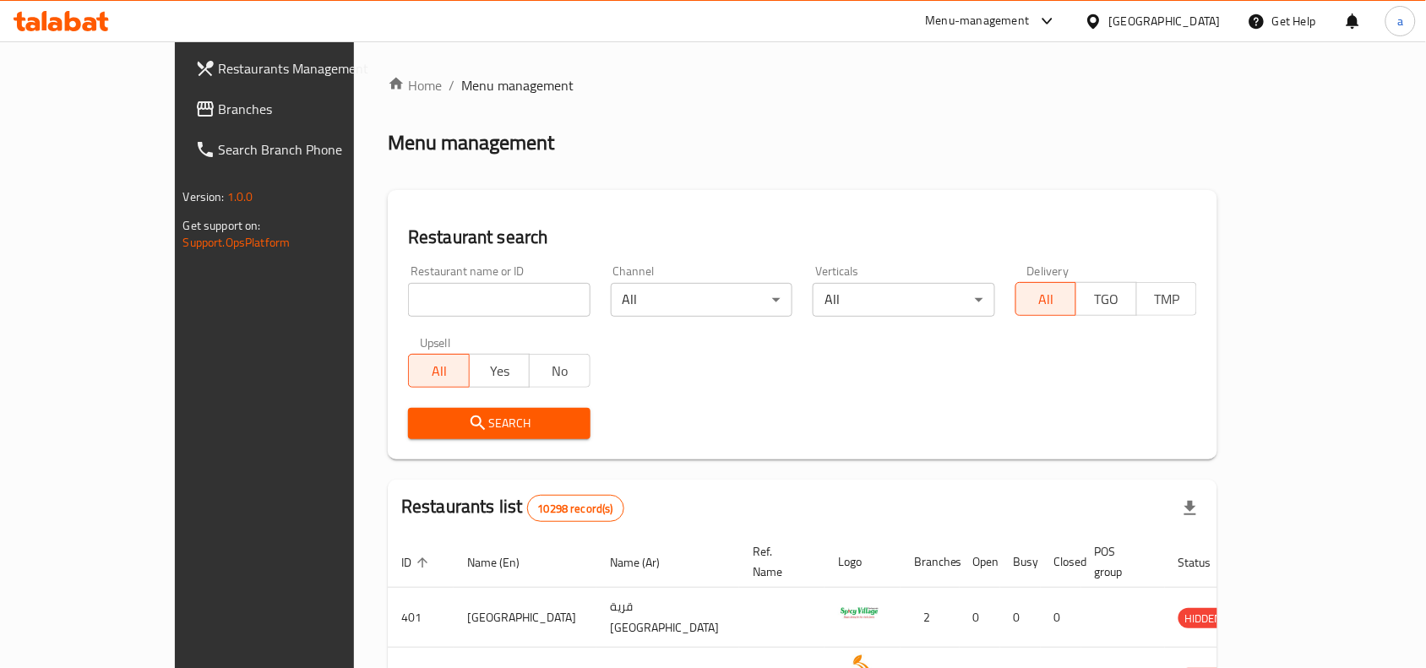
click at [182, 94] on link "Branches" at bounding box center [297, 109] width 231 height 41
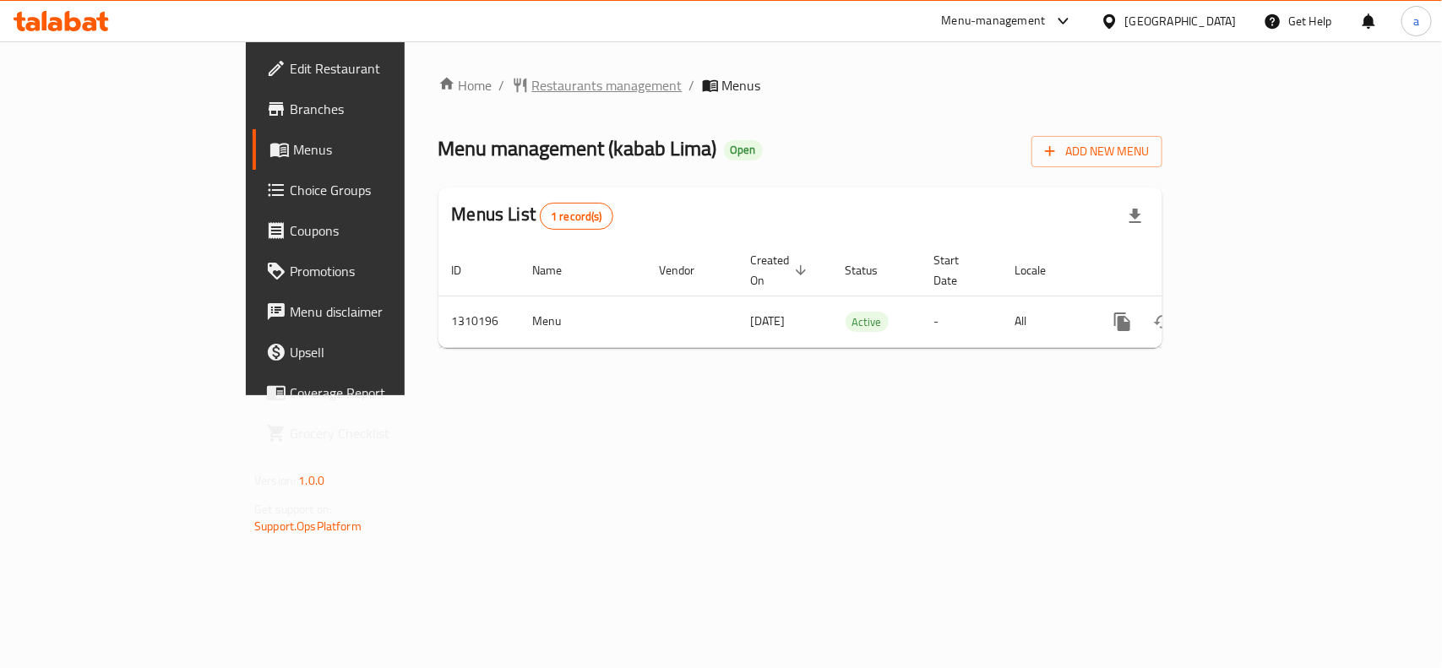
click at [532, 75] on span "Restaurants management" at bounding box center [607, 85] width 150 height 20
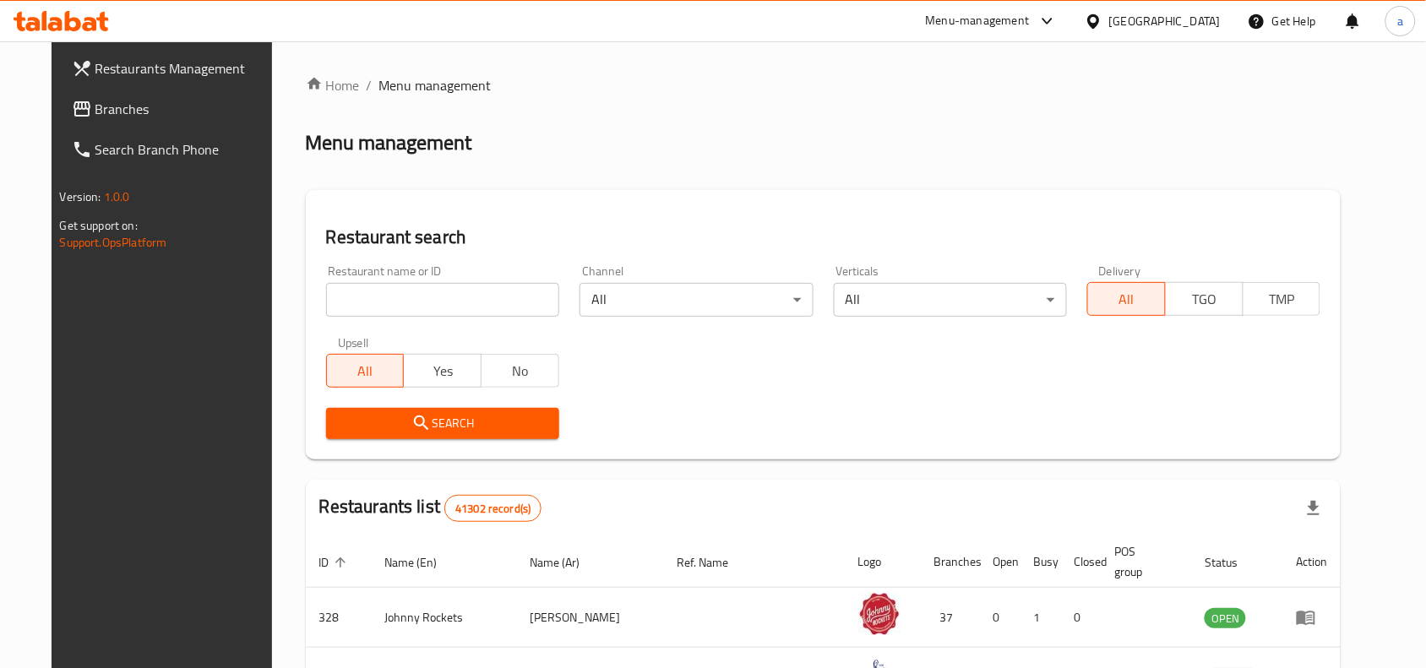
click at [184, 111] on span "Branches" at bounding box center [185, 109] width 181 height 20
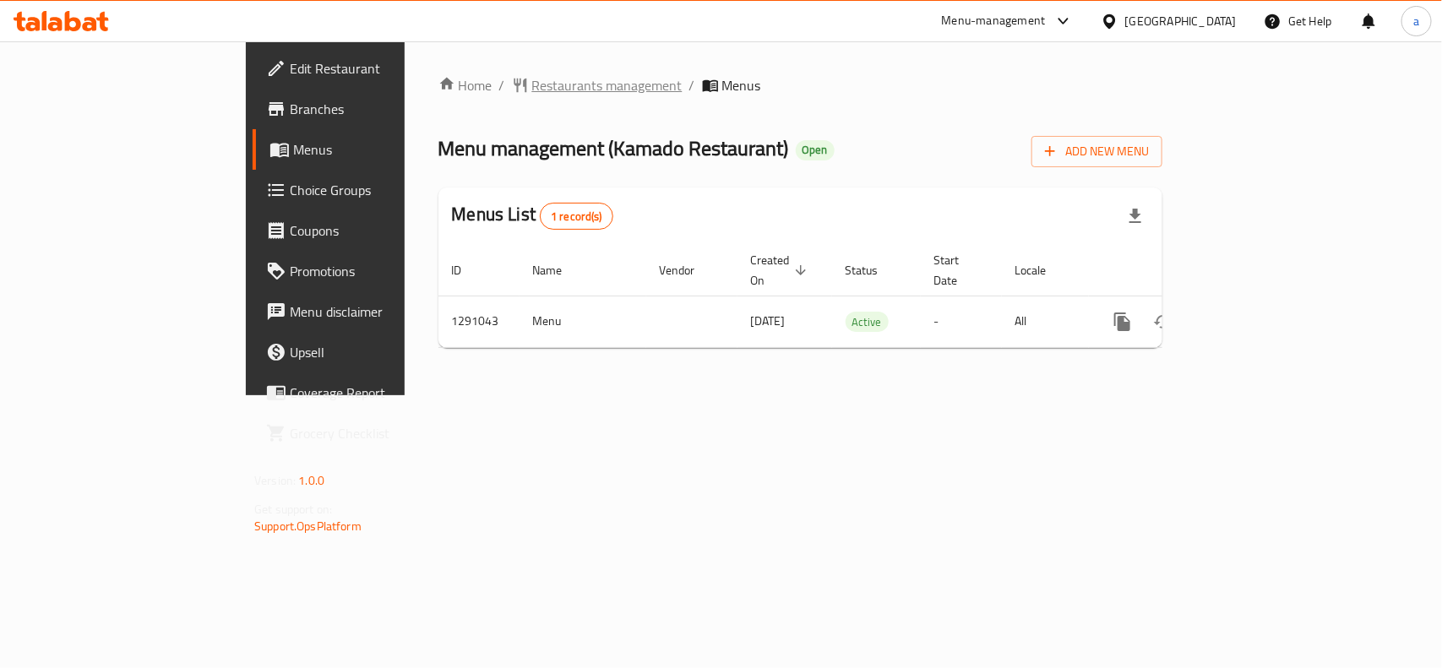
click at [532, 83] on span "Restaurants management" at bounding box center [607, 85] width 150 height 20
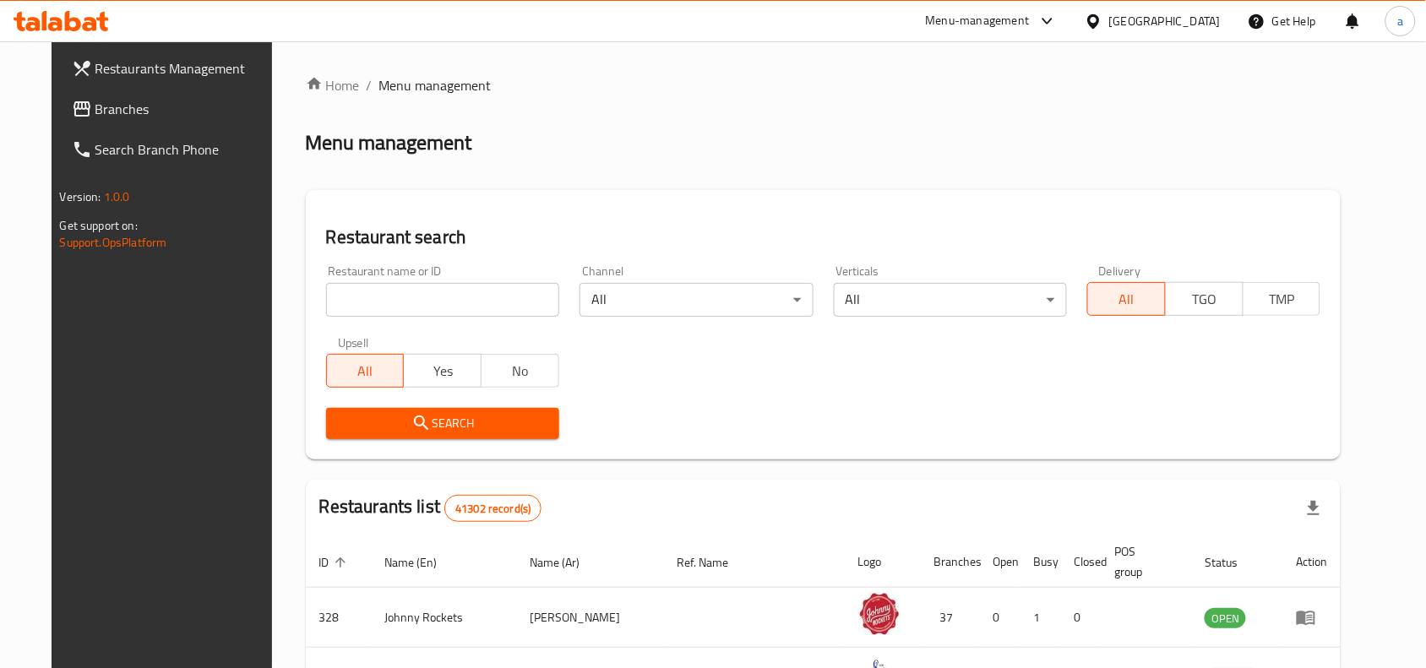
click at [171, 106] on span "Branches" at bounding box center [185, 109] width 181 height 20
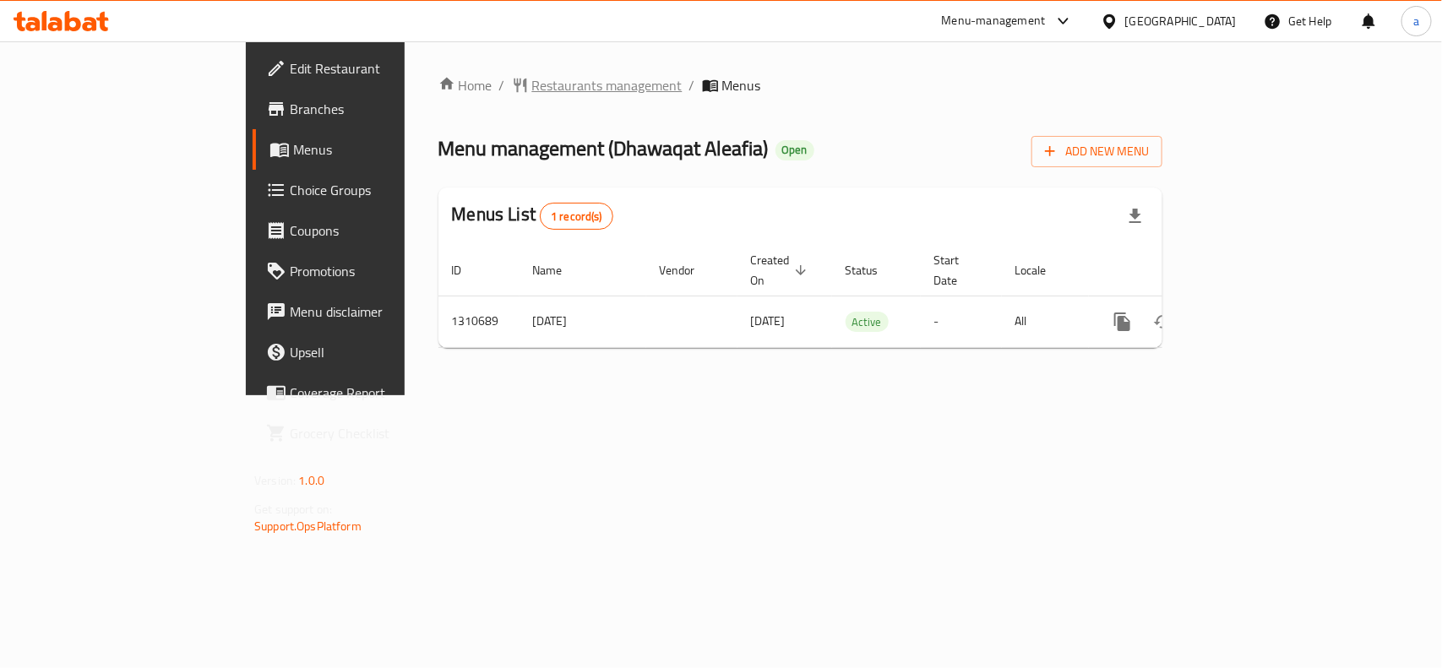
click at [532, 80] on span "Restaurants management" at bounding box center [607, 85] width 150 height 20
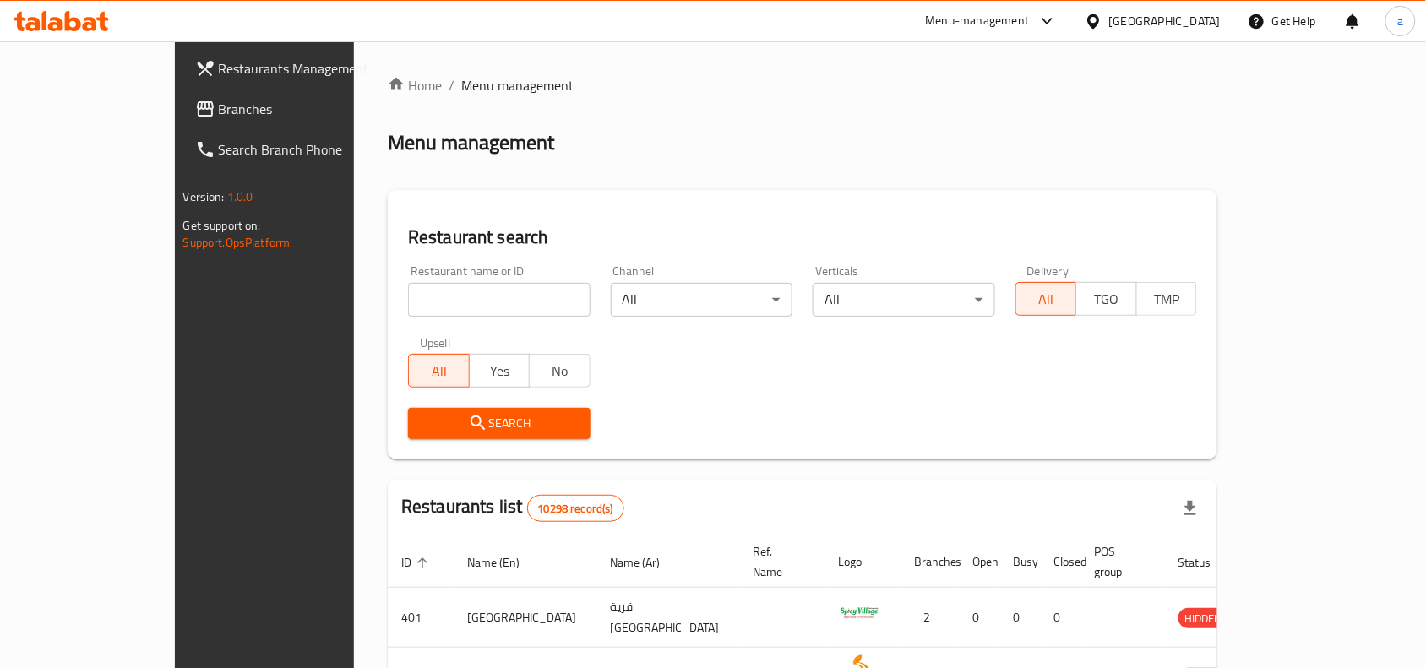
click at [219, 114] on span "Branches" at bounding box center [309, 109] width 181 height 20
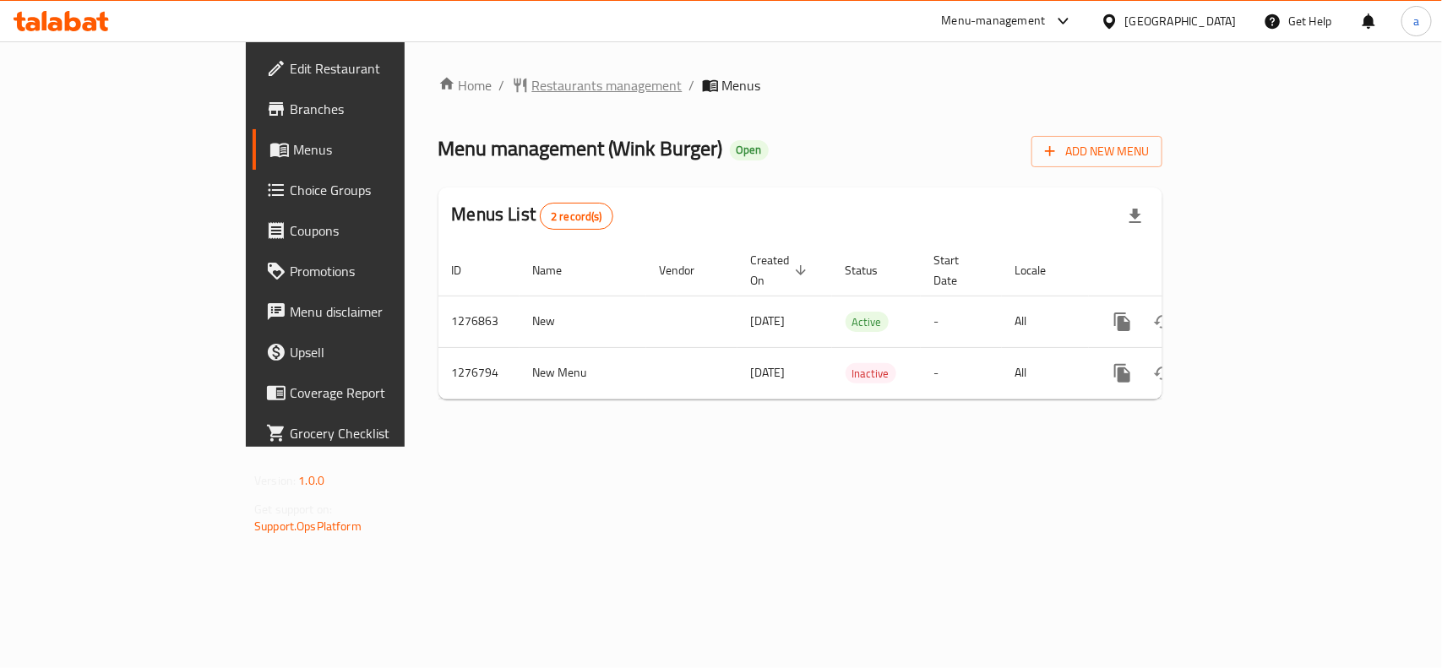
click at [532, 75] on span "Restaurants management" at bounding box center [607, 85] width 150 height 20
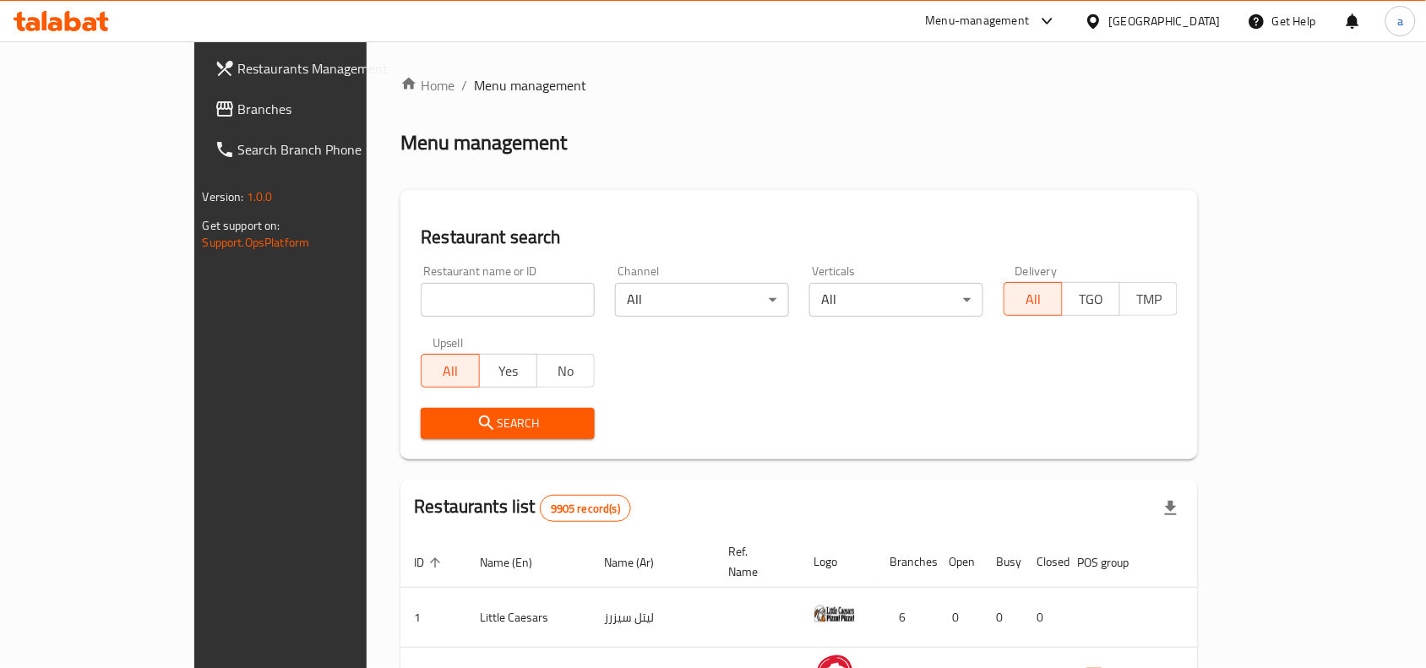
click at [238, 106] on span "Branches" at bounding box center [328, 109] width 181 height 20
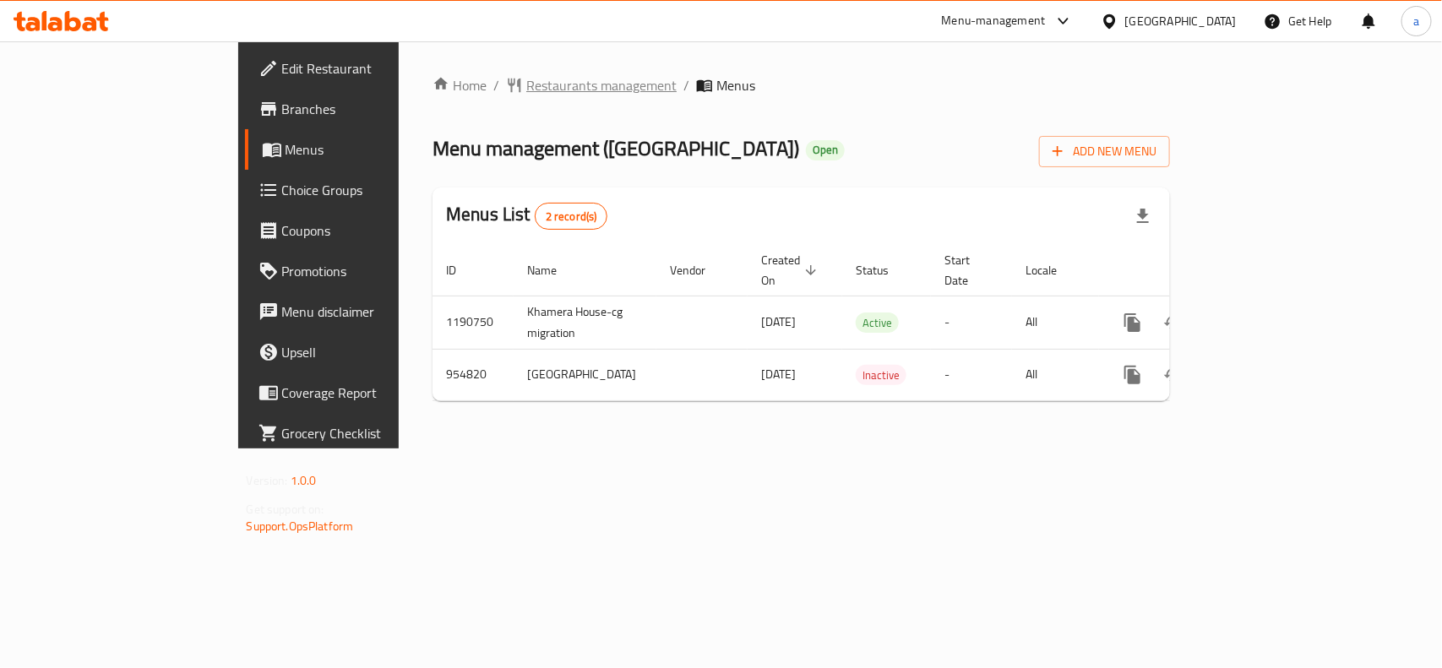
click at [526, 90] on span "Restaurants management" at bounding box center [601, 85] width 150 height 20
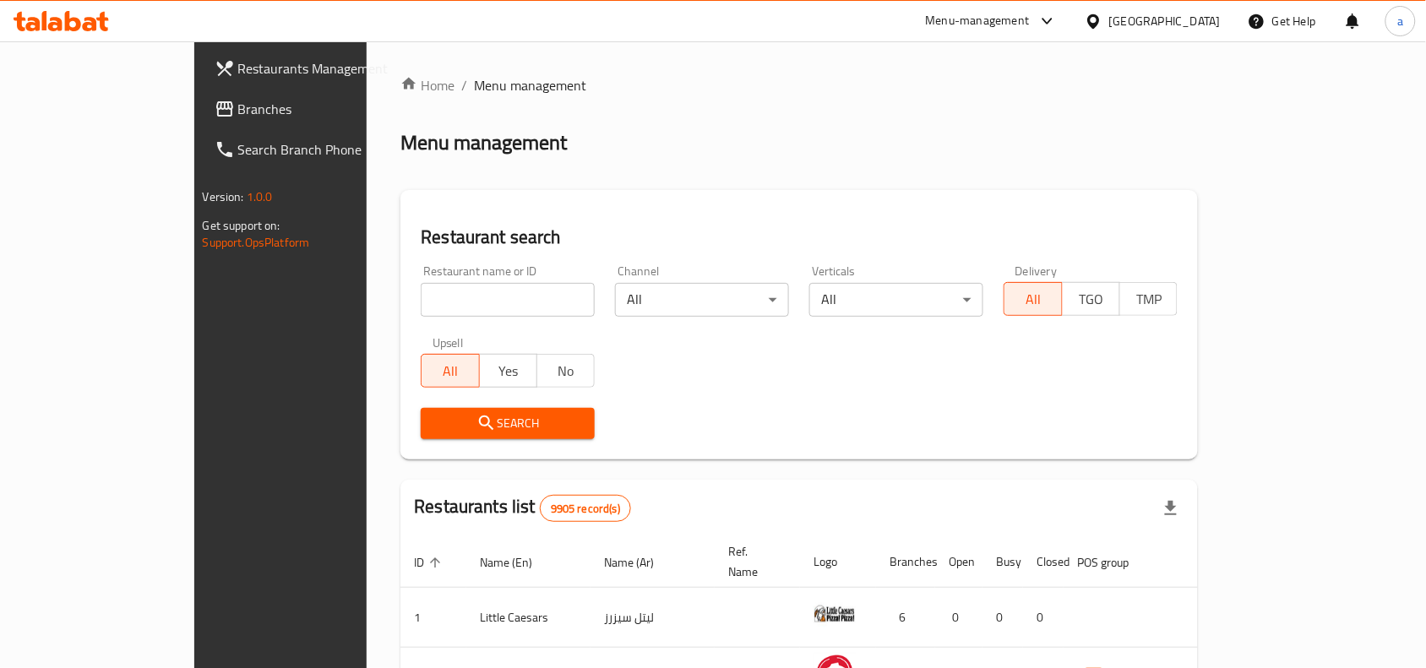
click at [238, 110] on span "Branches" at bounding box center [328, 109] width 181 height 20
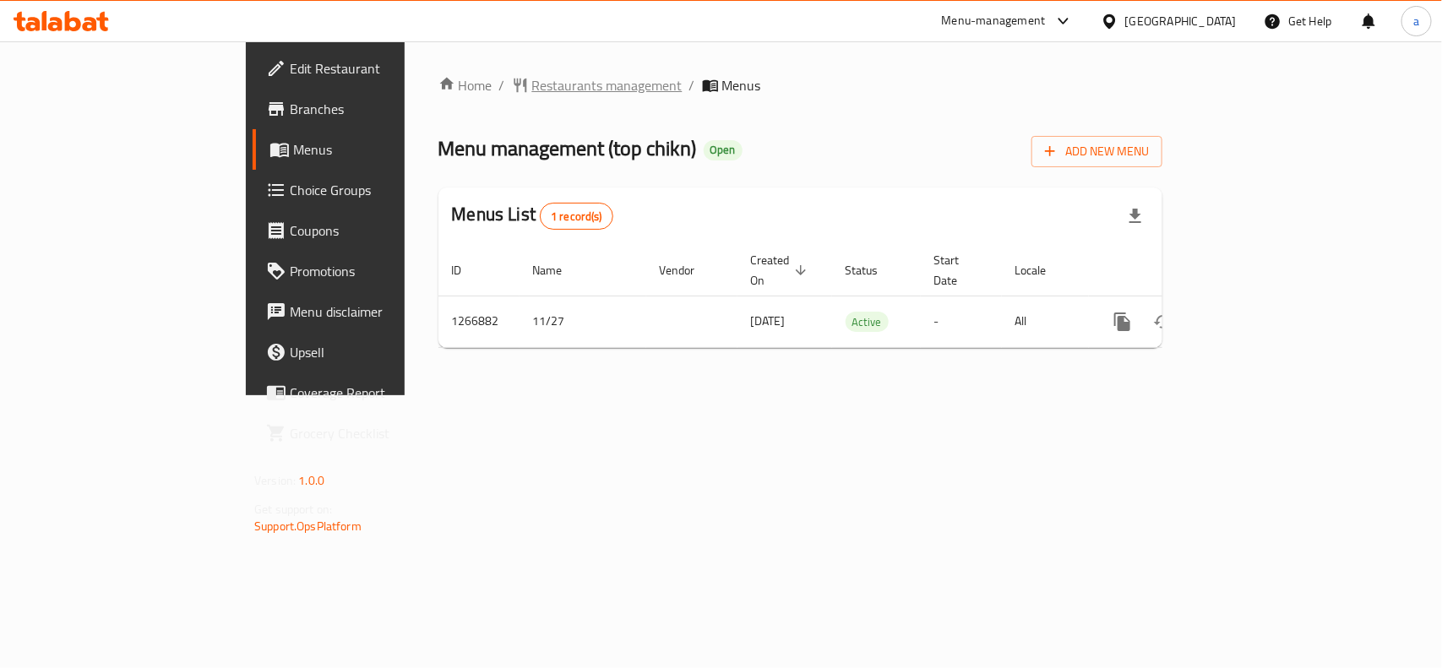
click at [532, 90] on span "Restaurants management" at bounding box center [607, 85] width 150 height 20
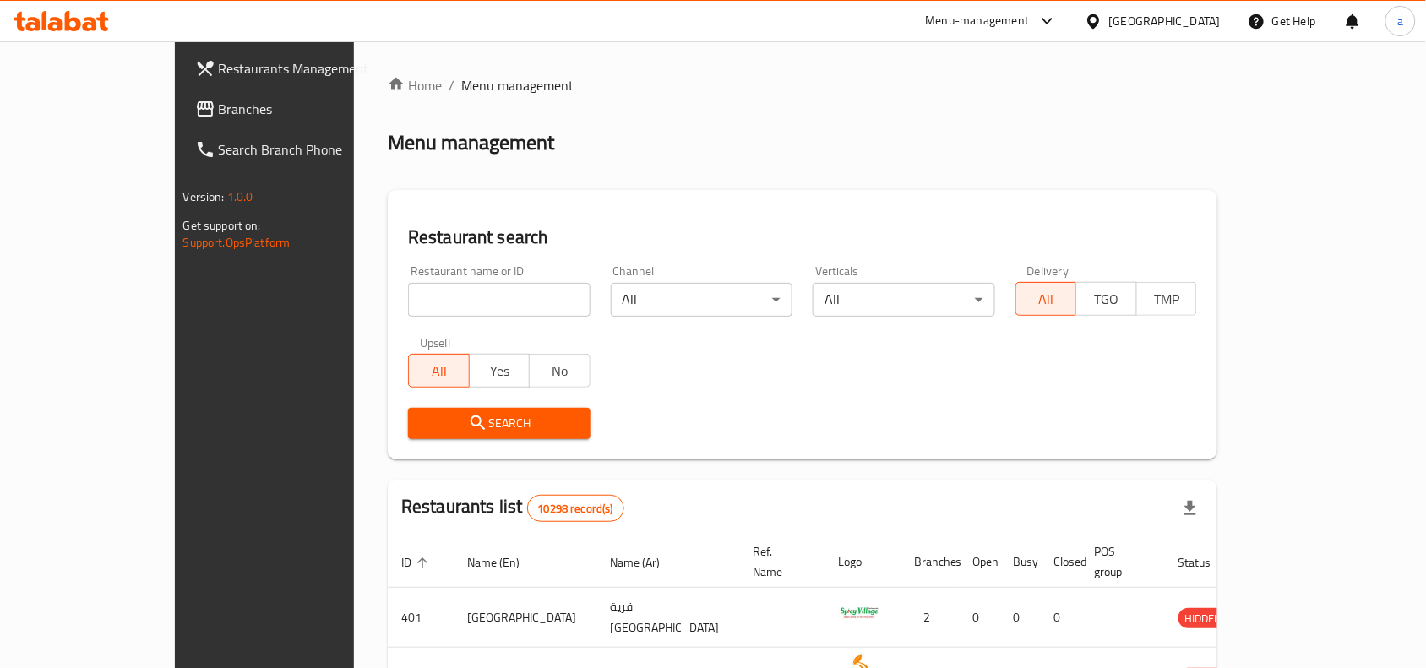
click at [219, 104] on span "Branches" at bounding box center [309, 109] width 181 height 20
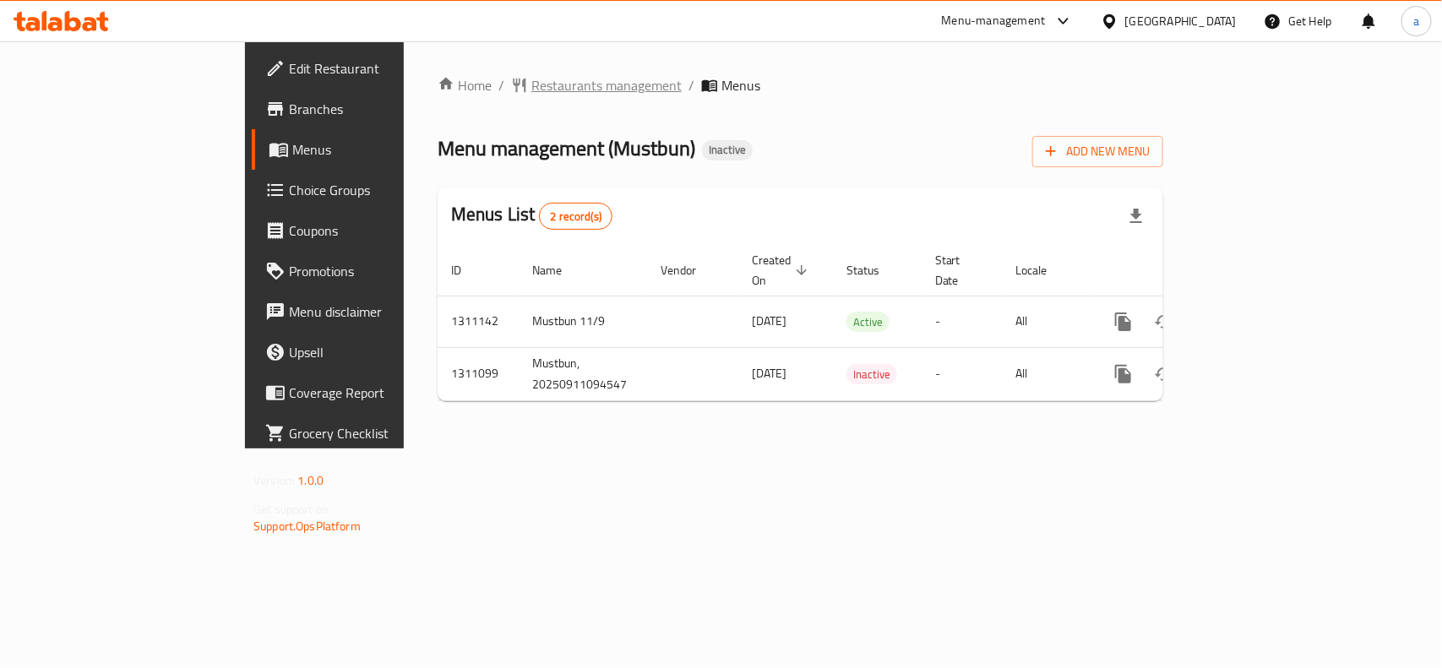
click at [531, 79] on span "Restaurants management" at bounding box center [606, 85] width 150 height 20
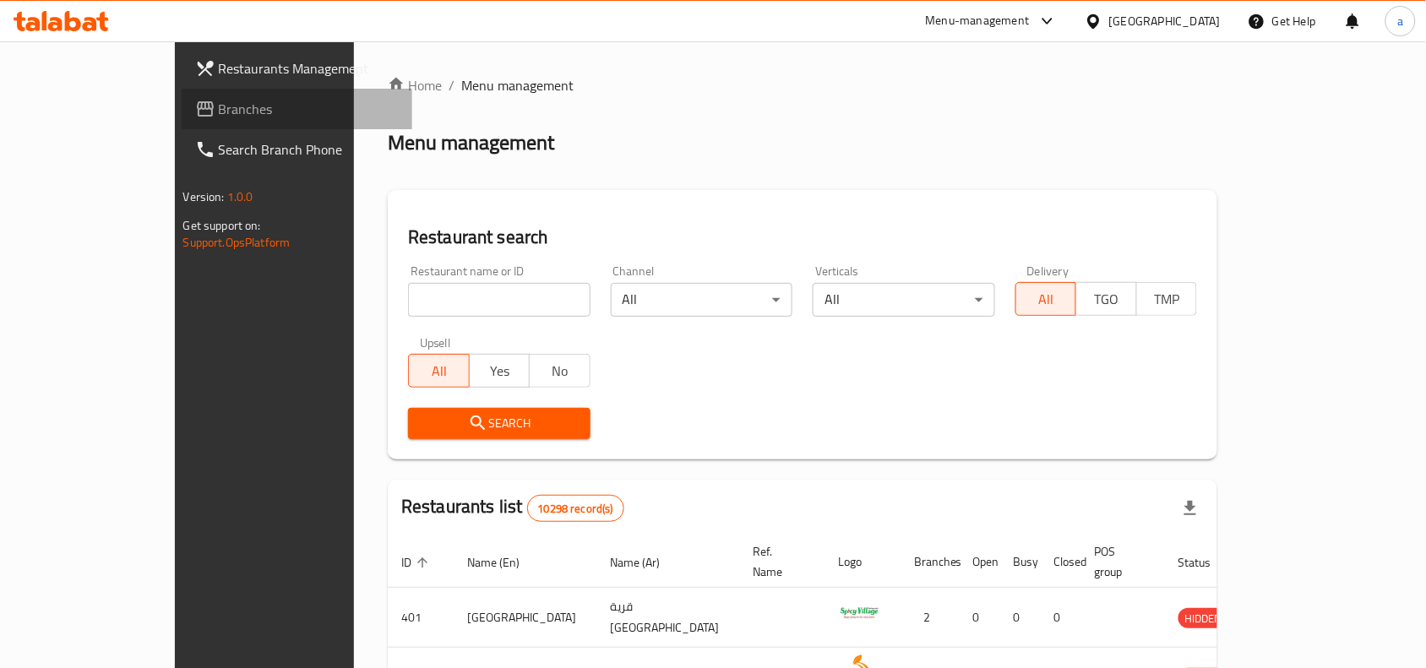
click at [219, 107] on span "Branches" at bounding box center [309, 109] width 181 height 20
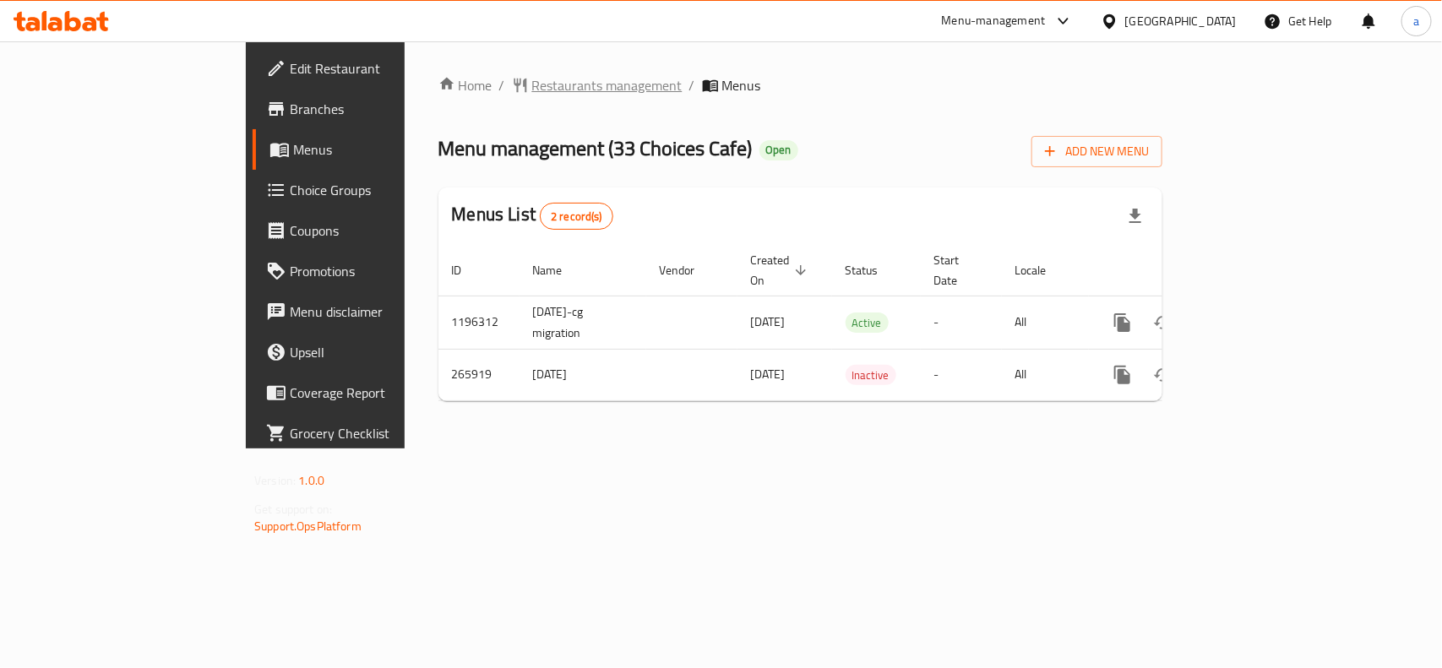
click at [532, 83] on span "Restaurants management" at bounding box center [607, 85] width 150 height 20
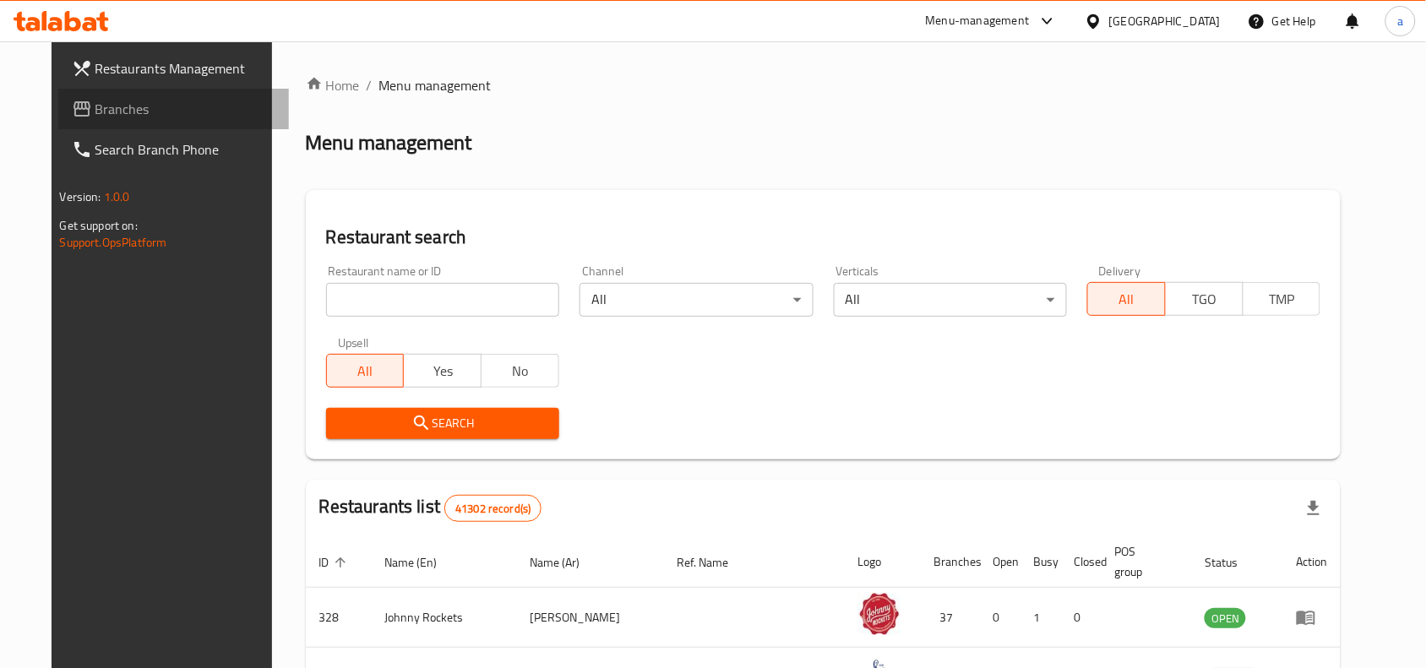
click at [95, 106] on span "Branches" at bounding box center [185, 109] width 181 height 20
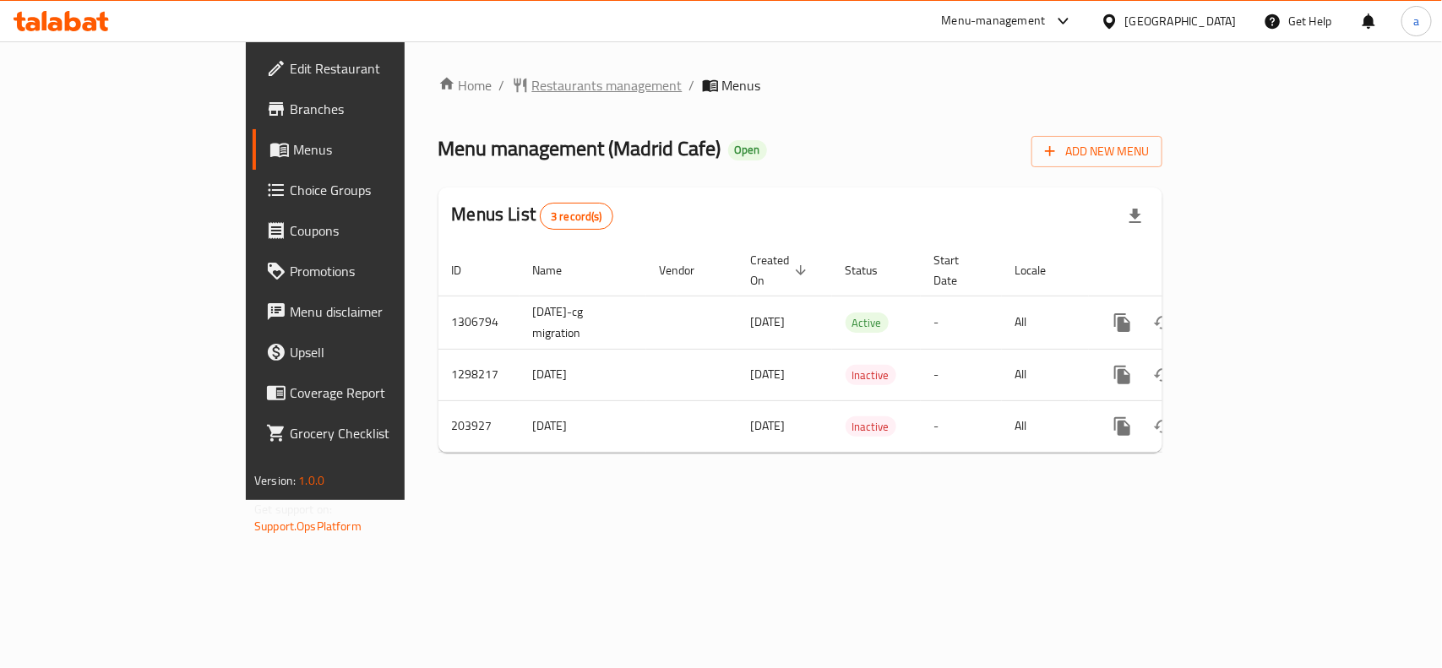
click at [532, 84] on span "Restaurants management" at bounding box center [607, 85] width 150 height 20
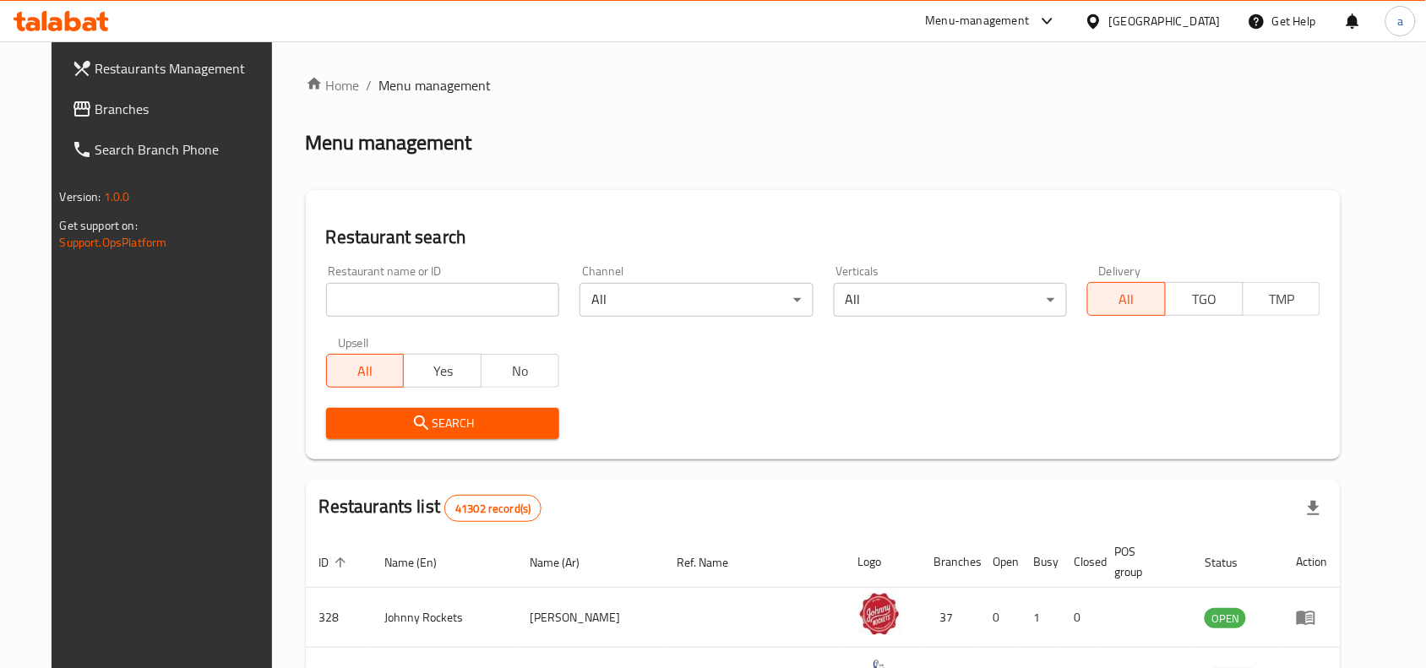
click at [142, 110] on span "Branches" at bounding box center [185, 109] width 181 height 20
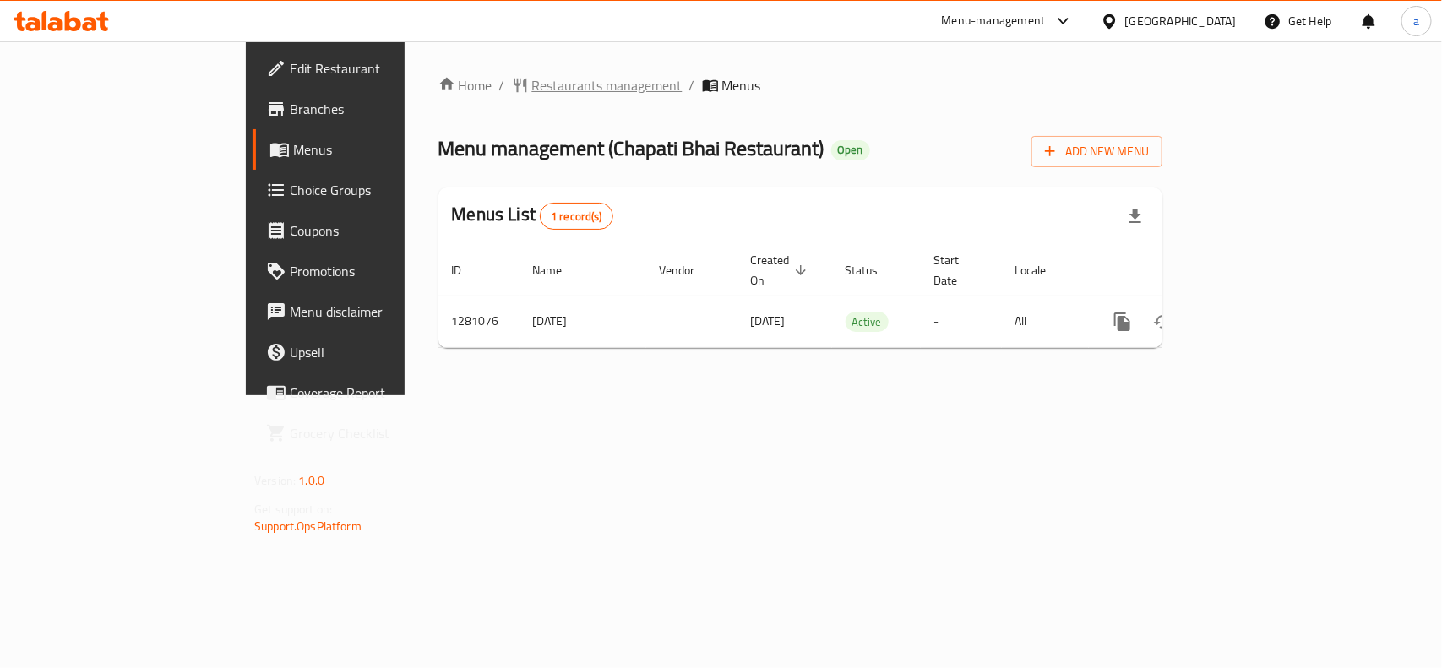
click at [532, 86] on span "Restaurants management" at bounding box center [607, 85] width 150 height 20
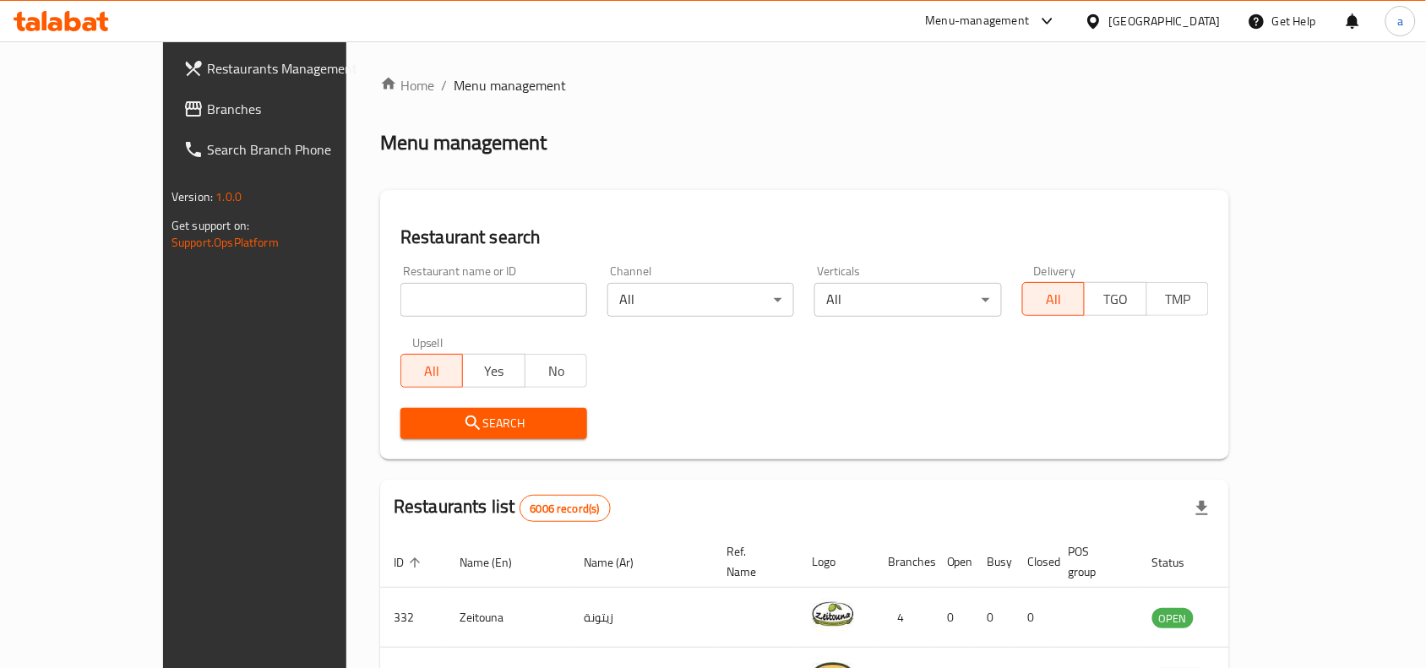
click at [207, 112] on span "Branches" at bounding box center [297, 109] width 181 height 20
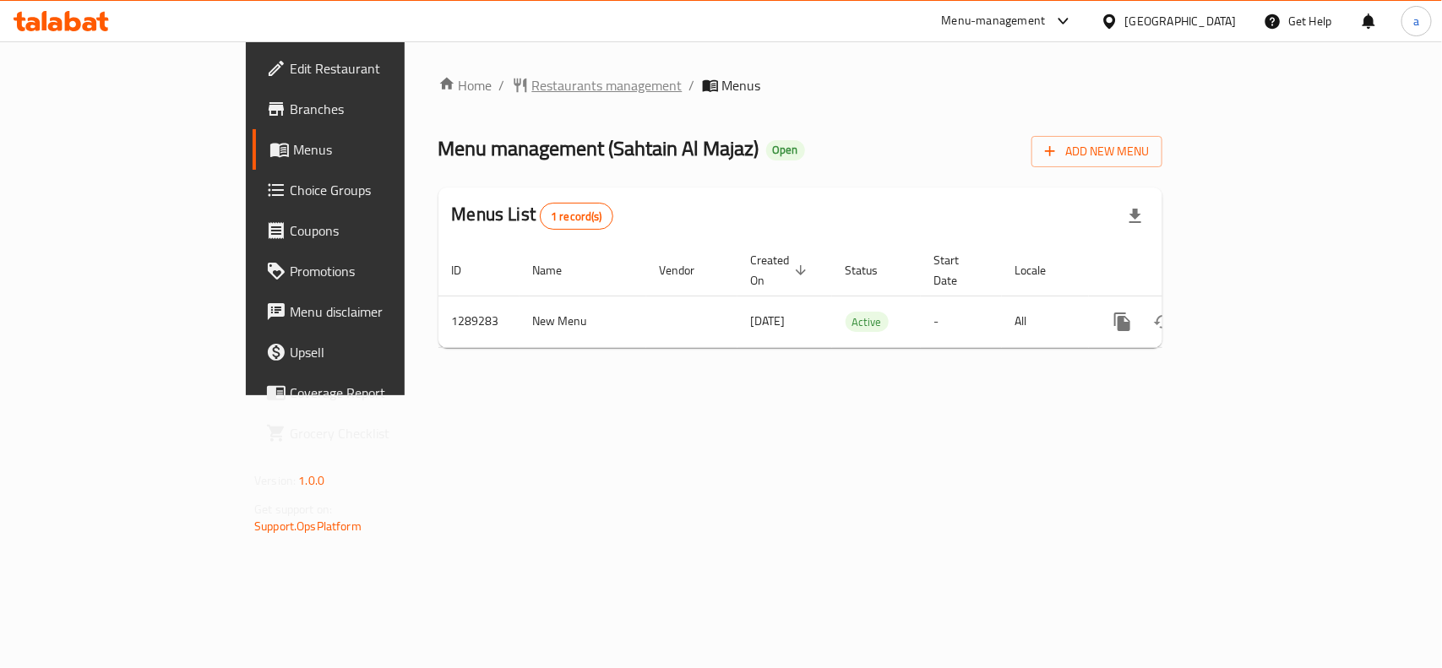
click at [532, 86] on span "Restaurants management" at bounding box center [607, 85] width 150 height 20
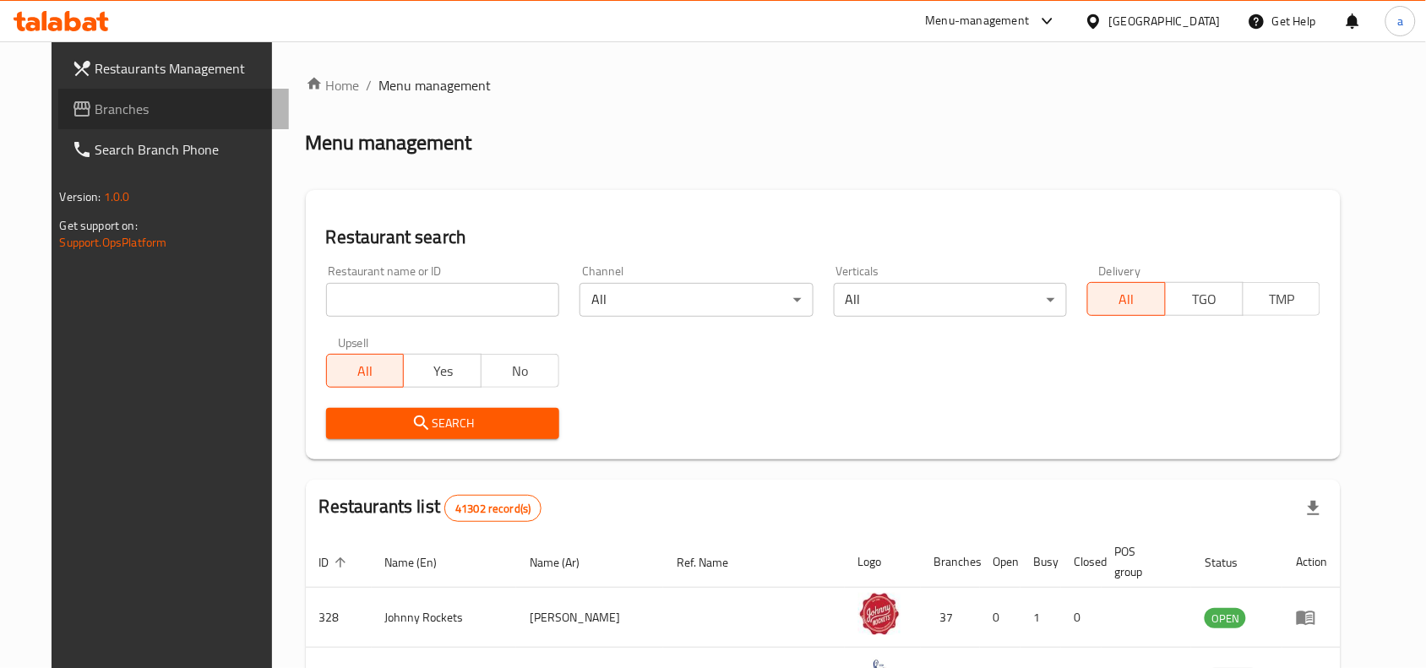
click at [144, 121] on link "Branches" at bounding box center [173, 109] width 231 height 41
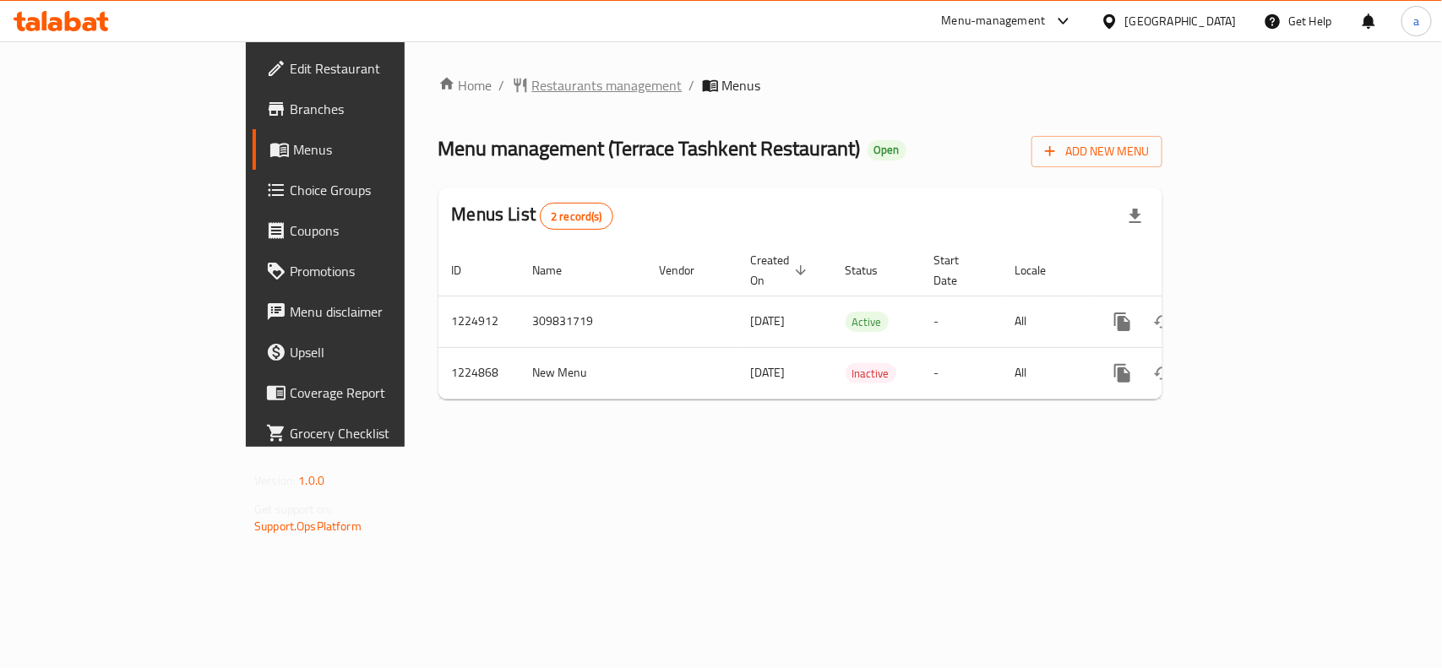
click at [532, 77] on span "Restaurants management" at bounding box center [607, 85] width 150 height 20
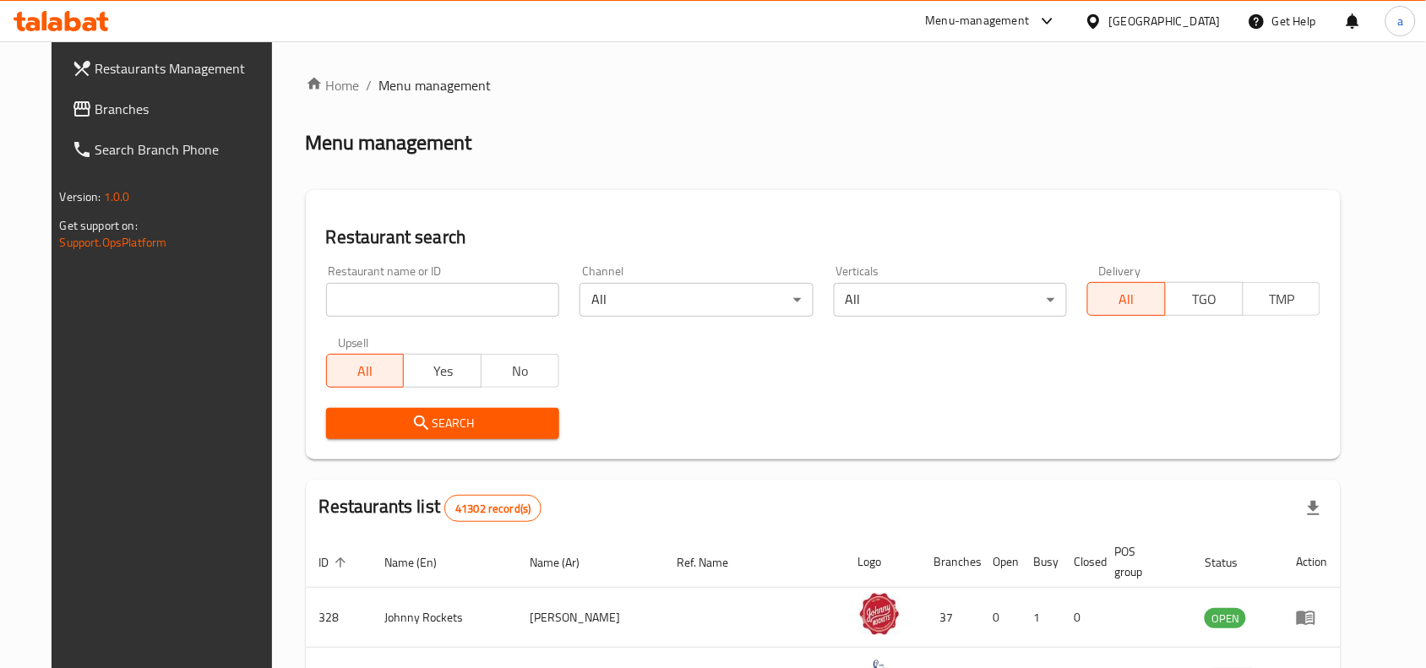
click at [116, 91] on link "Branches" at bounding box center [173, 109] width 231 height 41
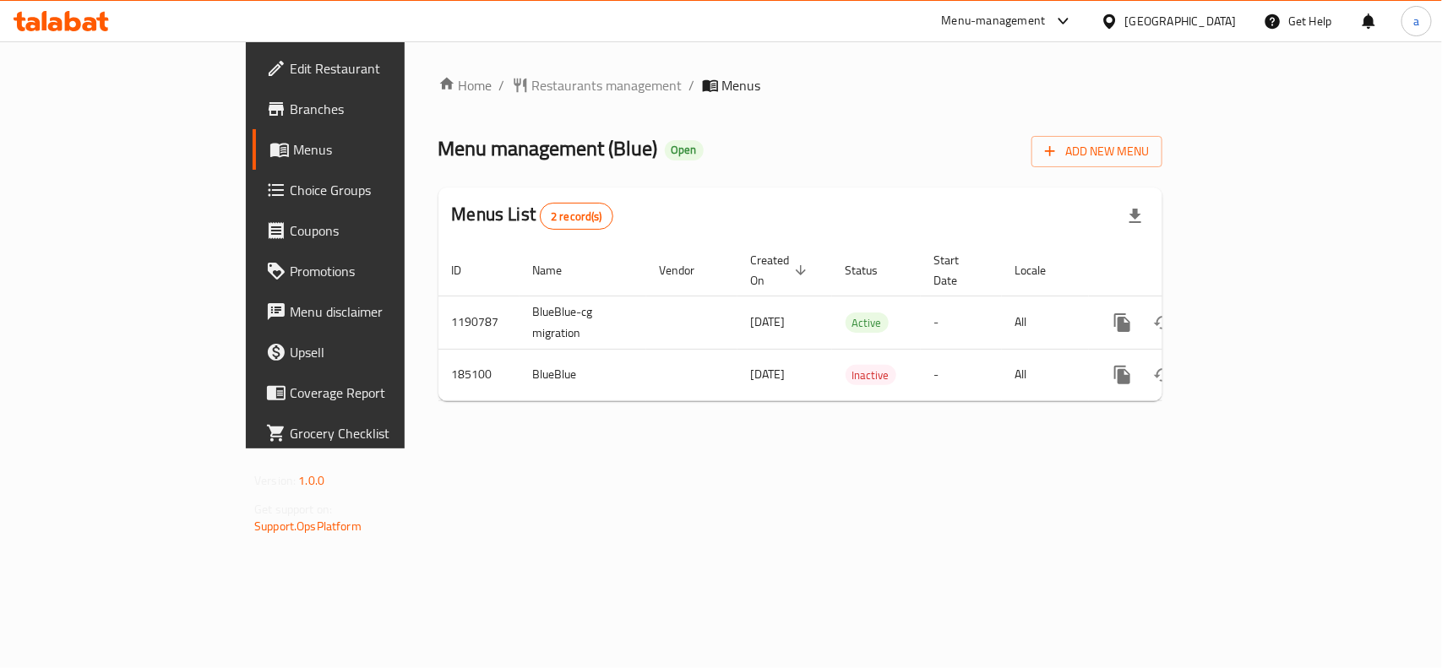
click at [427, 69] on div "Home / Restaurants management / Menus Menu management ( Blue ) Open Add New Men…" at bounding box center [800, 244] width 791 height 407
click at [532, 90] on span "Restaurants management" at bounding box center [607, 85] width 150 height 20
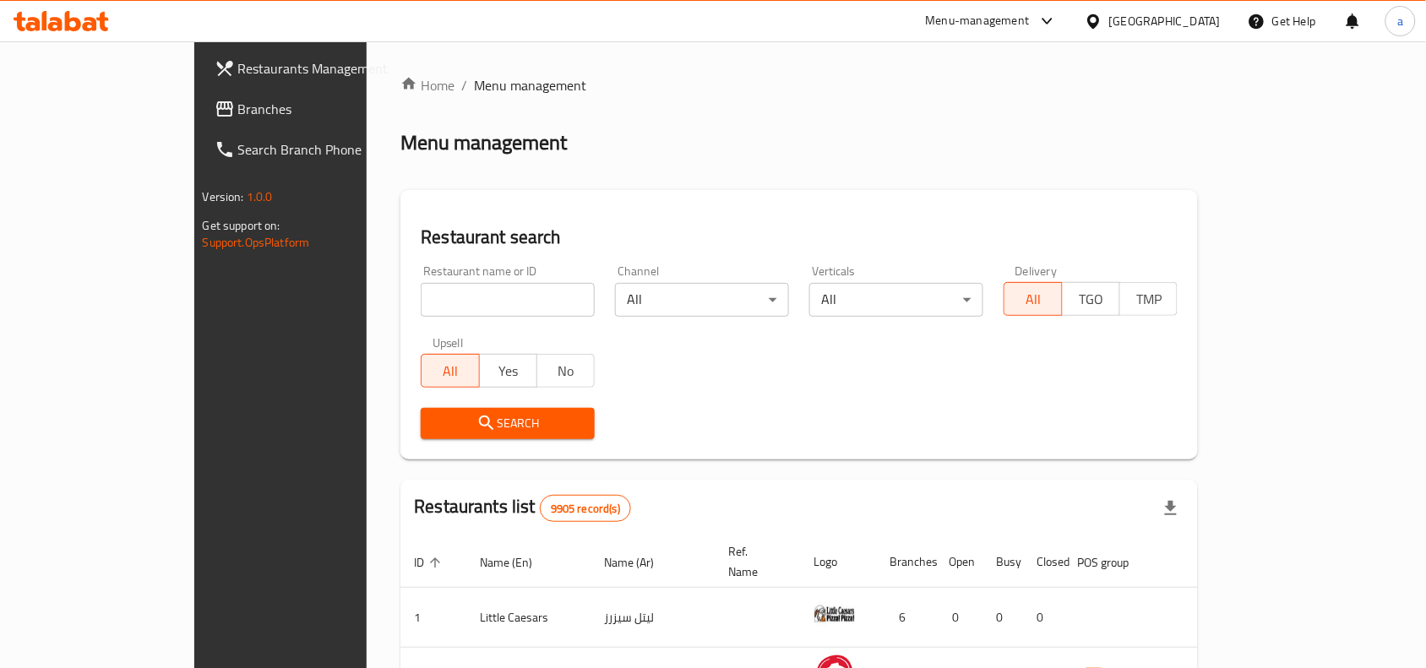
click at [238, 117] on span "Branches" at bounding box center [328, 109] width 181 height 20
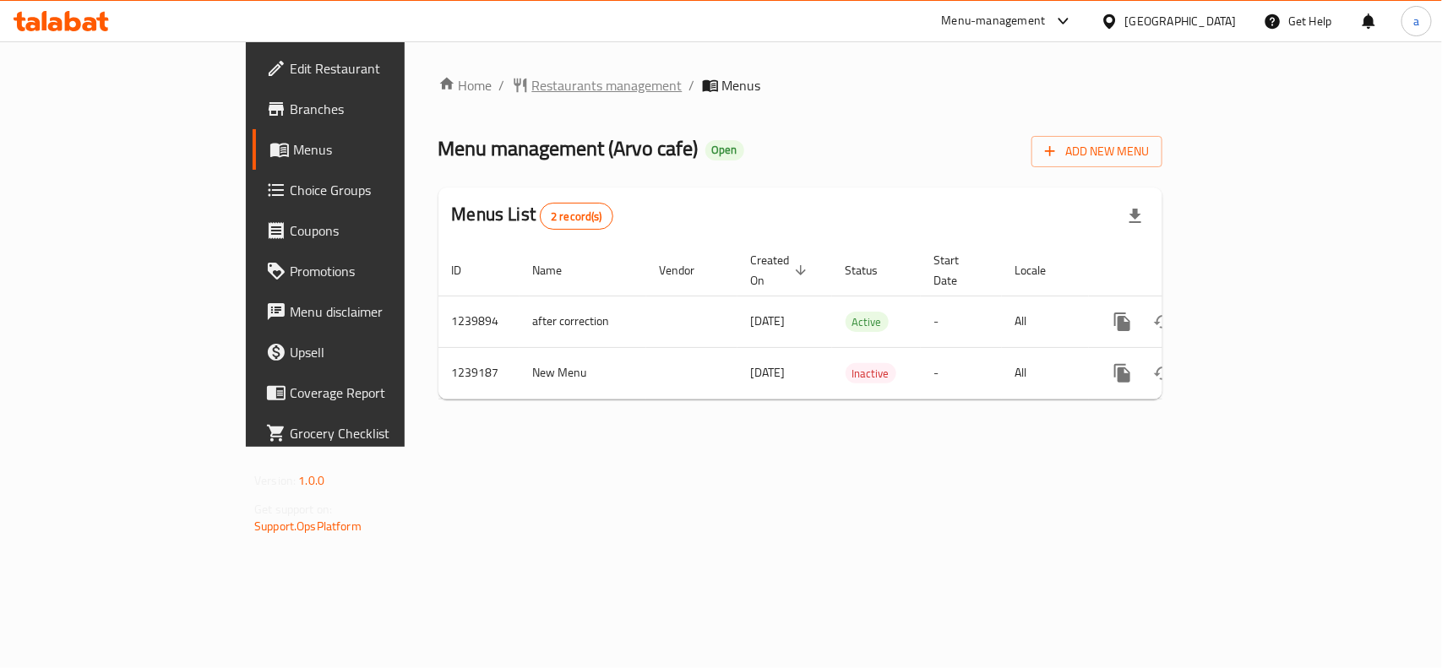
click at [532, 86] on span "Restaurants management" at bounding box center [607, 85] width 150 height 20
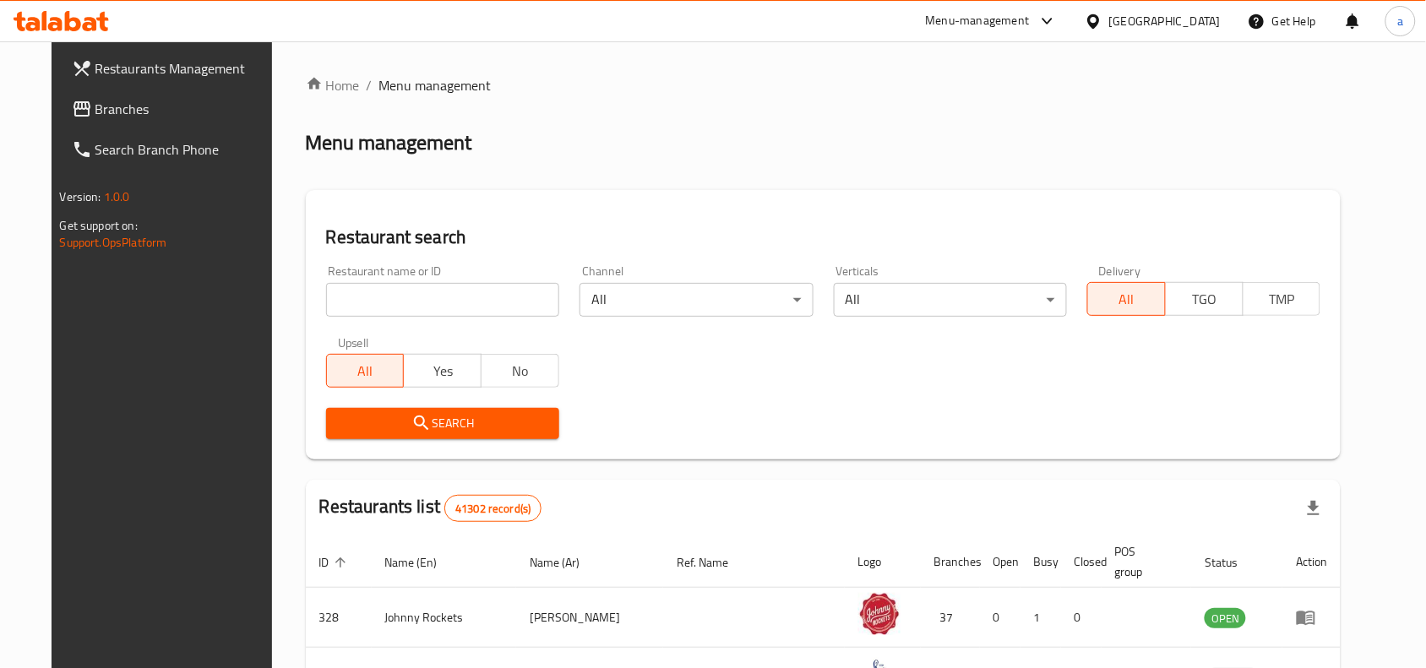
click at [128, 99] on span "Branches" at bounding box center [185, 109] width 181 height 20
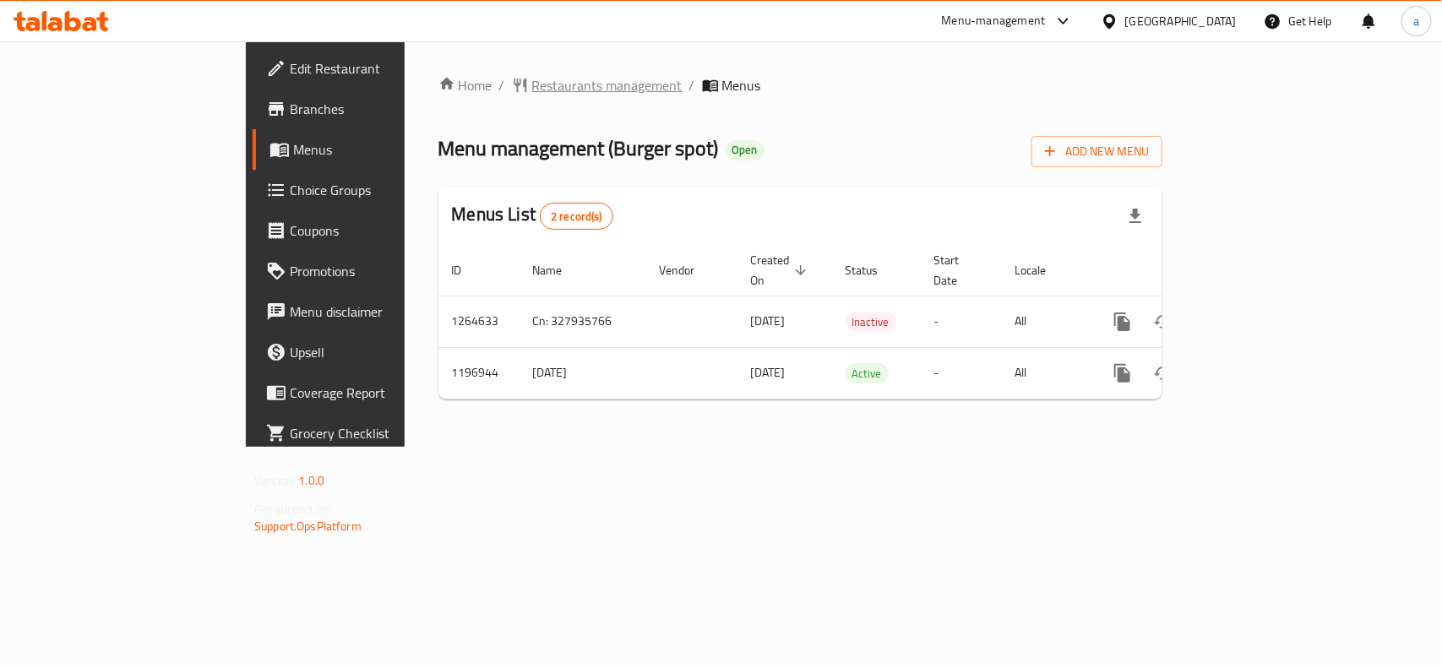
click at [532, 87] on span "Restaurants management" at bounding box center [607, 85] width 150 height 20
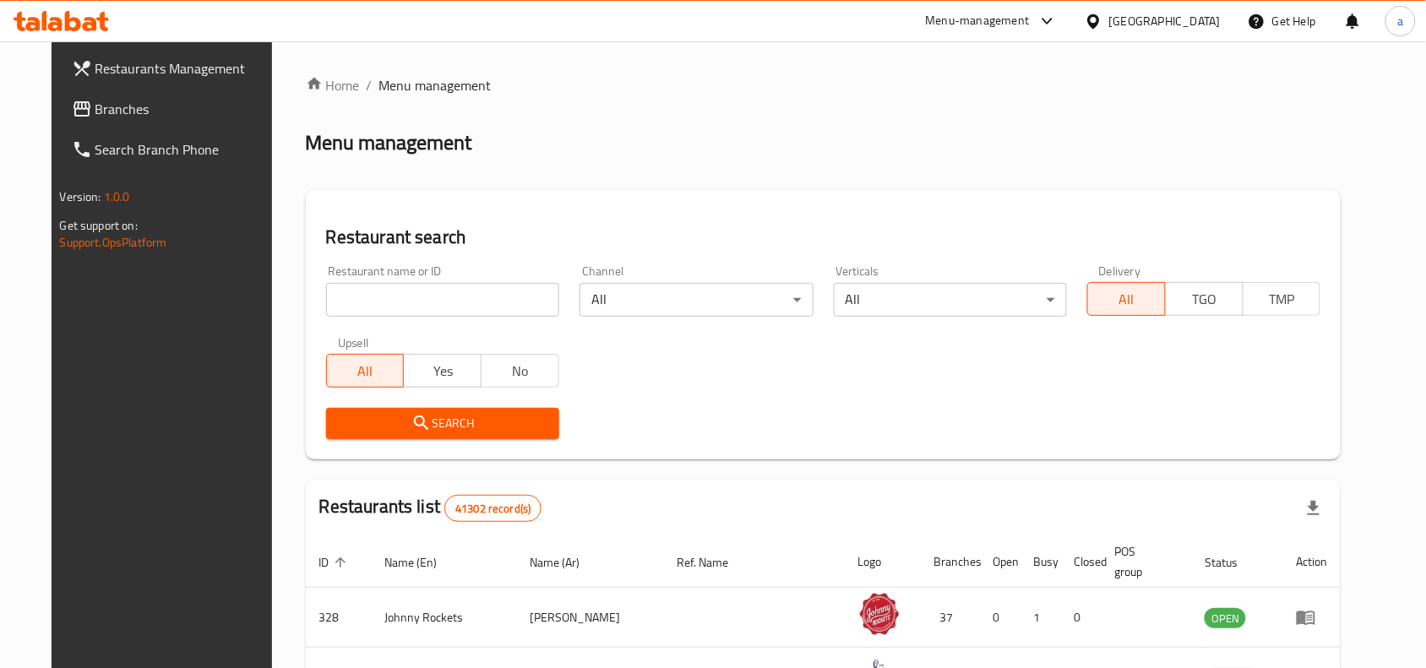
click at [128, 110] on span "Branches" at bounding box center [185, 109] width 181 height 20
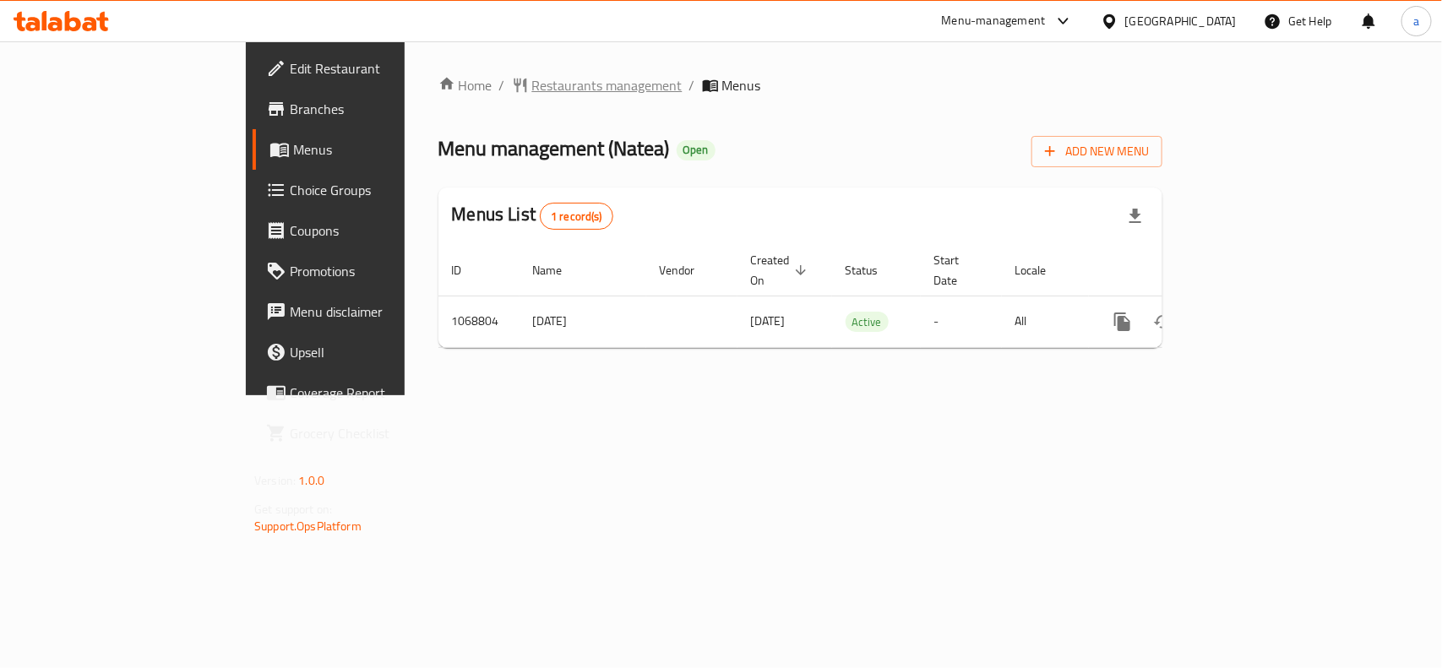
click at [532, 81] on span "Restaurants management" at bounding box center [607, 85] width 150 height 20
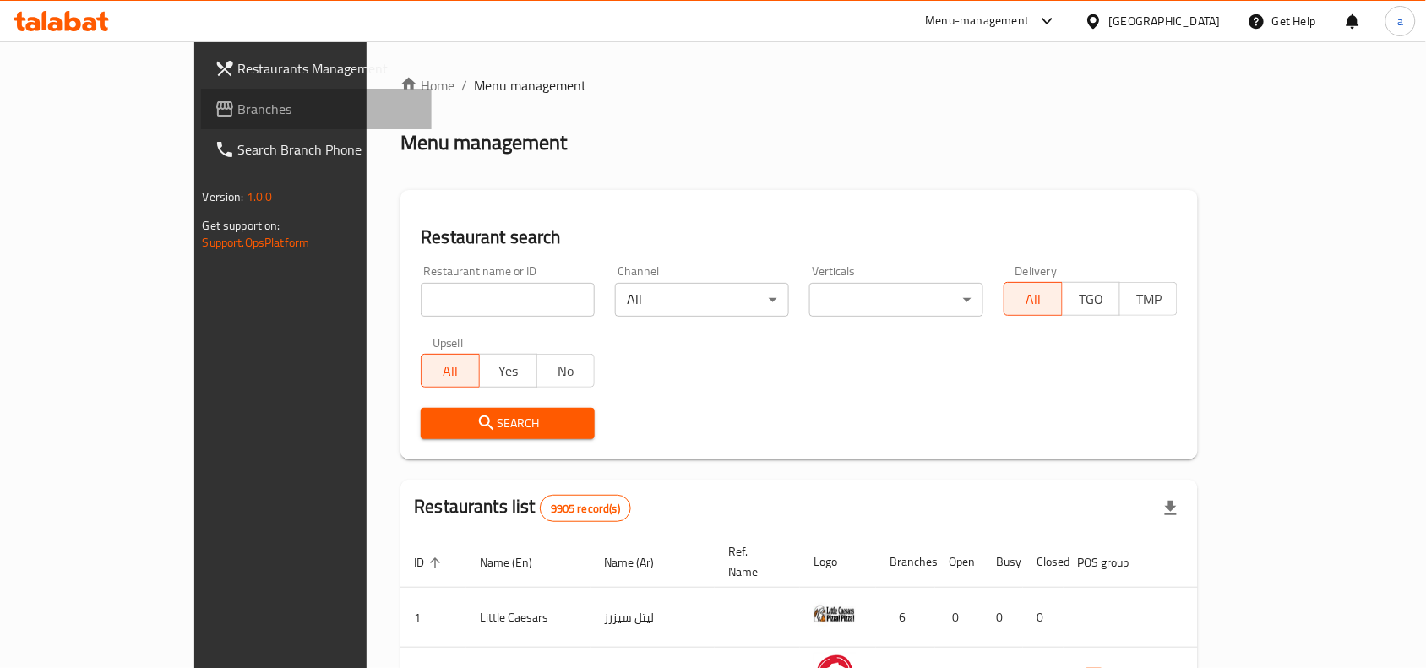
click at [238, 117] on span "Branches" at bounding box center [328, 109] width 181 height 20
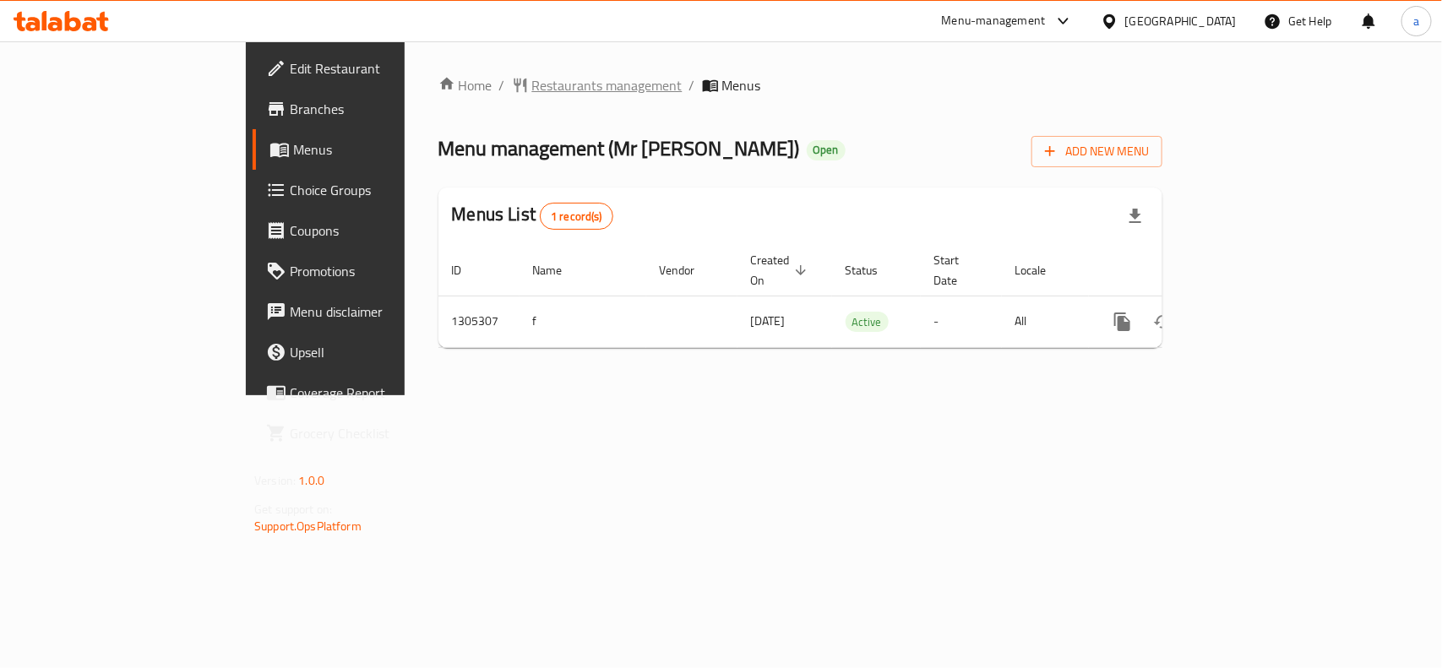
click at [532, 83] on span "Restaurants management" at bounding box center [607, 85] width 150 height 20
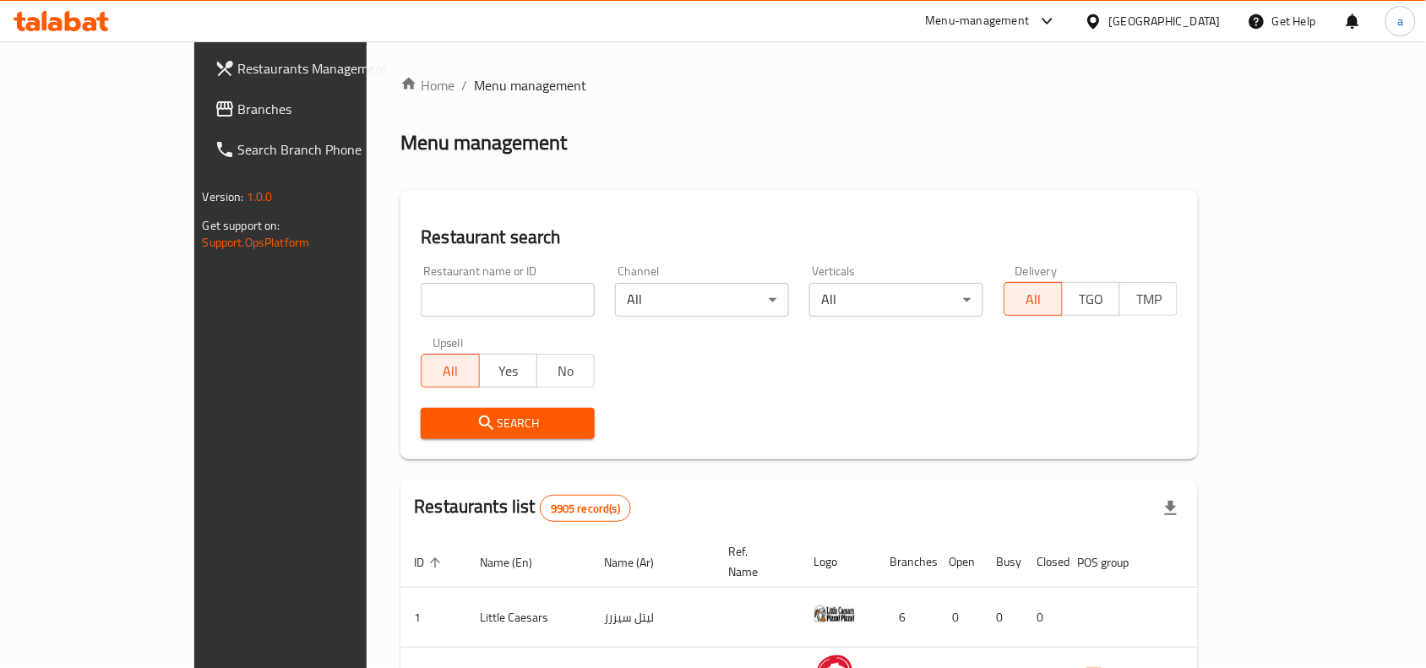
click at [238, 112] on span "Branches" at bounding box center [328, 109] width 181 height 20
